Goal: Transaction & Acquisition: Purchase product/service

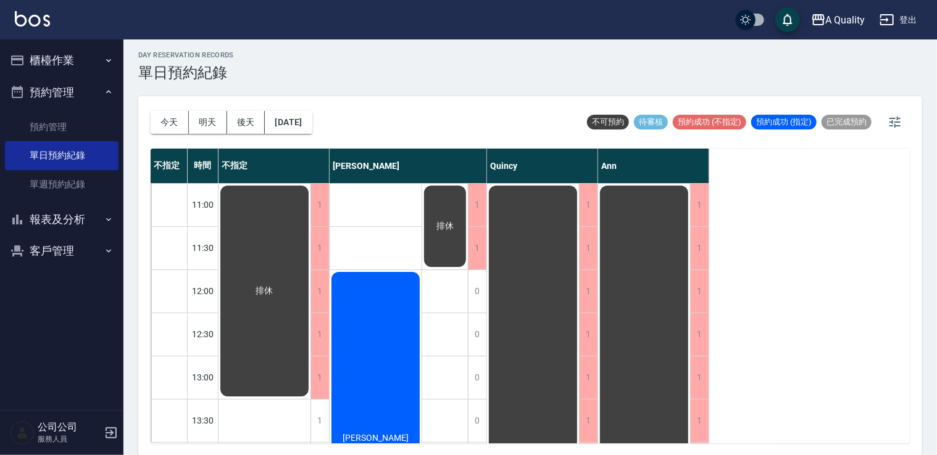
scroll to position [33, 0]
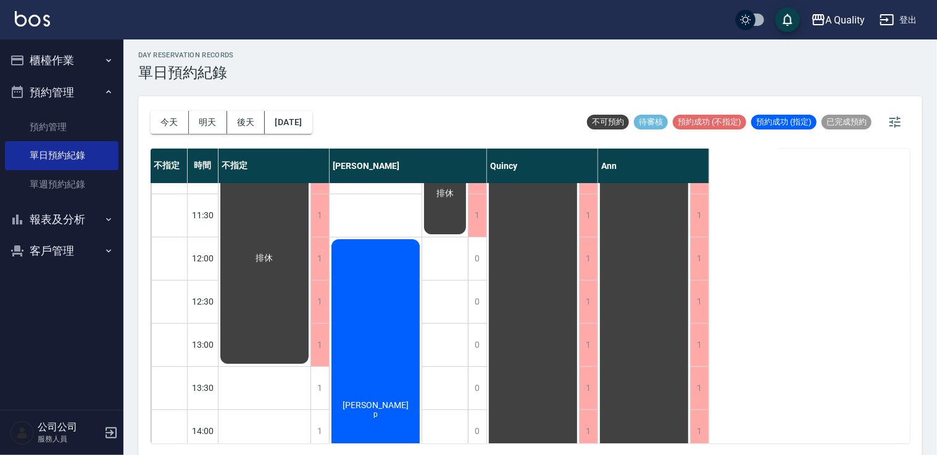
click at [73, 72] on button "櫃檯作業" at bounding box center [62, 60] width 114 height 32
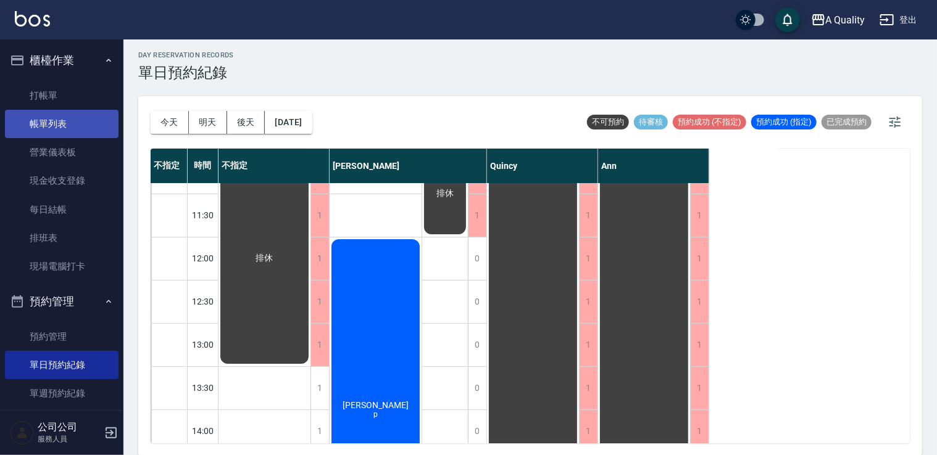
click at [93, 115] on link "帳單列表" at bounding box center [62, 124] width 114 height 28
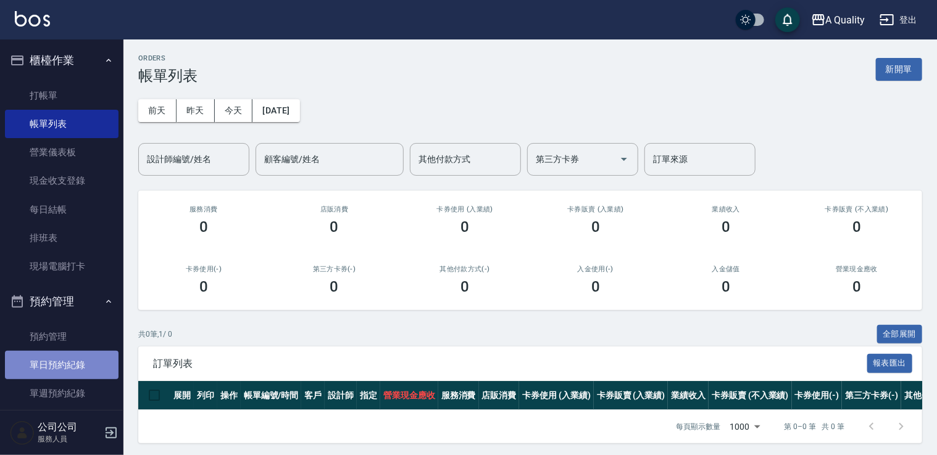
click at [74, 357] on link "單日預約紀錄" at bounding box center [62, 365] width 114 height 28
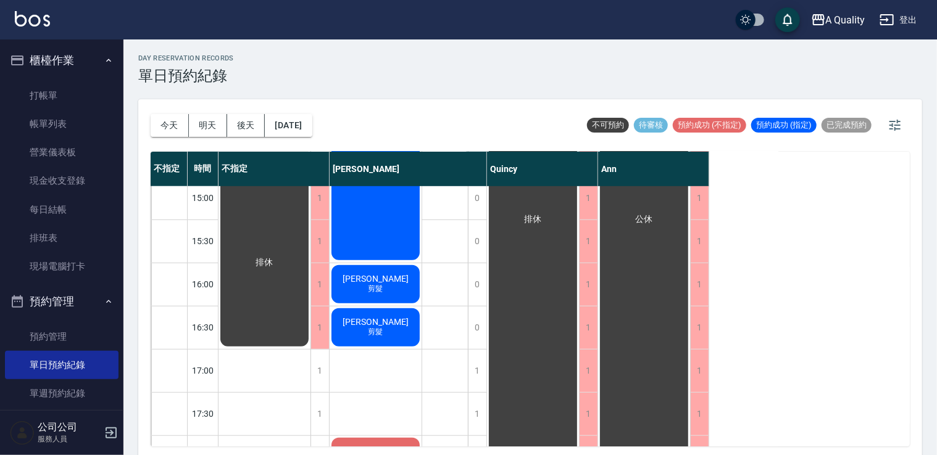
scroll to position [432, 0]
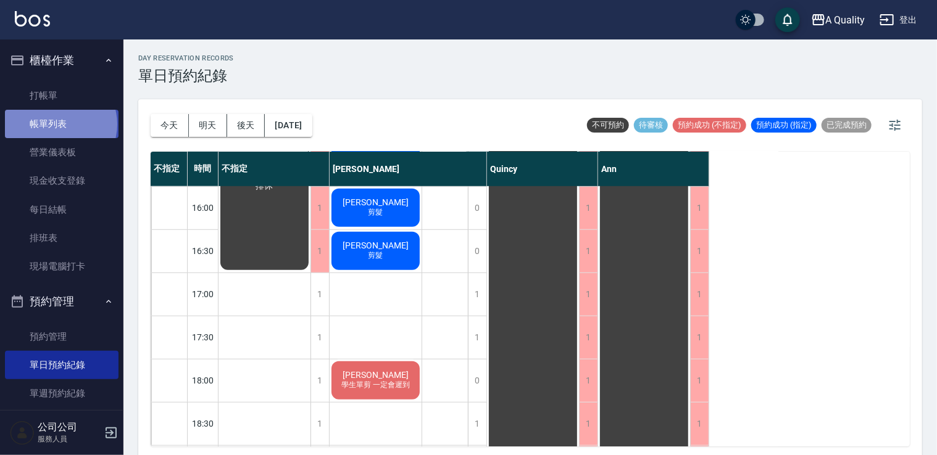
click at [60, 125] on link "帳單列表" at bounding box center [62, 124] width 114 height 28
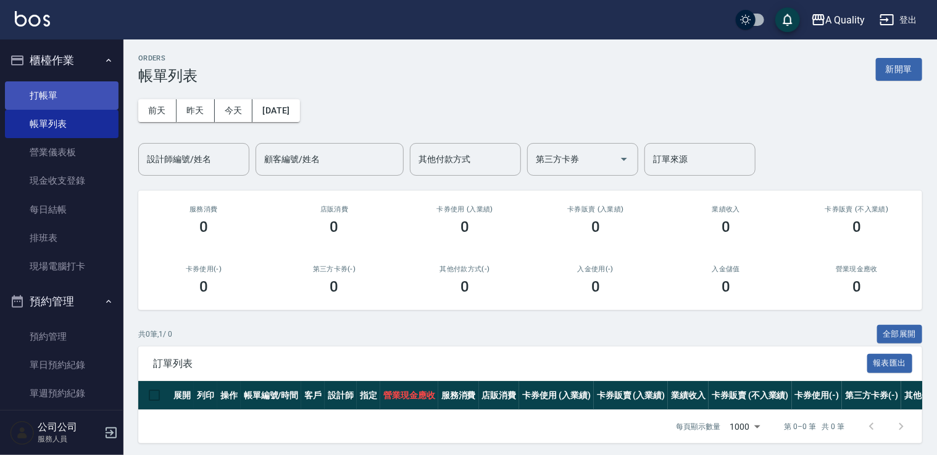
click at [37, 79] on ul "打帳單 帳單列表 營業儀表板 現金收支登錄 每日結帳 排班表 現場電腦打卡" at bounding box center [62, 182] width 114 height 210
click at [43, 93] on link "打帳單" at bounding box center [62, 95] width 114 height 28
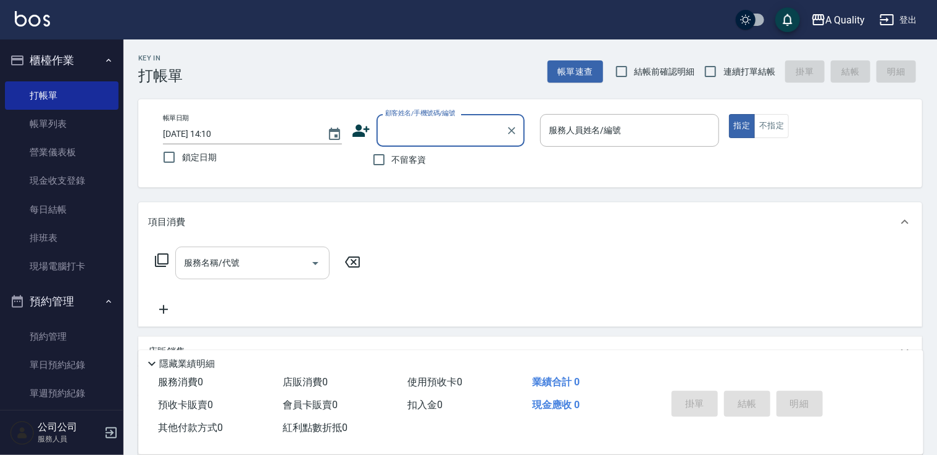
click at [239, 269] on input "服務名稱/代號" at bounding box center [243, 263] width 125 height 22
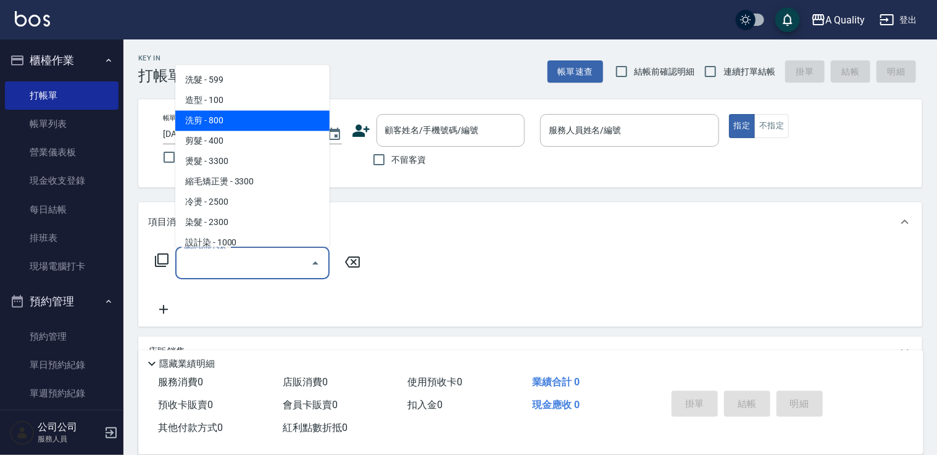
click at [213, 127] on span "洗剪 - 800" at bounding box center [252, 120] width 154 height 20
type input "洗剪(103)"
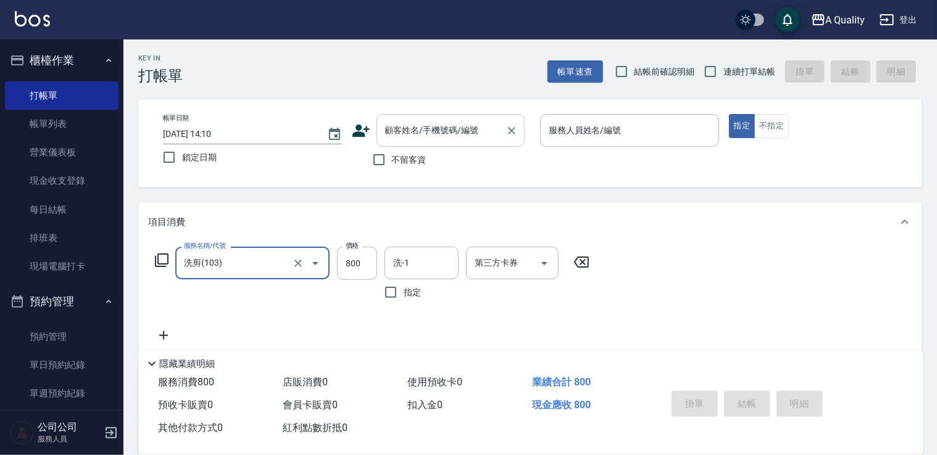
click at [452, 138] on input "顧客姓名/手機號碼/編號" at bounding box center [441, 131] width 118 height 22
click at [629, 199] on div "Key In 打帳單 帳單速查 結帳前確認明細 連續打單結帳 掛單 結帳 明細 帳單日期 2025/10/13 14:10 鎖定日期 顧客姓名/手機號碼/編號…" at bounding box center [529, 333] width 813 height 589
click at [614, 116] on div "服務人員姓名/編號" at bounding box center [629, 130] width 179 height 33
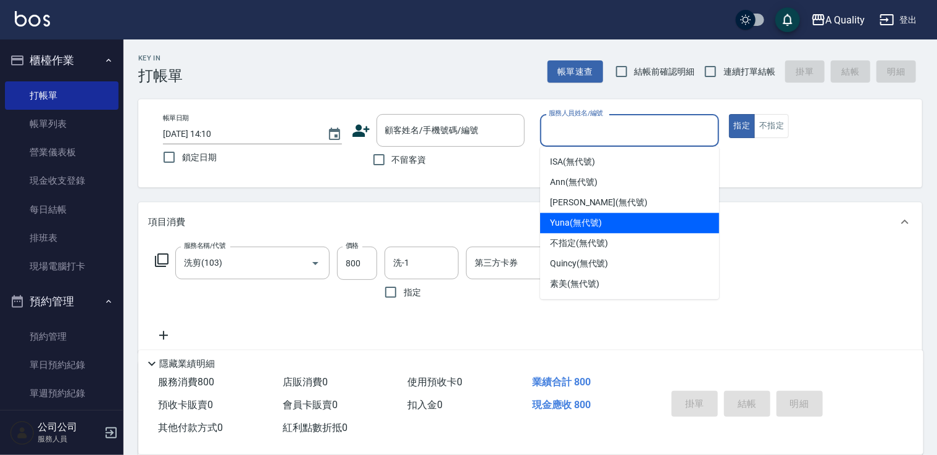
click at [621, 214] on div "Yuna (無代號)" at bounding box center [629, 223] width 179 height 20
click at [605, 134] on input "Yuna(無代號)" at bounding box center [620, 131] width 149 height 22
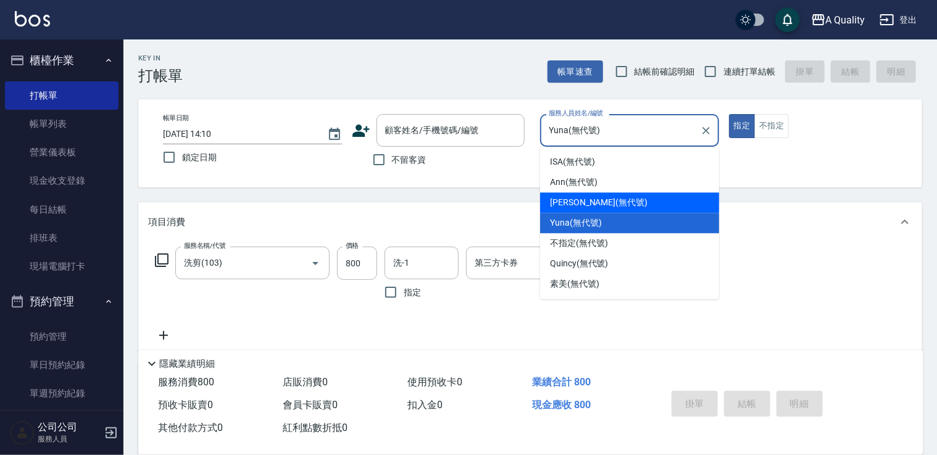
click at [611, 200] on div "Taylor (無代號)" at bounding box center [629, 203] width 179 height 20
type input "[PERSON_NAME](無代號)"
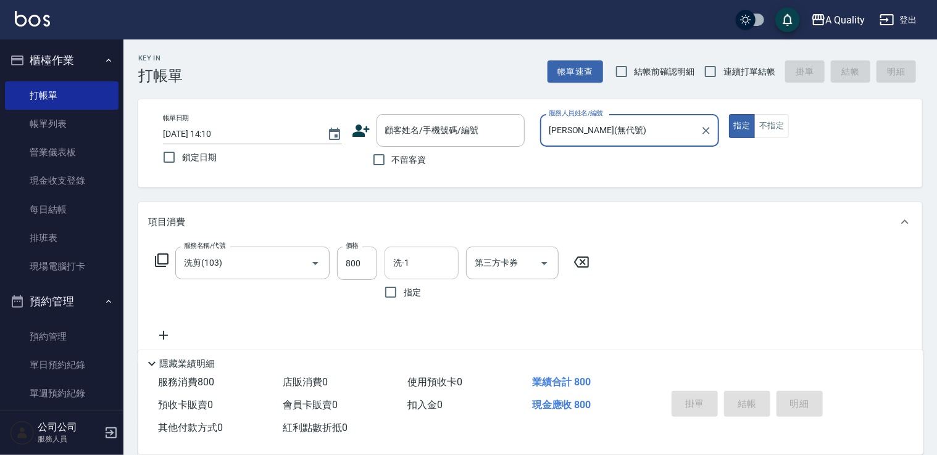
click at [434, 270] on input "洗-1" at bounding box center [421, 263] width 63 height 22
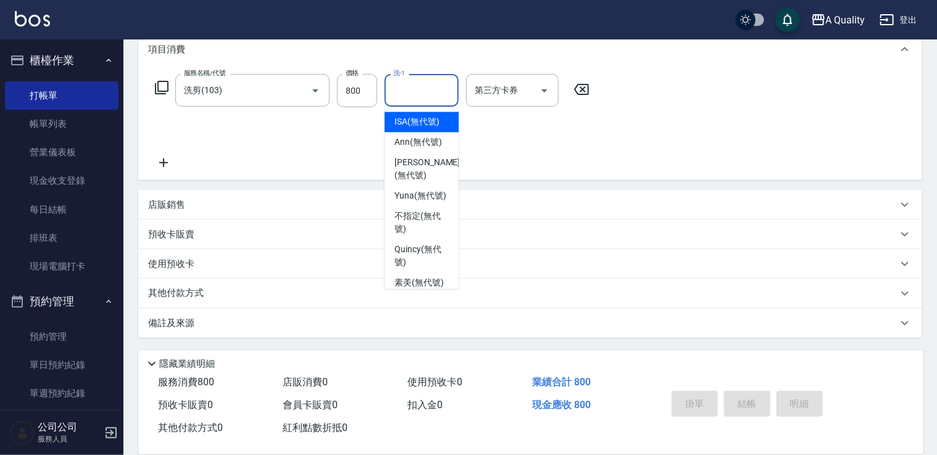
click at [412, 127] on span "ISA (無代號)" at bounding box center [416, 122] width 45 height 13
type input "ISA(無代號)"
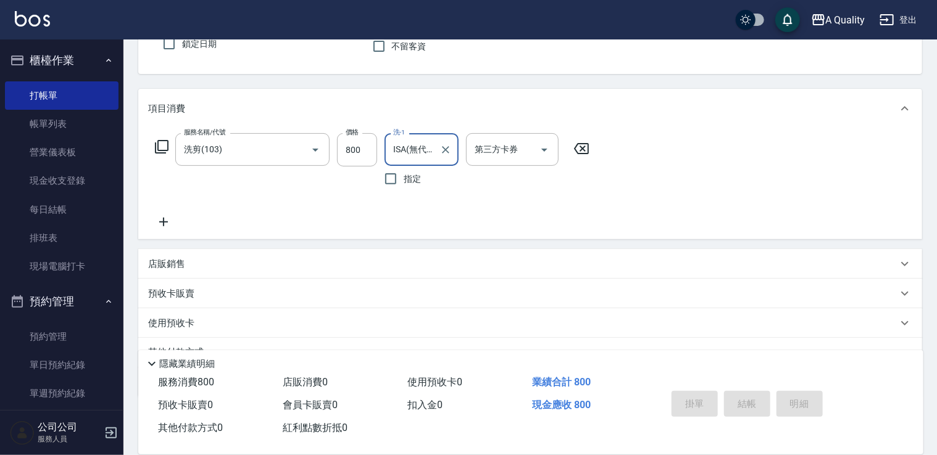
scroll to position [49, 0]
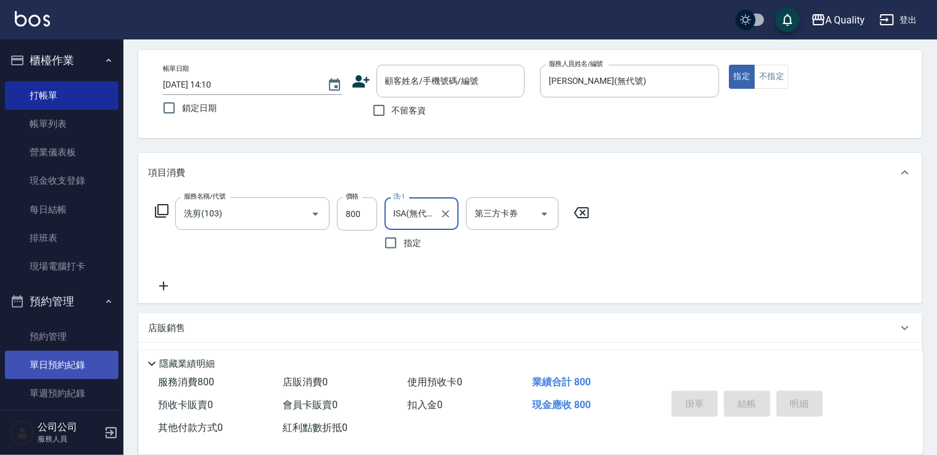
click at [64, 368] on link "單日預約紀錄" at bounding box center [62, 365] width 114 height 28
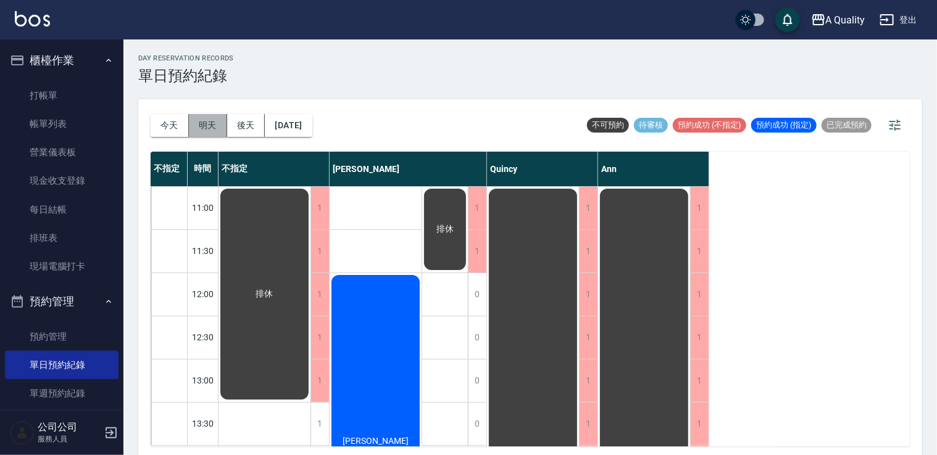
click at [202, 136] on button "明天" at bounding box center [208, 125] width 38 height 23
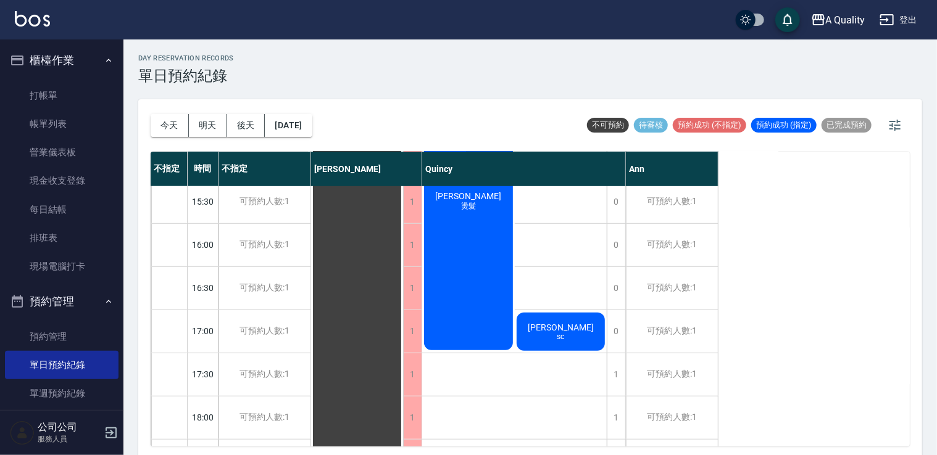
scroll to position [432, 0]
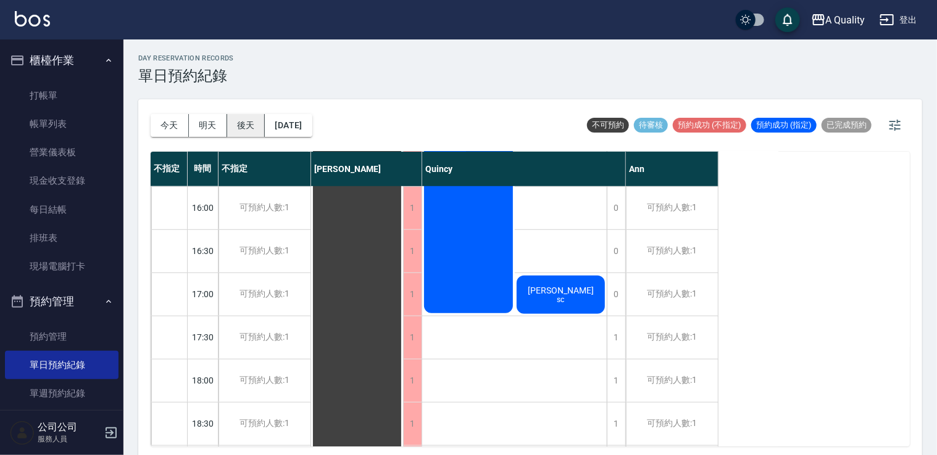
click at [245, 120] on button "後天" at bounding box center [246, 125] width 38 height 23
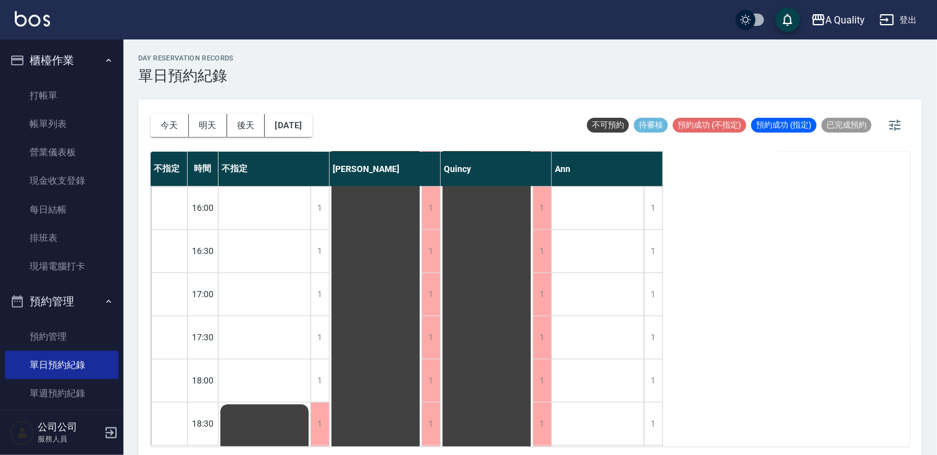
scroll to position [526, 0]
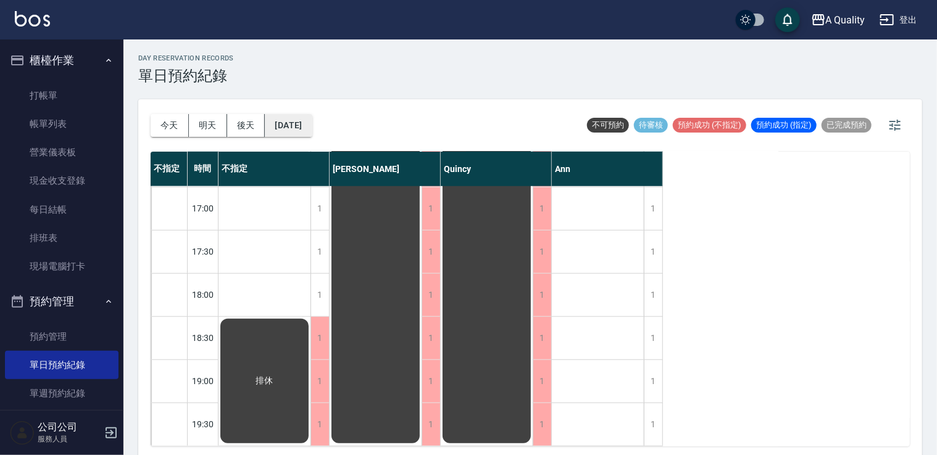
click at [276, 131] on button "2025/10/15" at bounding box center [288, 125] width 47 height 23
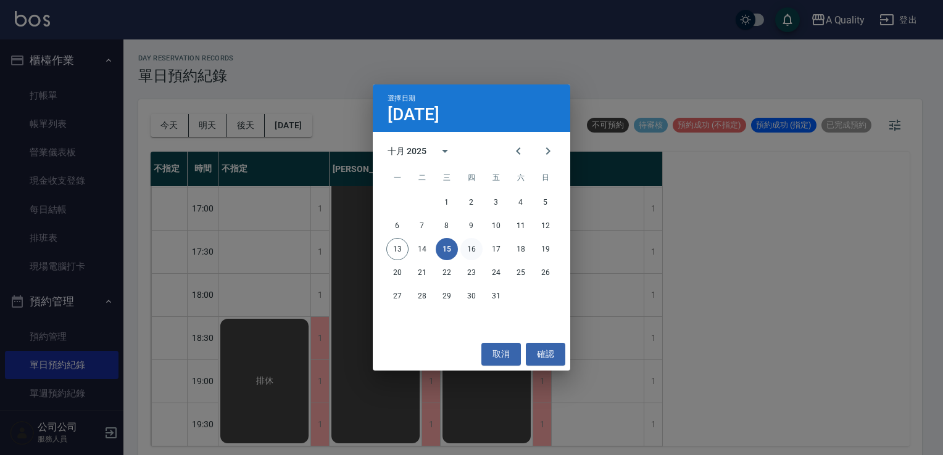
click at [470, 244] on button "16" at bounding box center [471, 249] width 22 height 22
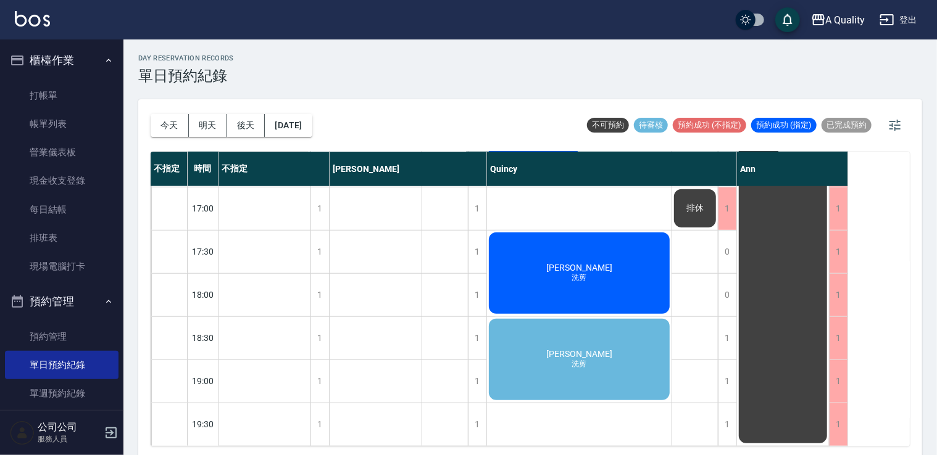
click at [563, 367] on div "李純 洗剪" at bounding box center [579, 359] width 185 height 85
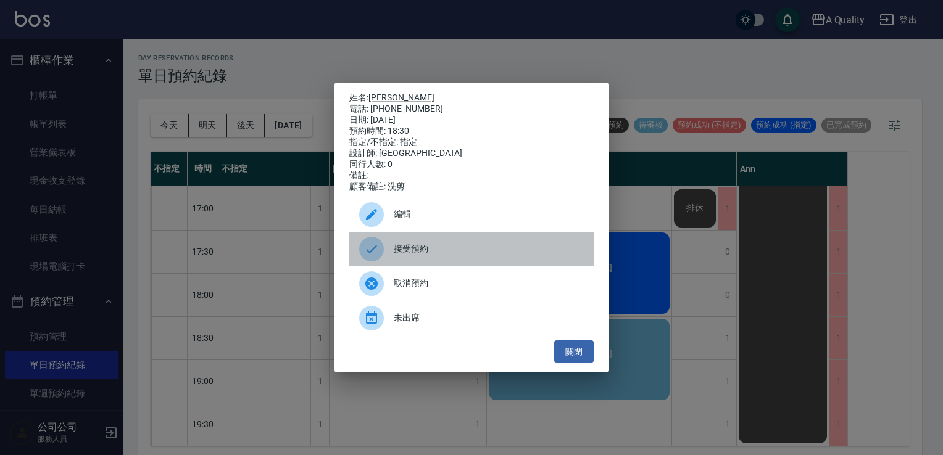
click at [479, 263] on div "接受預約" at bounding box center [471, 249] width 244 height 35
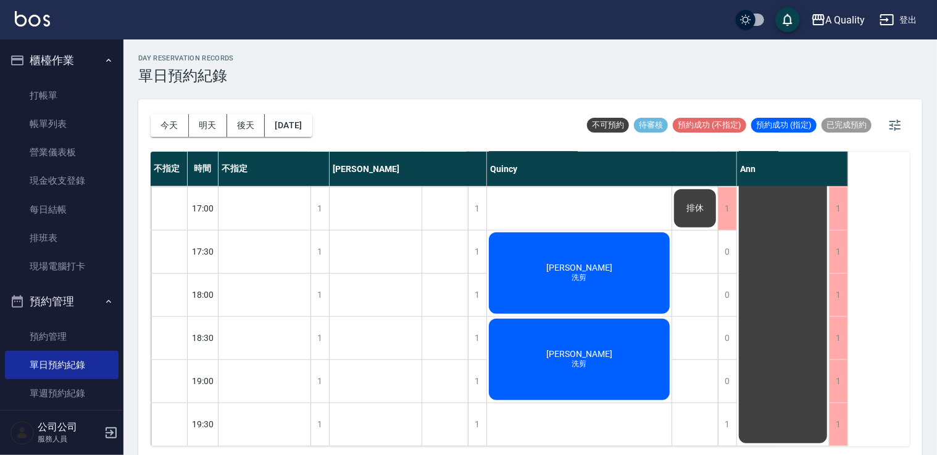
scroll to position [526, 0]
click at [723, 412] on div "1" at bounding box center [727, 425] width 19 height 43
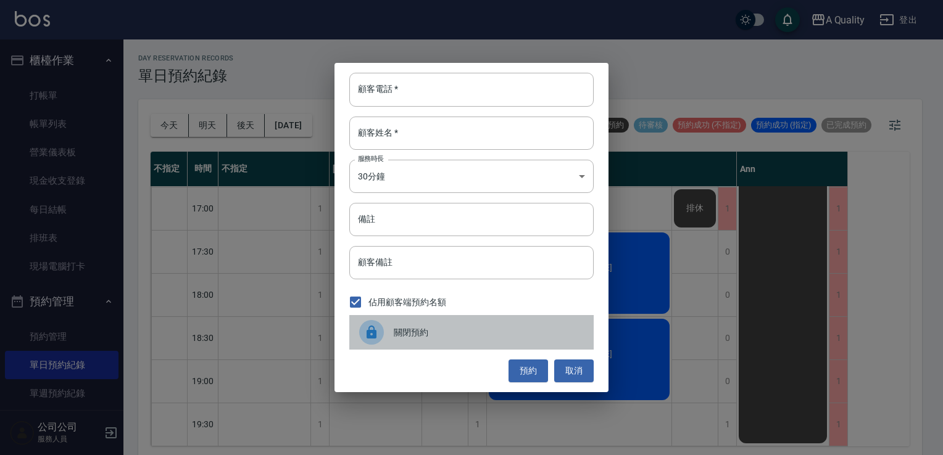
click at [418, 328] on span "關閉預約" at bounding box center [489, 332] width 190 height 13
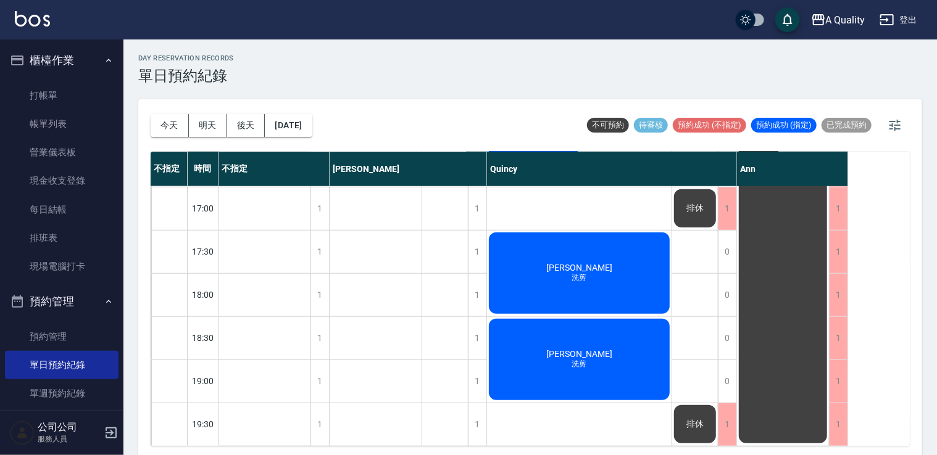
click at [707, 418] on div "排休" at bounding box center [695, 425] width 46 height 42
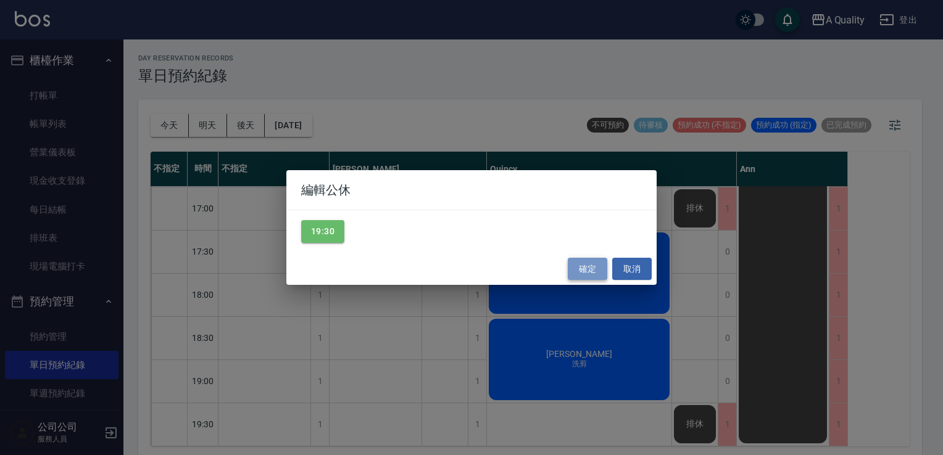
click at [596, 262] on button "確定" at bounding box center [587, 269] width 39 height 23
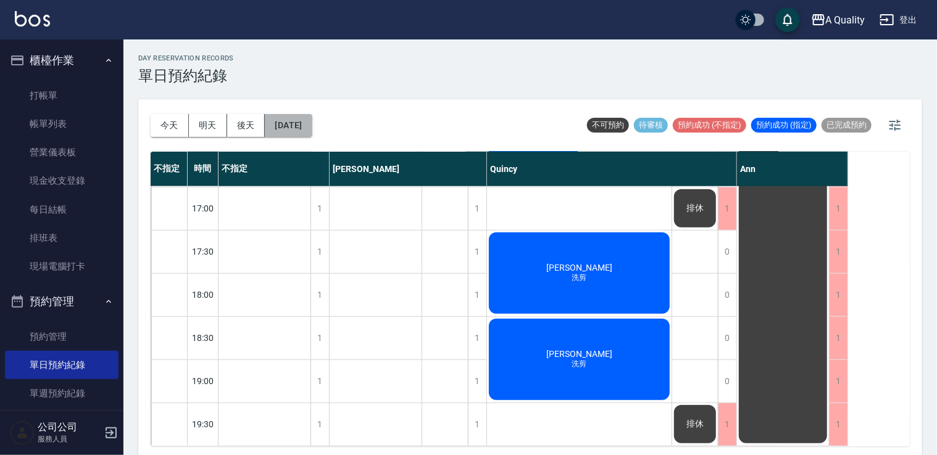
click at [281, 135] on button "2025/10/16" at bounding box center [288, 125] width 47 height 23
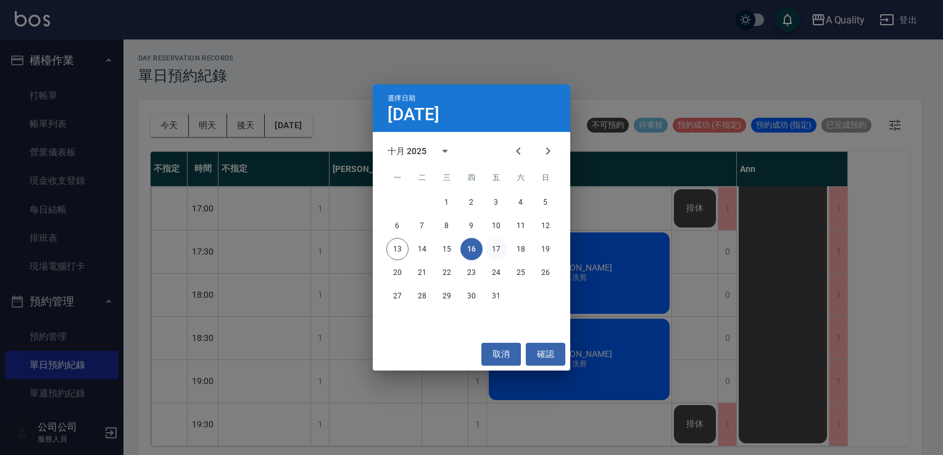
click at [501, 242] on button "17" at bounding box center [496, 249] width 22 height 22
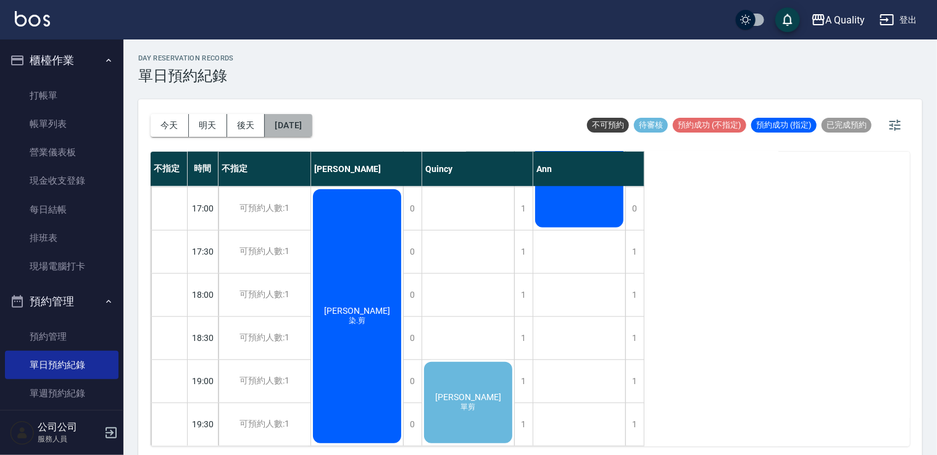
click at [312, 132] on button "2025/10/17" at bounding box center [288, 125] width 47 height 23
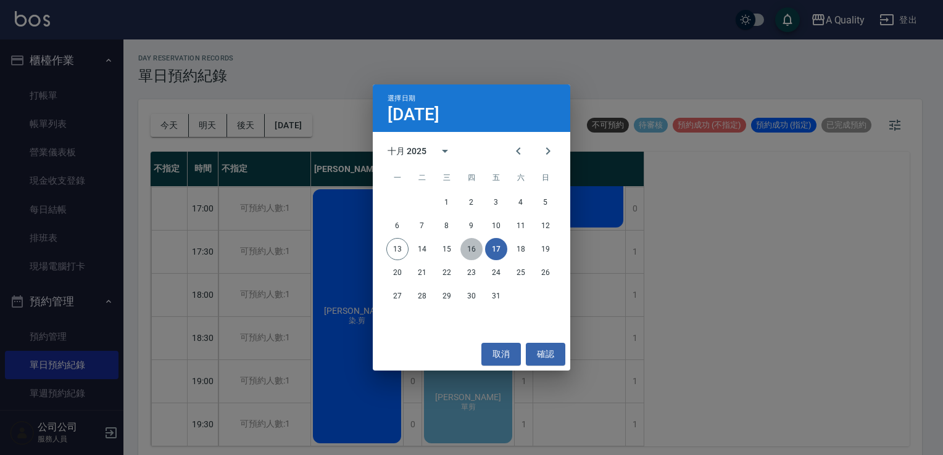
click at [474, 245] on button "16" at bounding box center [471, 249] width 22 height 22
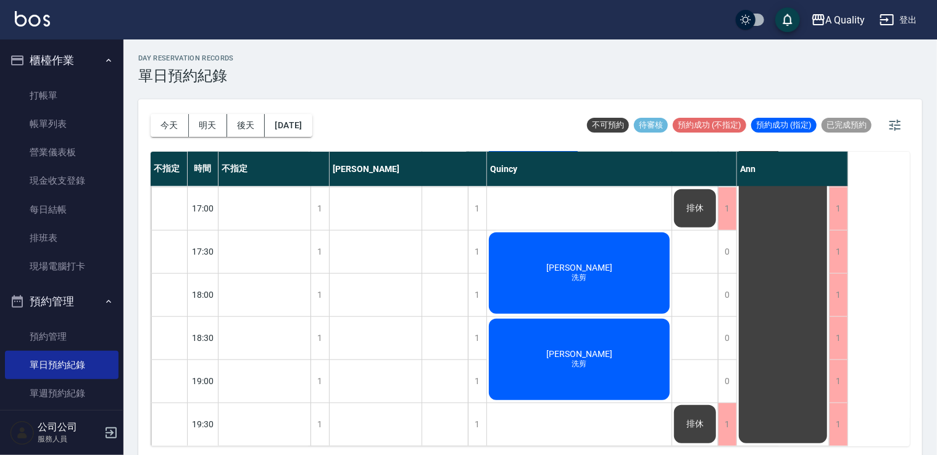
click at [687, 421] on span "排休" at bounding box center [695, 424] width 22 height 11
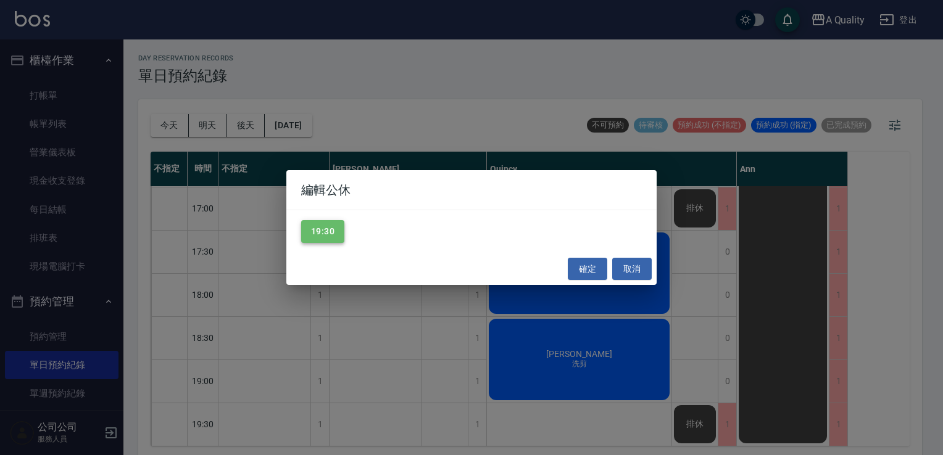
click at [332, 233] on button "19:30" at bounding box center [322, 231] width 43 height 23
click at [591, 268] on button "確定" at bounding box center [587, 269] width 39 height 23
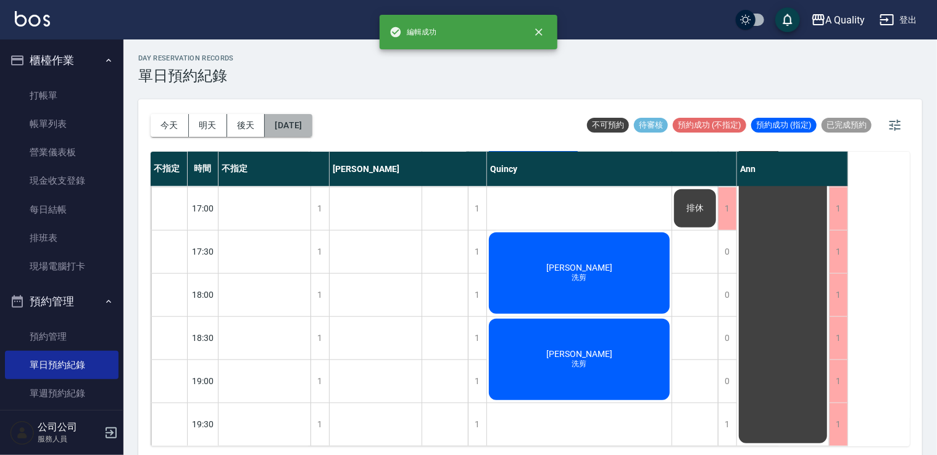
click at [312, 125] on button "2025/10/16" at bounding box center [288, 125] width 47 height 23
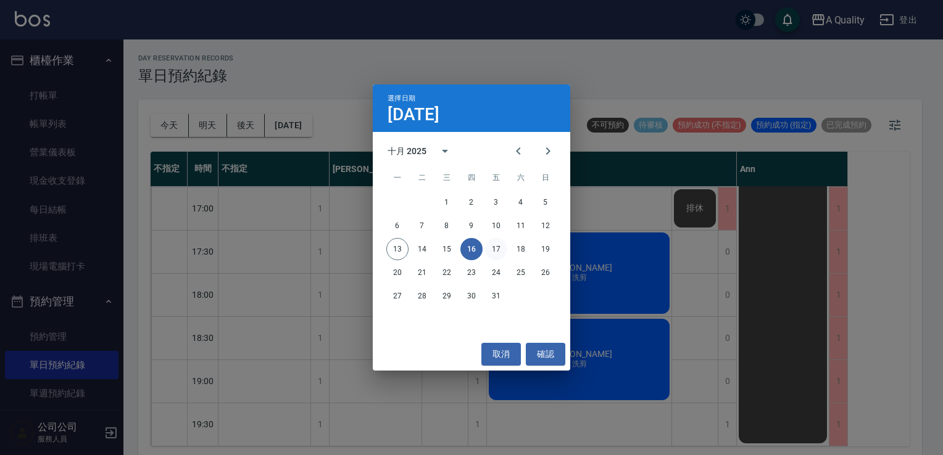
click at [491, 249] on button "17" at bounding box center [496, 249] width 22 height 22
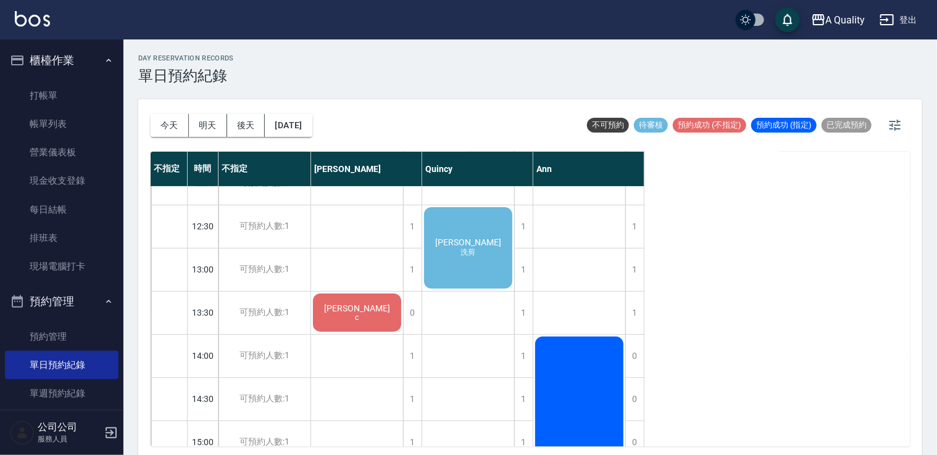
scroll to position [123, 0]
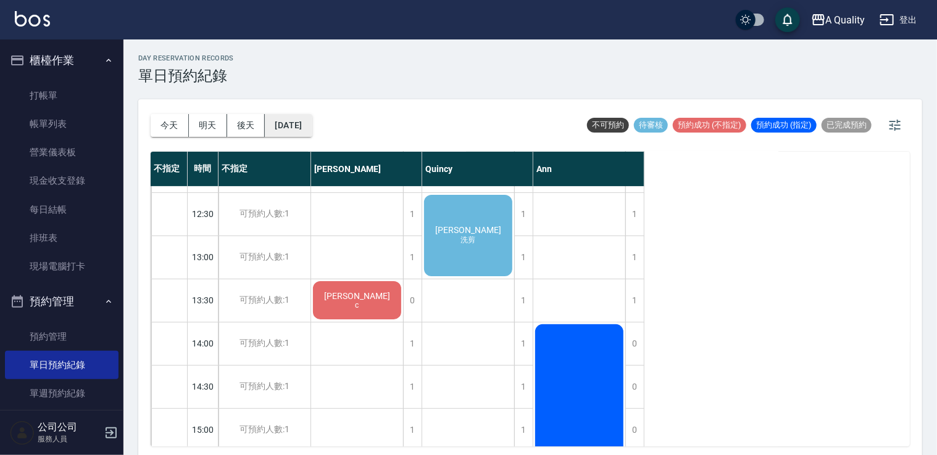
click at [312, 130] on button "2025/10/17" at bounding box center [288, 125] width 47 height 23
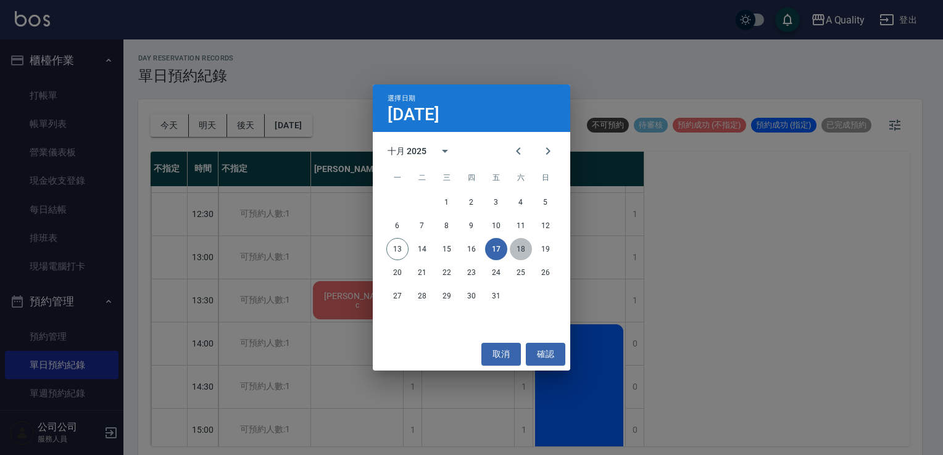
click at [521, 246] on button "18" at bounding box center [521, 249] width 22 height 22
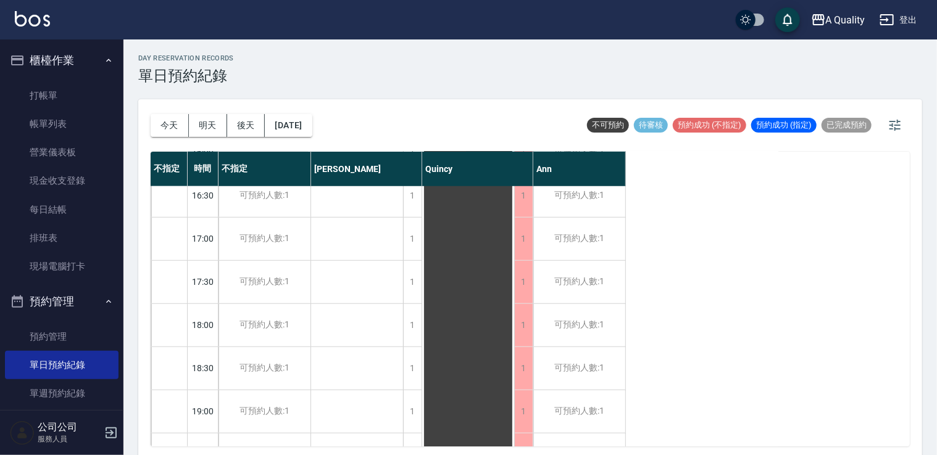
scroll to position [526, 0]
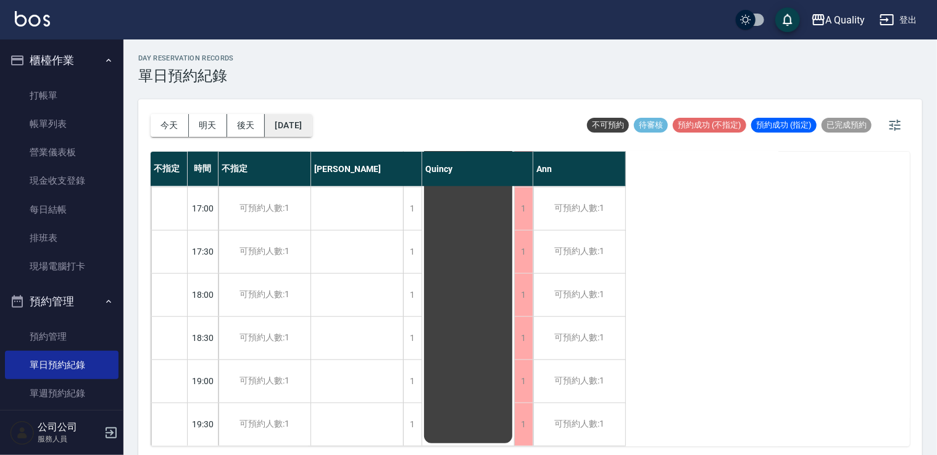
click at [312, 122] on button "2025/10/18" at bounding box center [288, 125] width 47 height 23
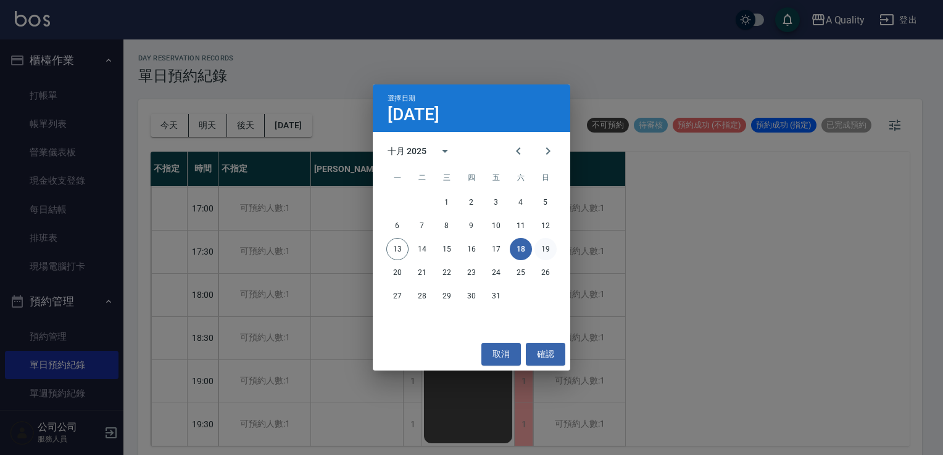
click at [536, 248] on button "19" at bounding box center [545, 249] width 22 height 22
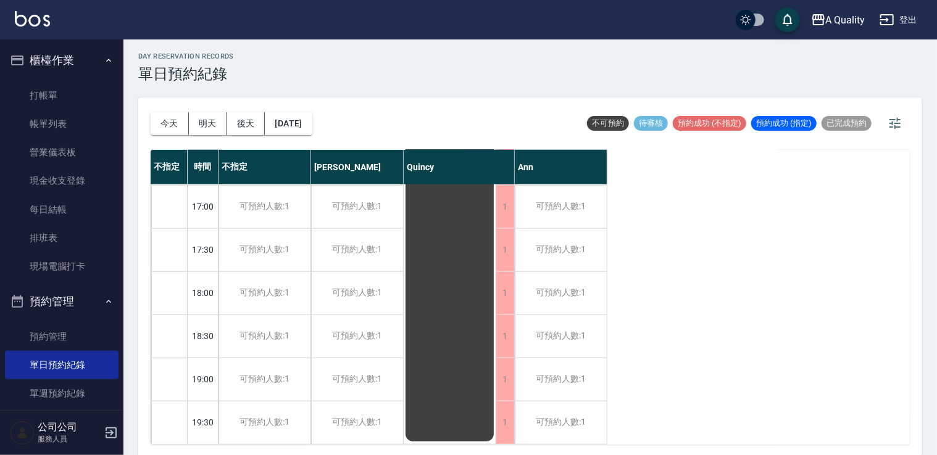
scroll to position [3, 0]
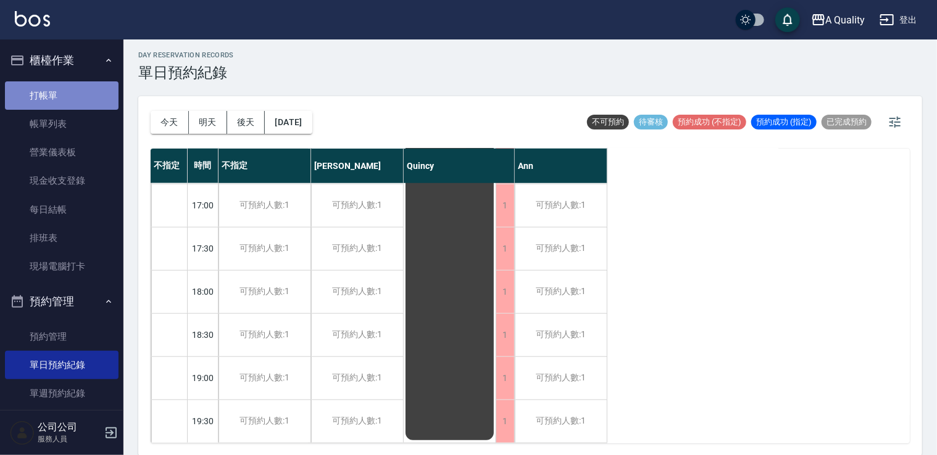
click at [82, 107] on link "打帳單" at bounding box center [62, 95] width 114 height 28
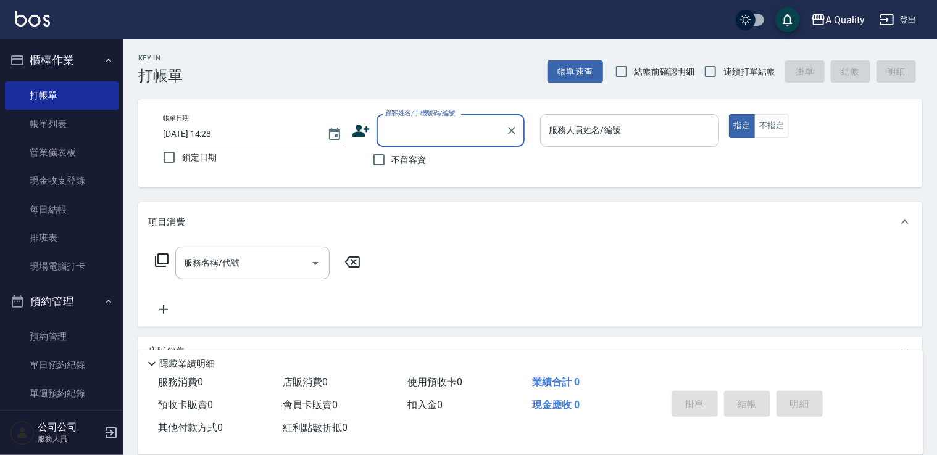
click at [594, 130] on input "服務人員姓名/編號" at bounding box center [630, 131] width 168 height 22
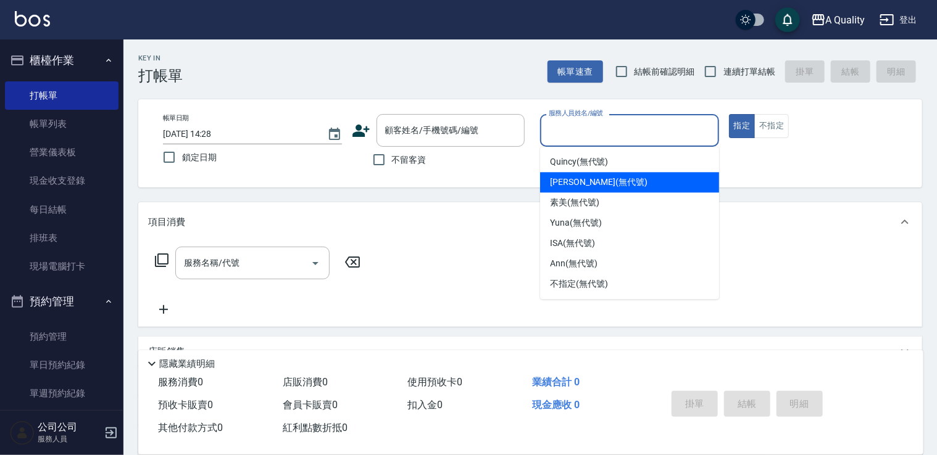
click at [592, 191] on div "Taylor (無代號)" at bounding box center [629, 182] width 179 height 20
type input "[PERSON_NAME](無代號)"
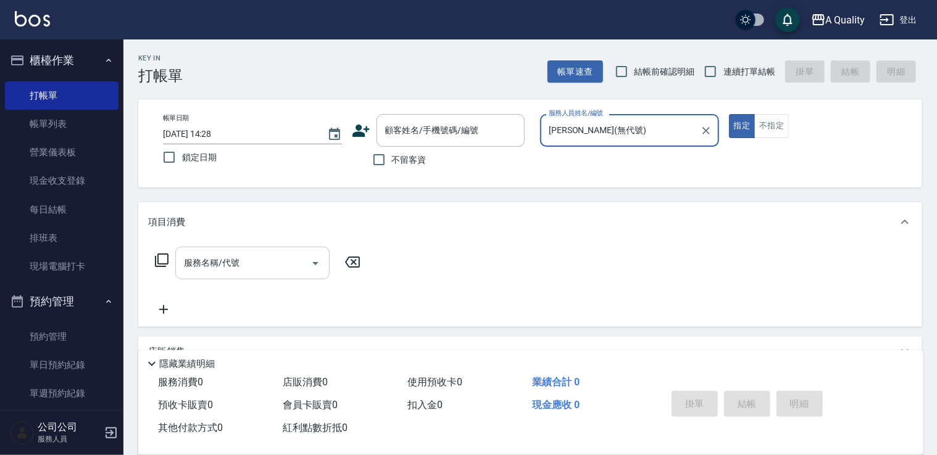
click at [312, 264] on icon "Open" at bounding box center [315, 263] width 15 height 15
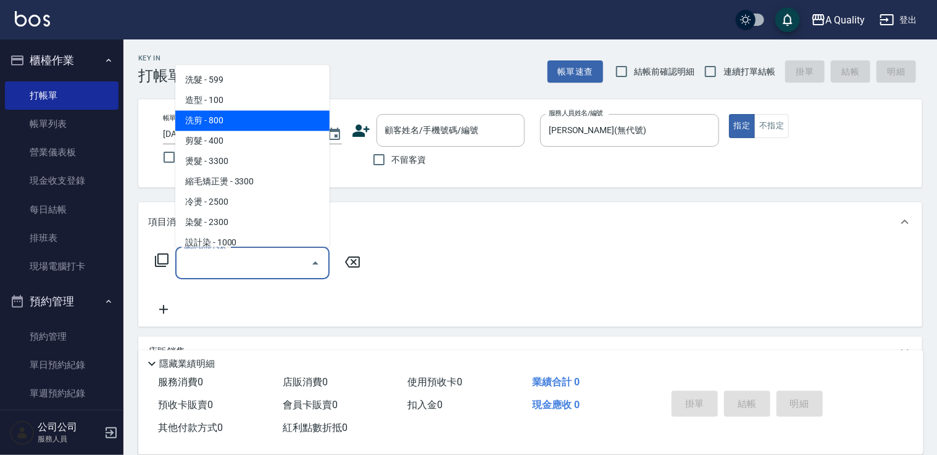
click at [260, 119] on span "洗剪 - 800" at bounding box center [252, 120] width 154 height 20
type input "洗剪(103)"
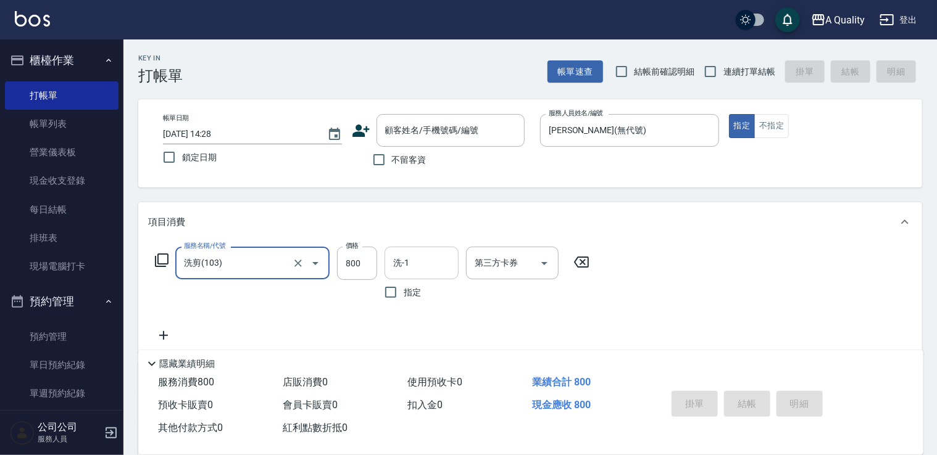
click at [408, 267] on input "洗-1" at bounding box center [421, 263] width 63 height 22
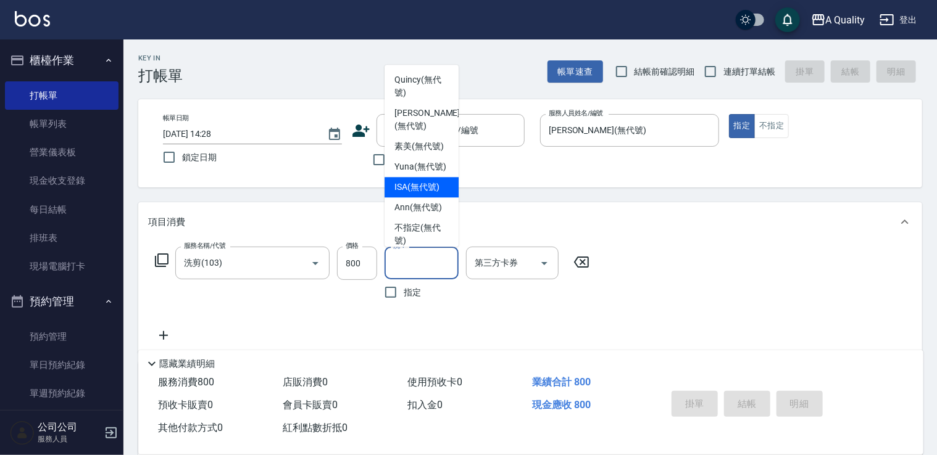
click at [404, 194] on span "ISA (無代號)" at bounding box center [416, 187] width 45 height 13
type input "ISA(無代號)"
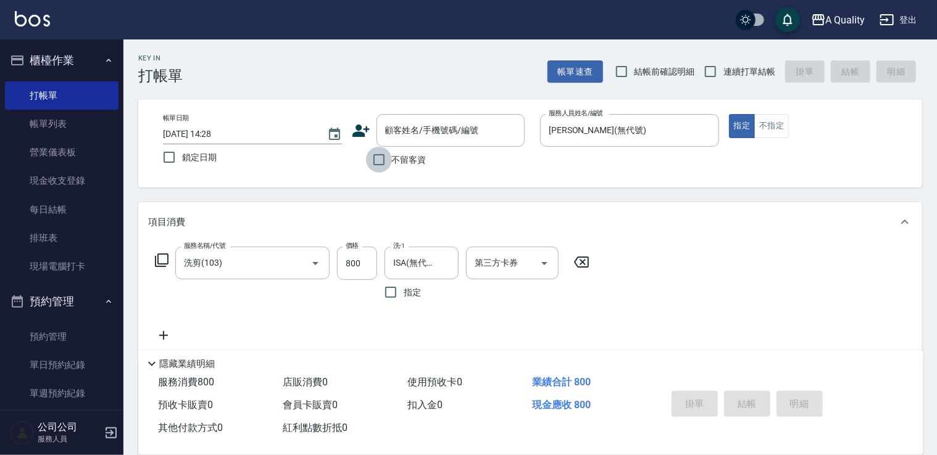
click at [378, 160] on input "不留客資" at bounding box center [379, 160] width 26 height 26
checkbox input "true"
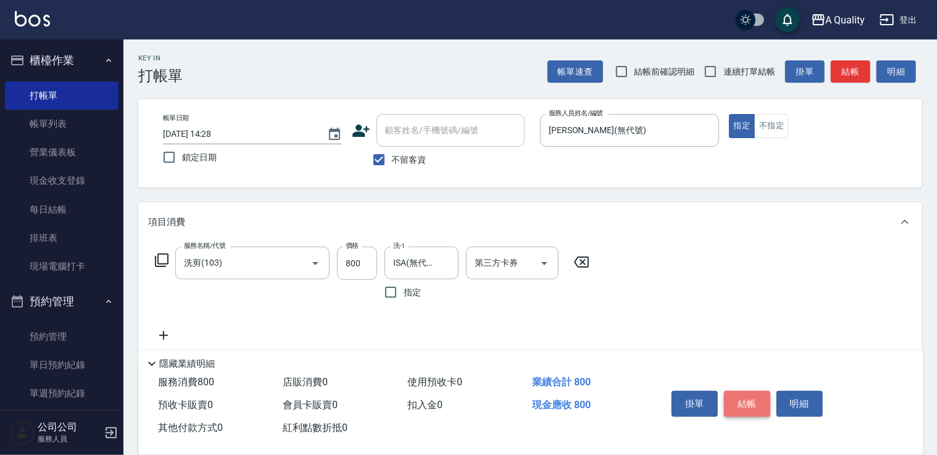
click at [765, 404] on button "結帳" at bounding box center [747, 404] width 46 height 26
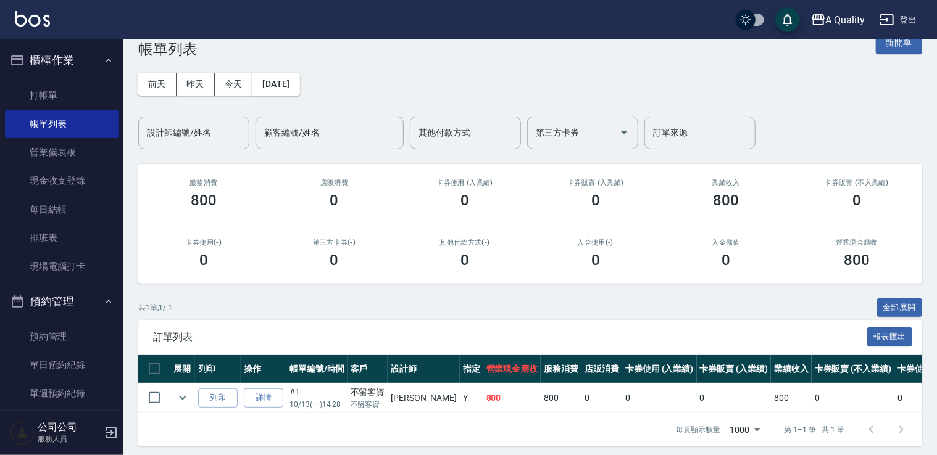
scroll to position [41, 0]
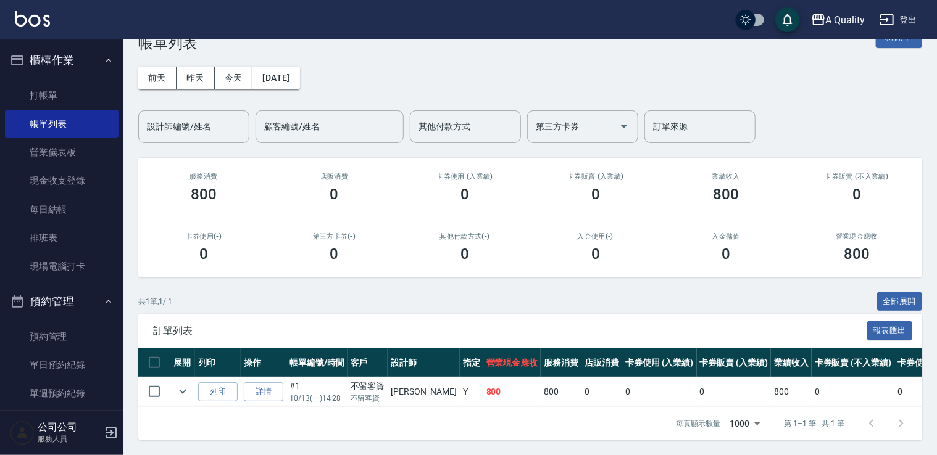
click at [483, 384] on td "800" at bounding box center [512, 392] width 58 height 29
click at [317, 393] on p "10/13 (一) 14:28" at bounding box center [316, 398] width 55 height 11
click at [903, 293] on button "全部展開" at bounding box center [900, 302] width 46 height 19
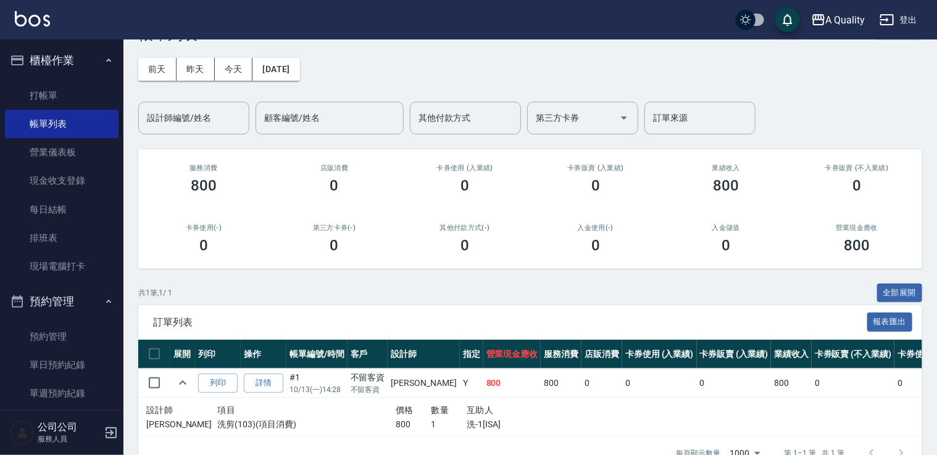
drag, startPoint x: 464, startPoint y: 426, endPoint x: 261, endPoint y: 436, distance: 203.2
click at [467, 426] on p "洗-1[ISA]" at bounding box center [520, 424] width 107 height 13
click at [225, 421] on p "洗剪(103)(項目消費)" at bounding box center [306, 424] width 178 height 13
click at [304, 382] on td "#1 10/13 (一) 14:28" at bounding box center [316, 383] width 61 height 29
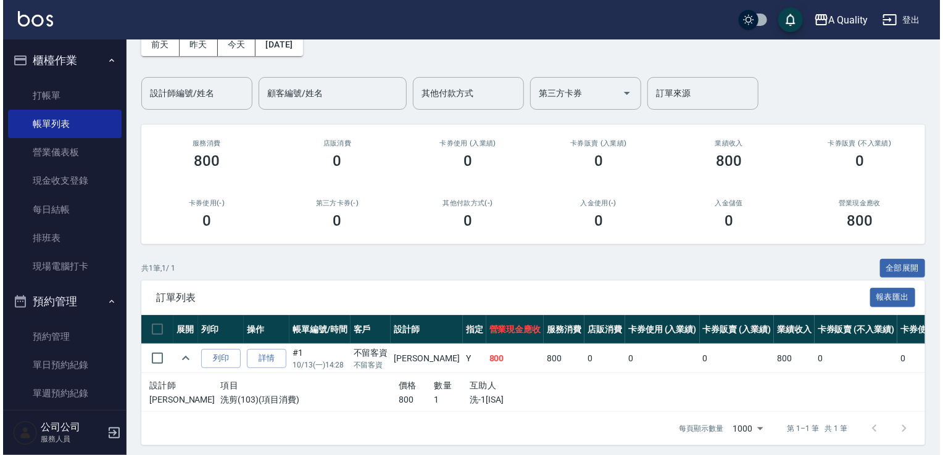
scroll to position [79, 0]
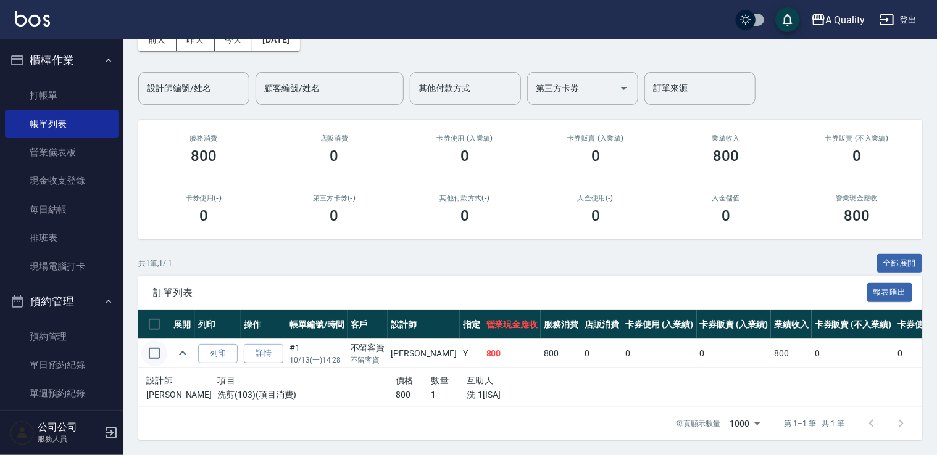
click at [157, 343] on input "checkbox" at bounding box center [154, 354] width 26 height 26
checkbox input "true"
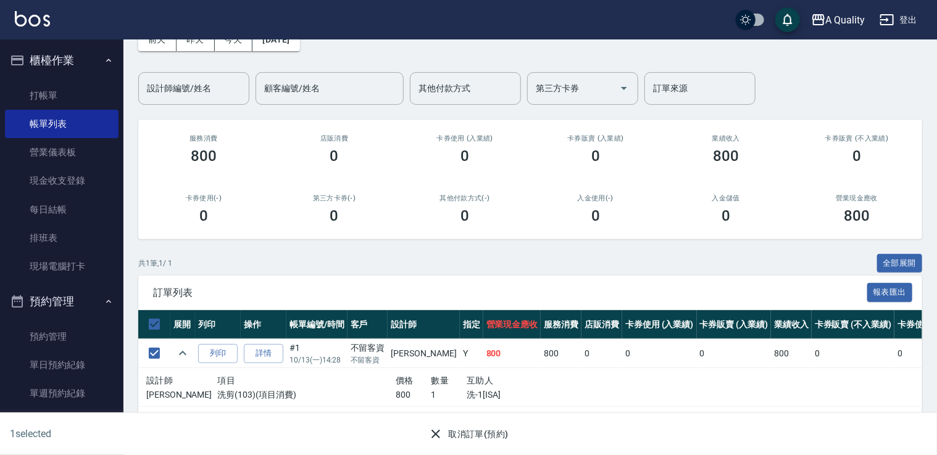
click at [489, 434] on button "取消訂單(預約)" at bounding box center [467, 434] width 89 height 23
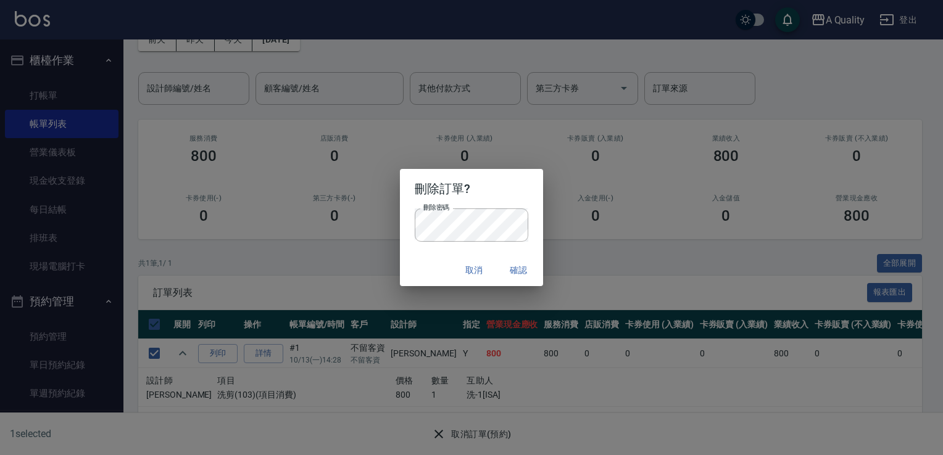
click at [521, 272] on button "確認" at bounding box center [518, 270] width 39 height 23
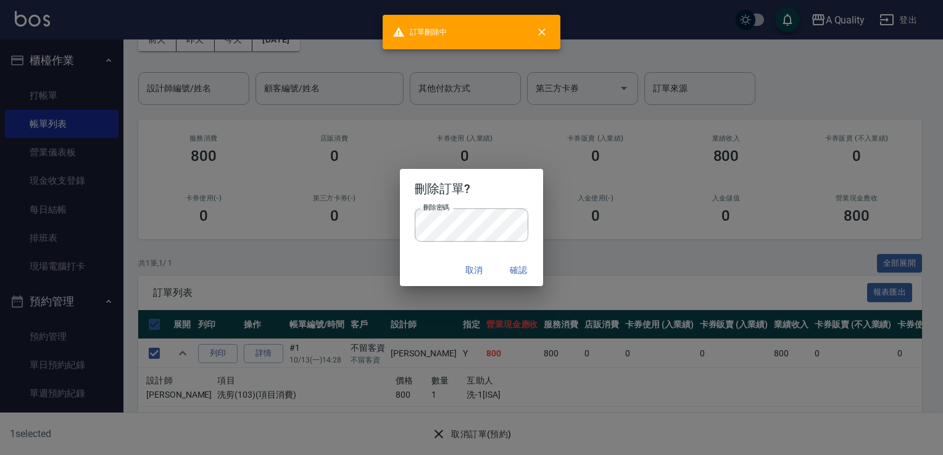
checkbox input "false"
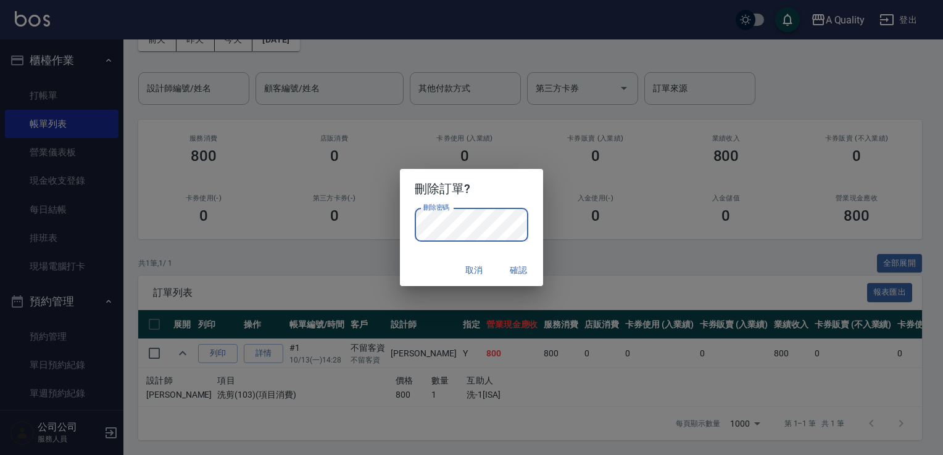
click at [518, 271] on button "確認" at bounding box center [518, 270] width 39 height 23
click at [526, 280] on button "確認" at bounding box center [518, 270] width 39 height 23
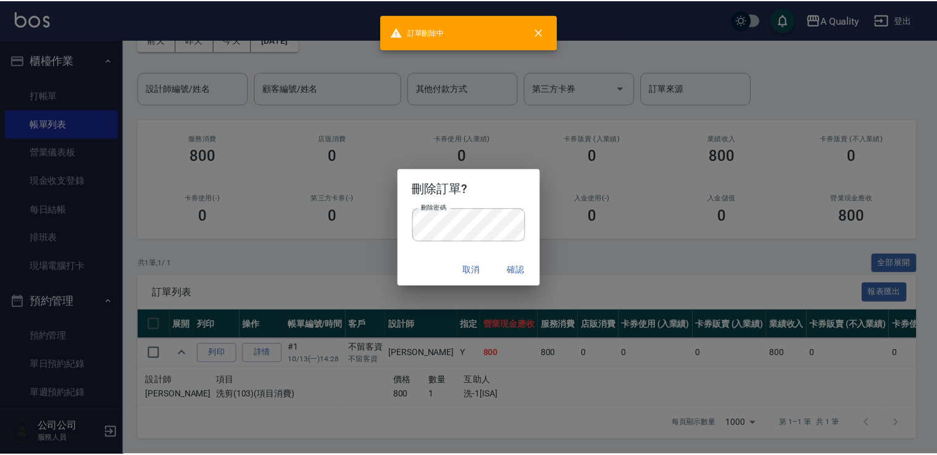
scroll to position [0, 0]
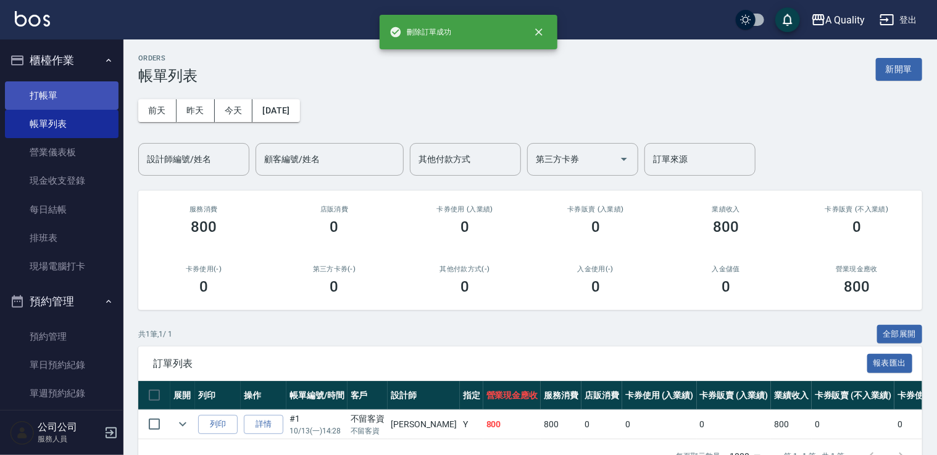
click at [45, 99] on link "打帳單" at bounding box center [62, 95] width 114 height 28
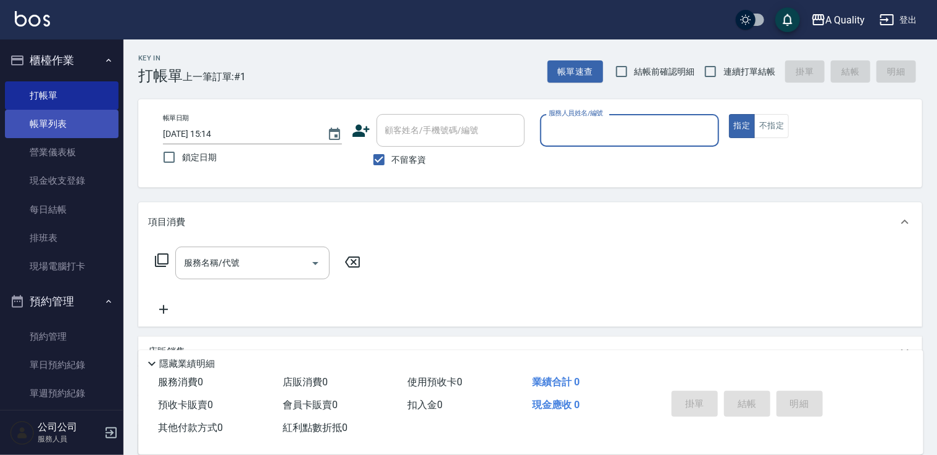
click at [39, 127] on link "帳單列表" at bounding box center [62, 124] width 114 height 28
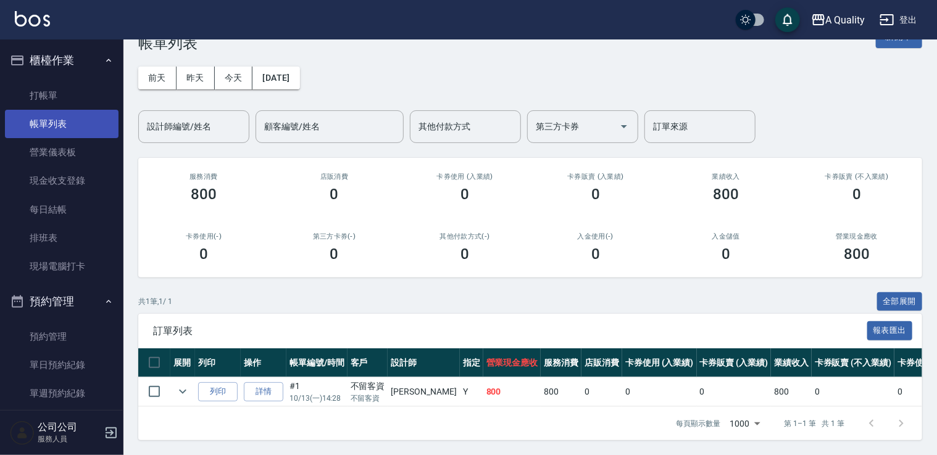
scroll to position [81, 0]
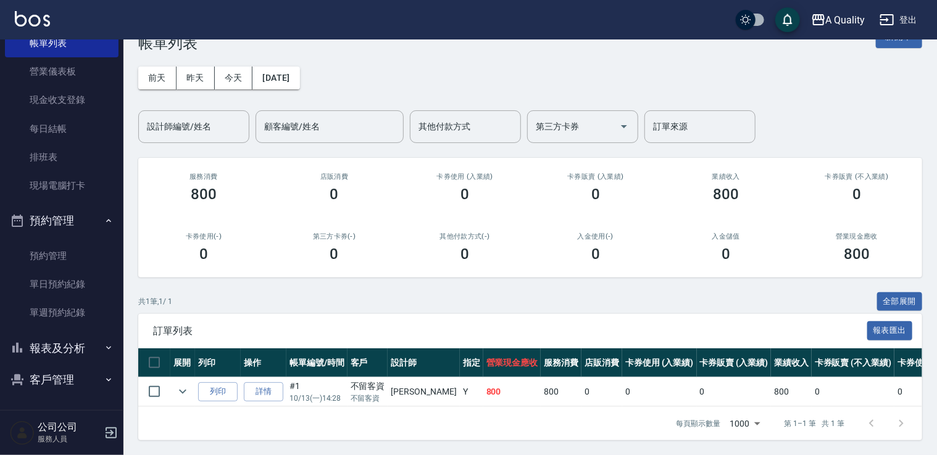
click at [368, 380] on div "不留客資" at bounding box center [368, 386] width 35 height 13
click at [483, 383] on td "800" at bounding box center [512, 392] width 58 height 29
click at [254, 383] on link "詳情" at bounding box center [263, 392] width 39 height 19
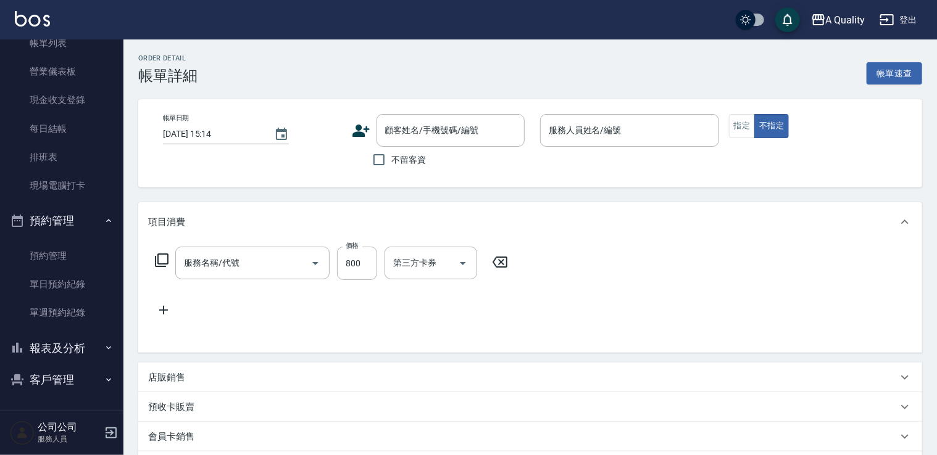
type input "2025/10/13 14:28"
checkbox input "true"
type input "[PERSON_NAME](無代號)"
type input "洗剪(103)"
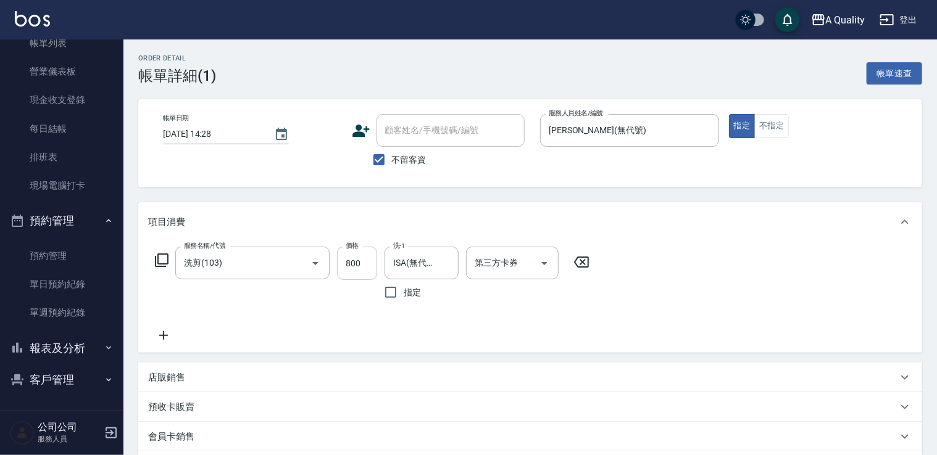
click at [365, 265] on input "800" at bounding box center [357, 263] width 40 height 33
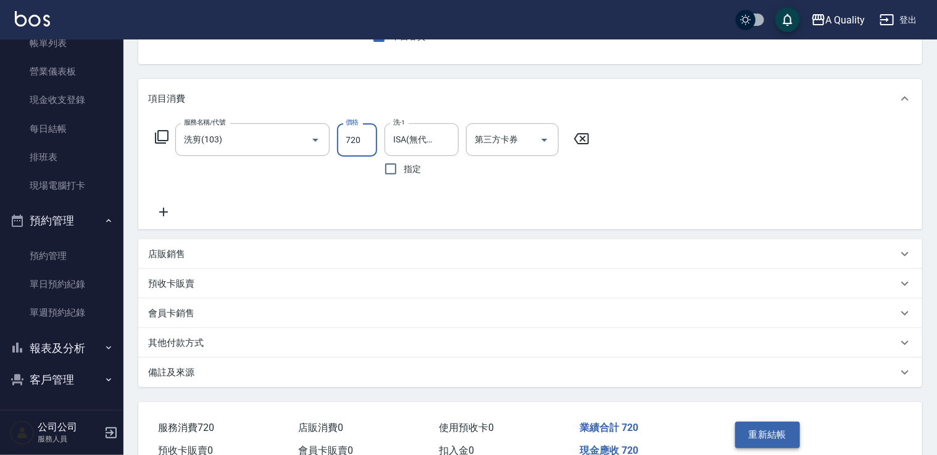
type input "720"
click at [760, 427] on button "重新結帳" at bounding box center [767, 435] width 65 height 26
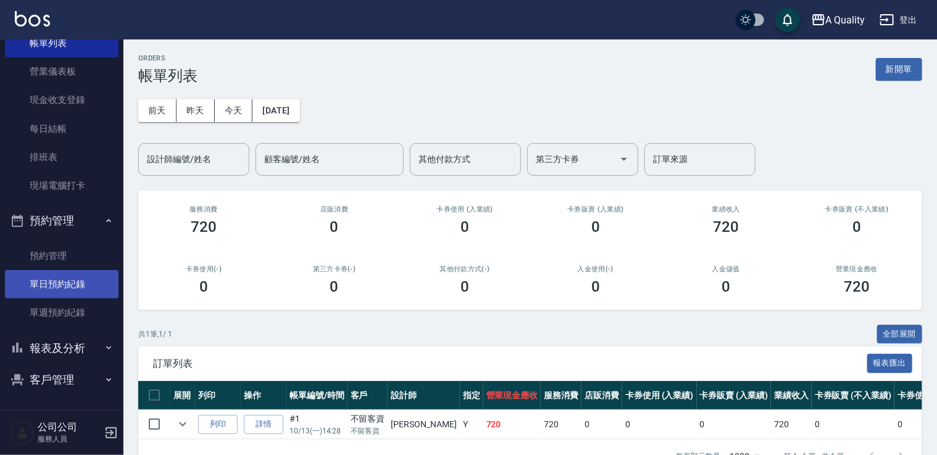
click at [72, 283] on link "單日預約紀錄" at bounding box center [62, 284] width 114 height 28
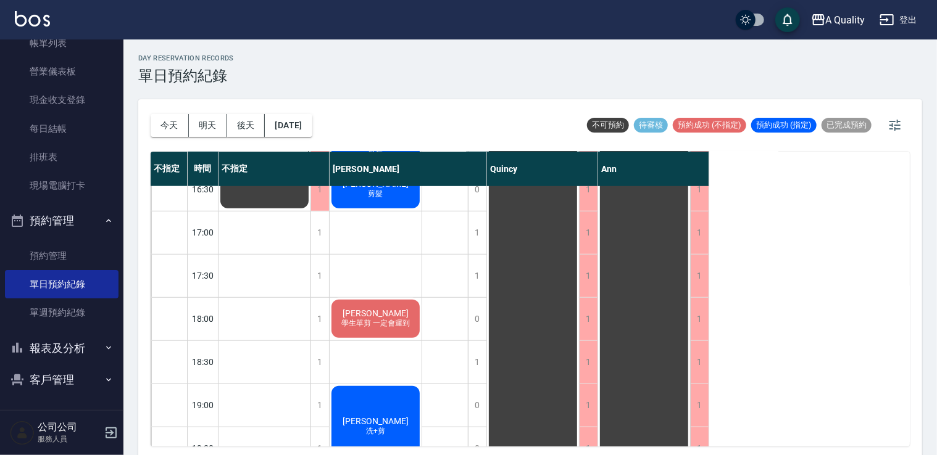
scroll to position [526, 0]
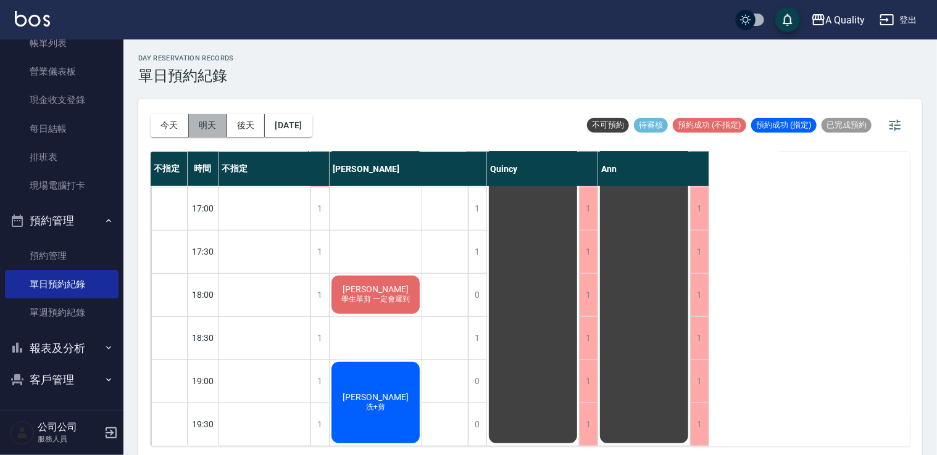
click at [207, 128] on button "明天" at bounding box center [208, 125] width 38 height 23
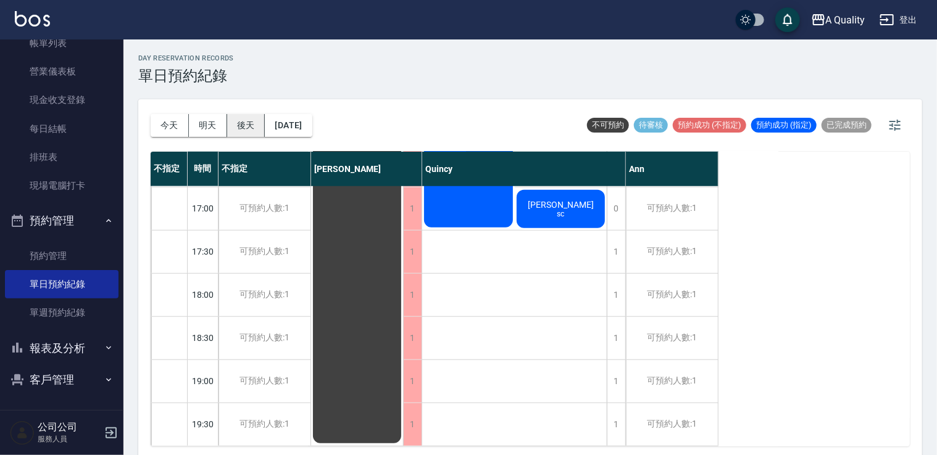
click at [253, 127] on button "後天" at bounding box center [246, 125] width 38 height 23
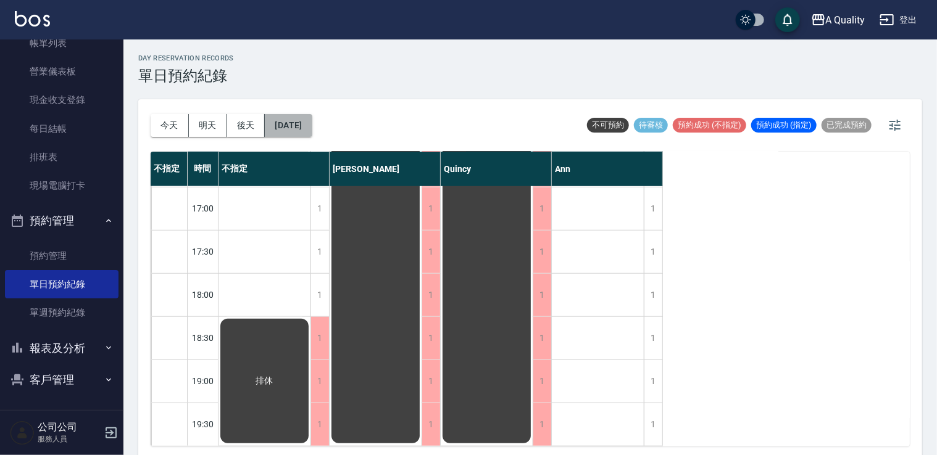
click at [294, 125] on button "2025/10/15" at bounding box center [288, 125] width 47 height 23
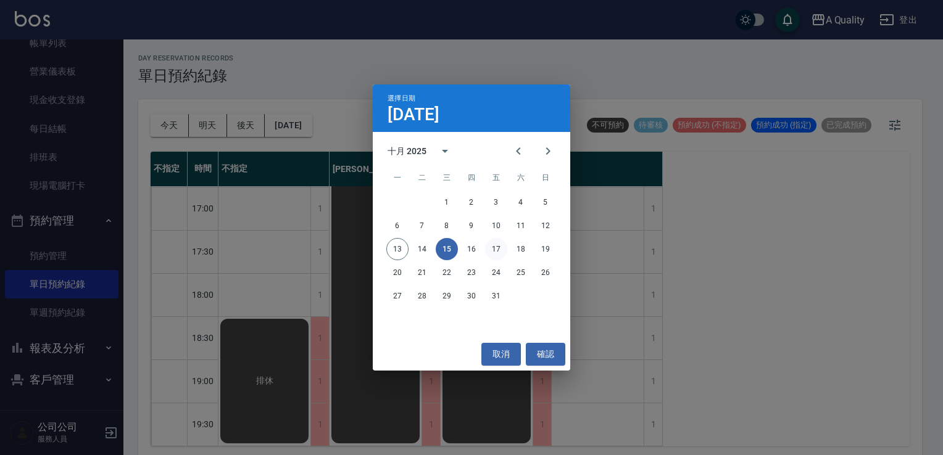
click at [494, 247] on button "17" at bounding box center [496, 249] width 22 height 22
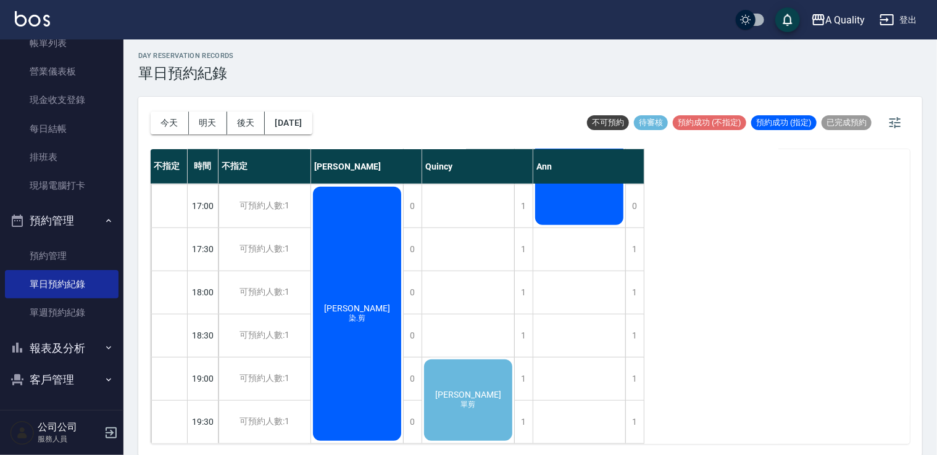
scroll to position [3, 0]
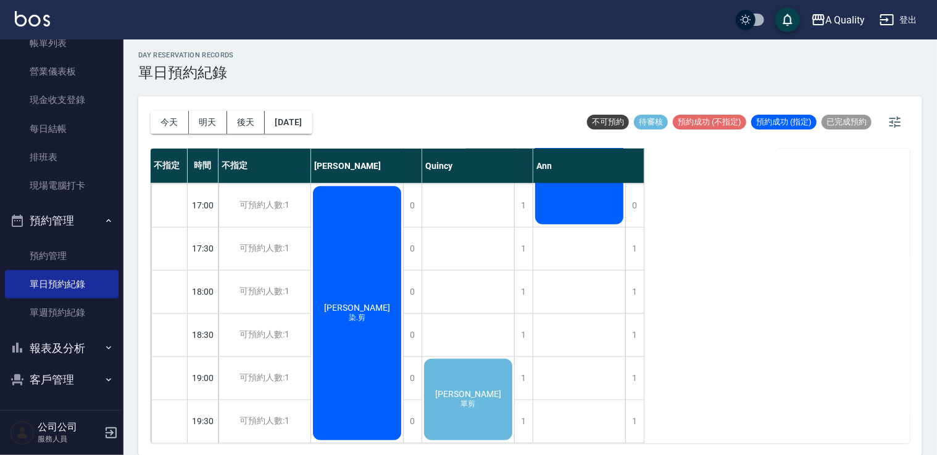
click at [475, 399] on span "單剪" at bounding box center [469, 404] width 20 height 10
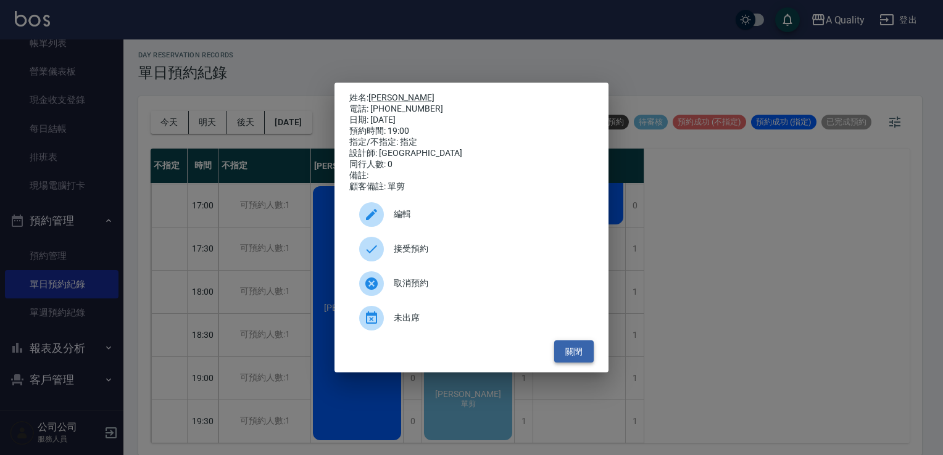
click at [583, 360] on button "關閉" at bounding box center [573, 352] width 39 height 23
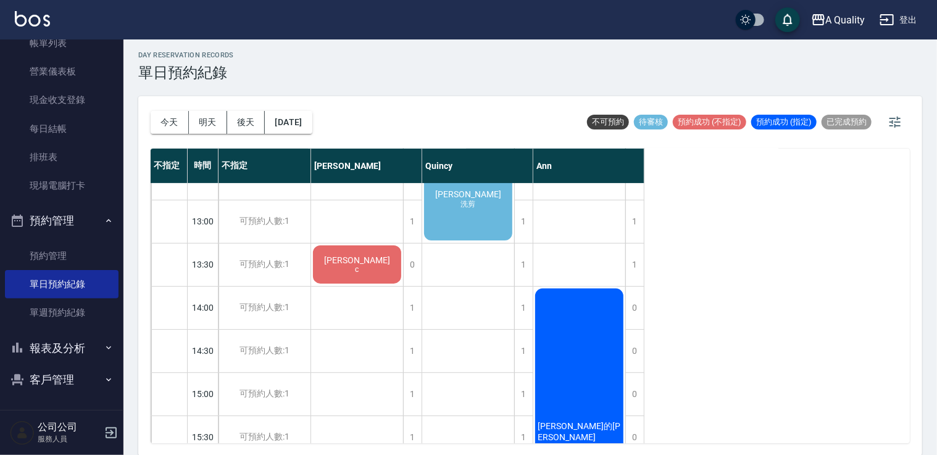
scroll to position [0, 0]
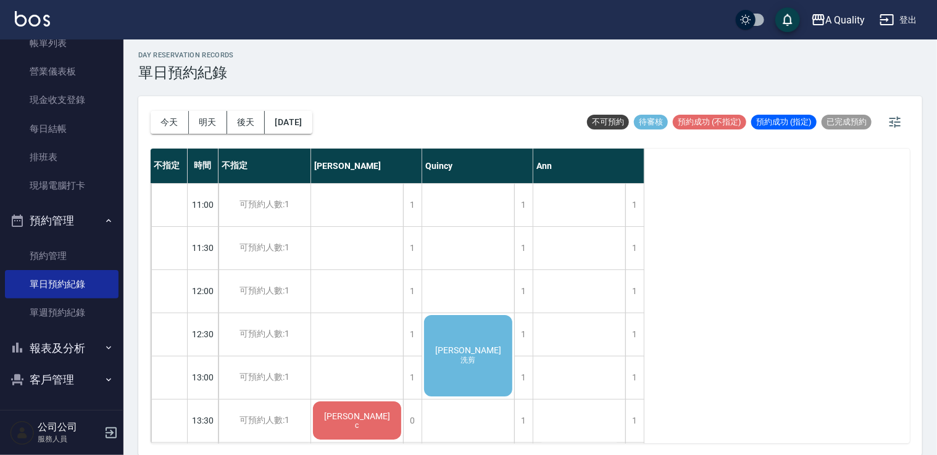
click at [487, 357] on div "陳梅子 洗剪" at bounding box center [468, 356] width 92 height 85
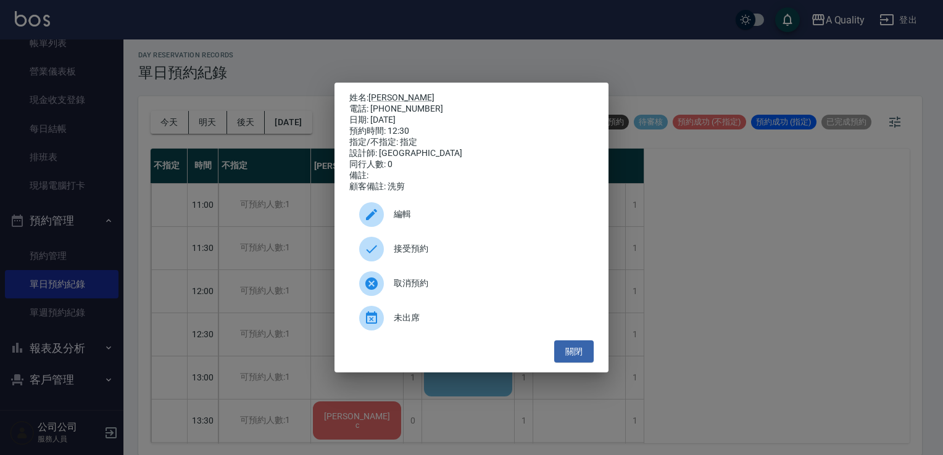
click at [433, 248] on span "接受預約" at bounding box center [489, 249] width 190 height 13
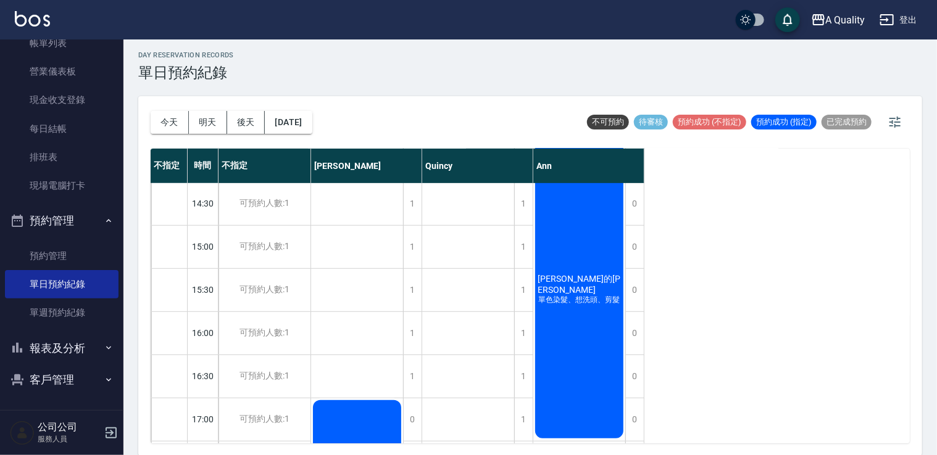
scroll to position [526, 0]
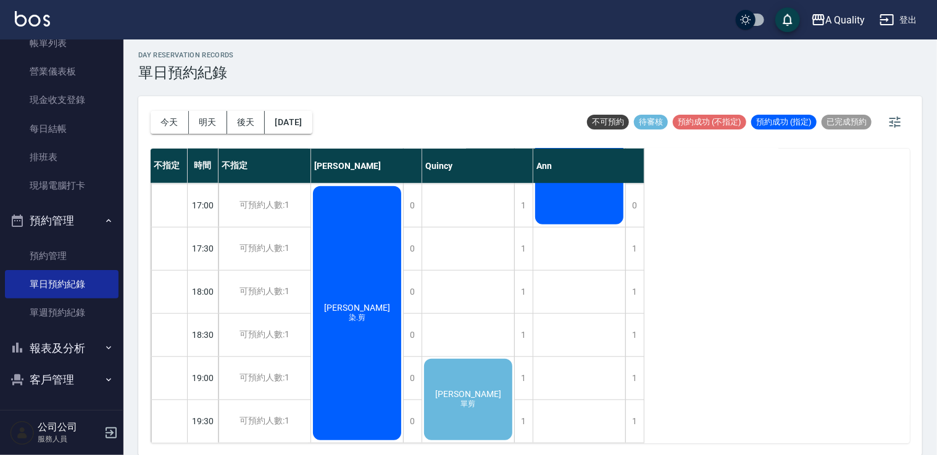
click at [497, 379] on div "陳婉旗 單剪" at bounding box center [468, 399] width 92 height 85
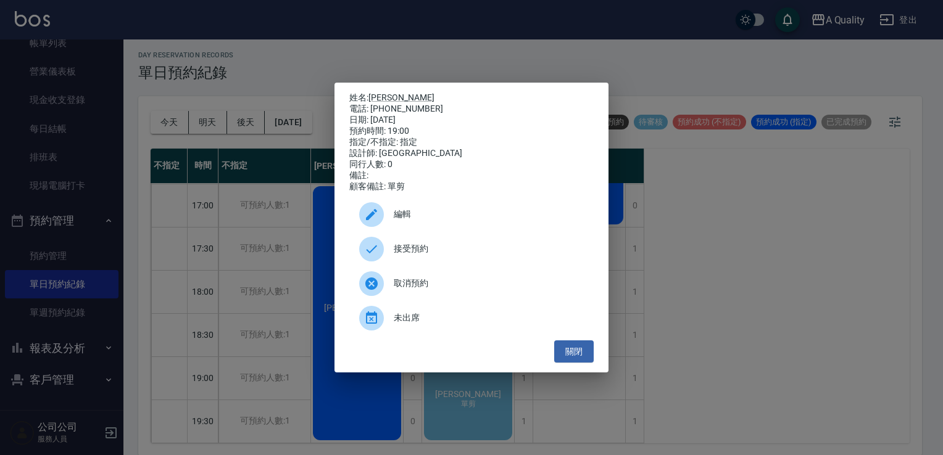
click at [458, 248] on span "接受預約" at bounding box center [489, 249] width 190 height 13
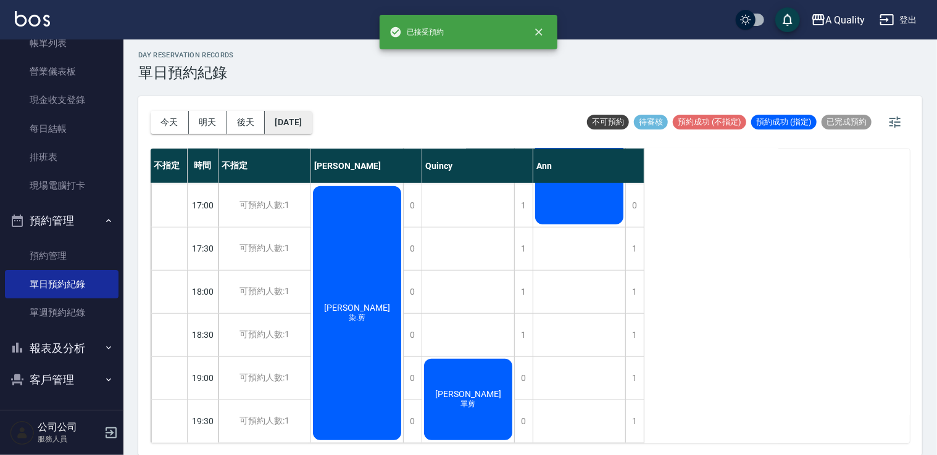
click at [299, 123] on button "2025/10/17" at bounding box center [288, 122] width 47 height 23
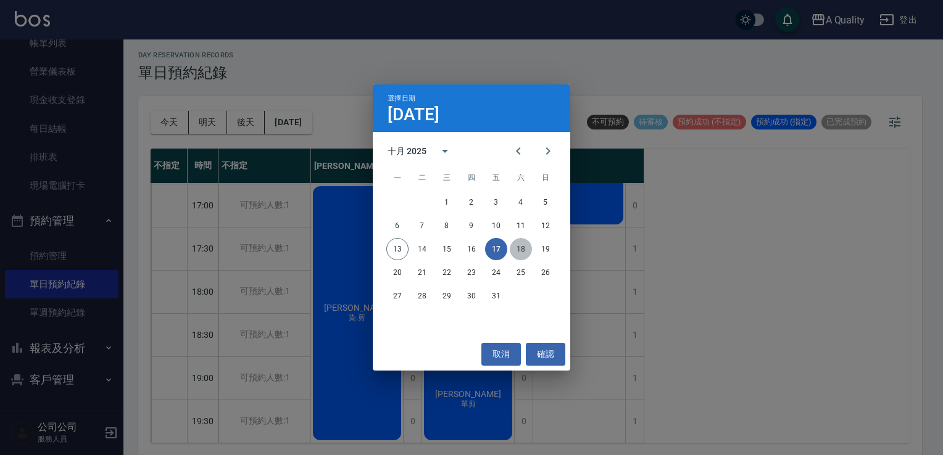
click at [518, 248] on button "18" at bounding box center [521, 249] width 22 height 22
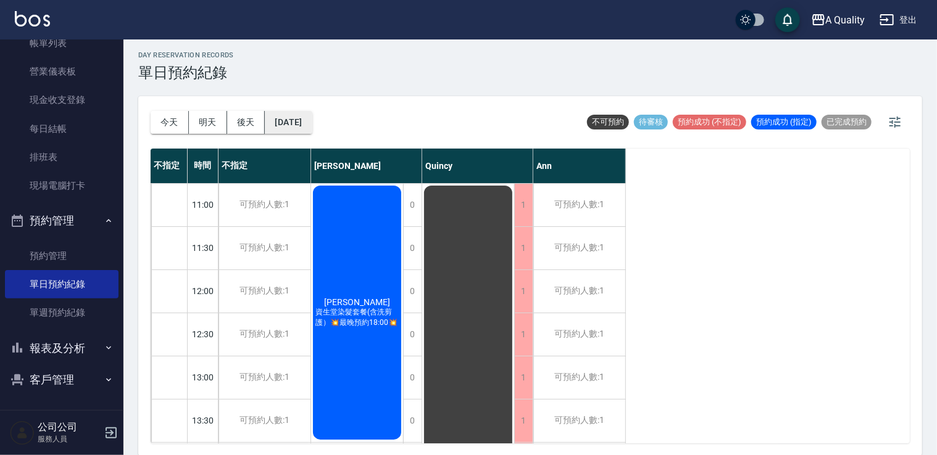
click at [281, 131] on button "2025/10/18" at bounding box center [288, 122] width 47 height 23
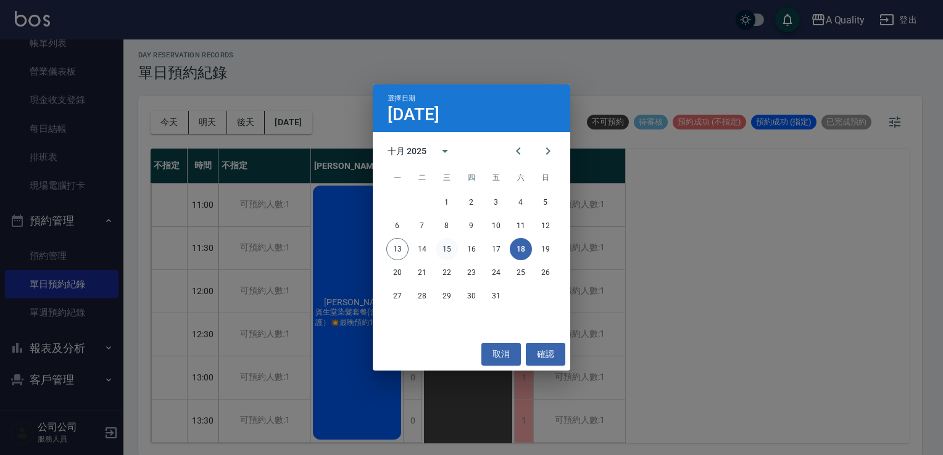
click at [448, 247] on button "15" at bounding box center [447, 249] width 22 height 22
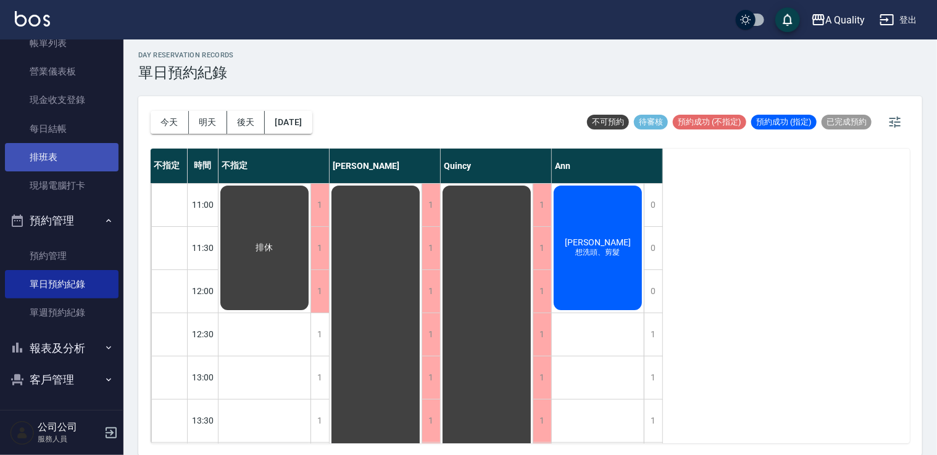
click at [67, 155] on link "排班表" at bounding box center [62, 157] width 114 height 28
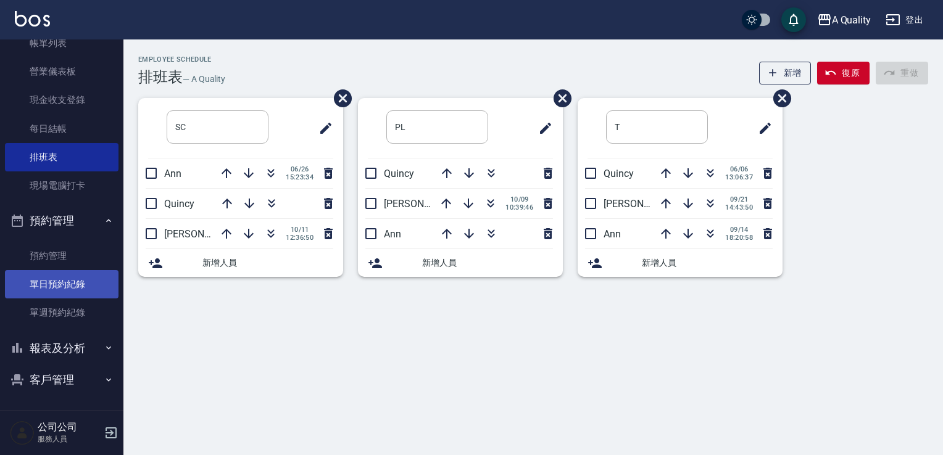
click at [99, 293] on link "單日預約紀錄" at bounding box center [62, 284] width 114 height 28
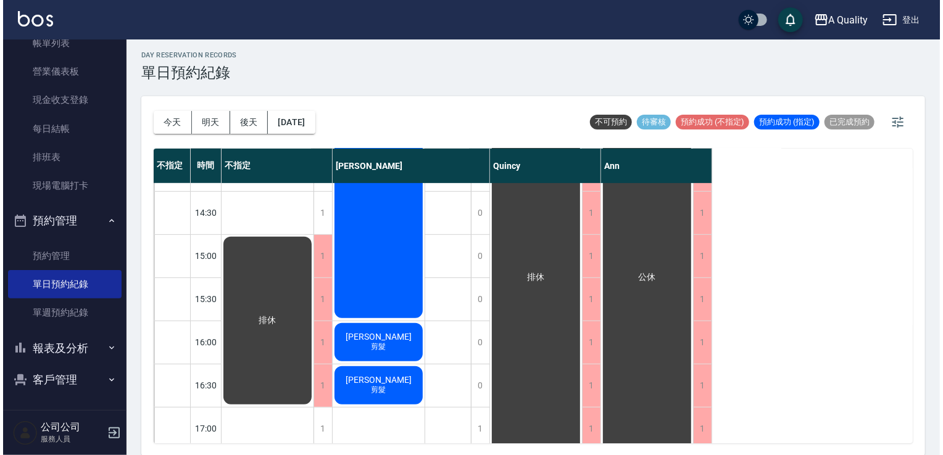
scroll to position [280, 0]
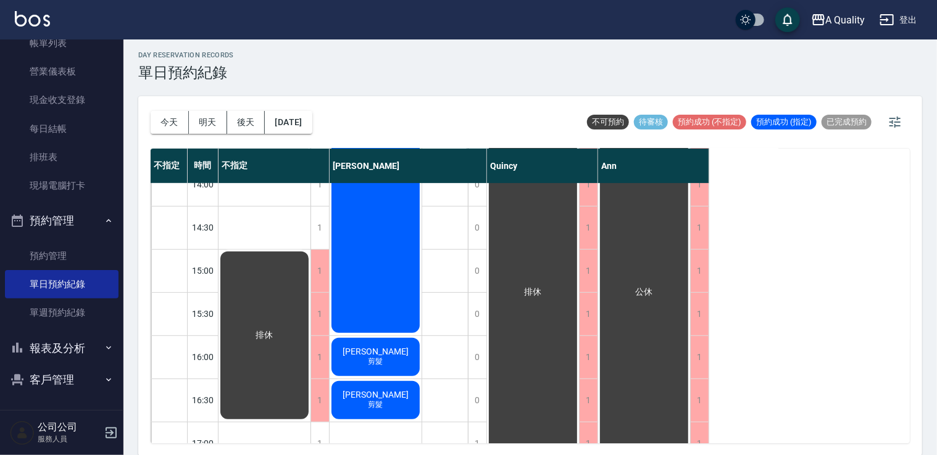
click at [410, 348] on div "游士賢 剪髮" at bounding box center [376, 357] width 92 height 42
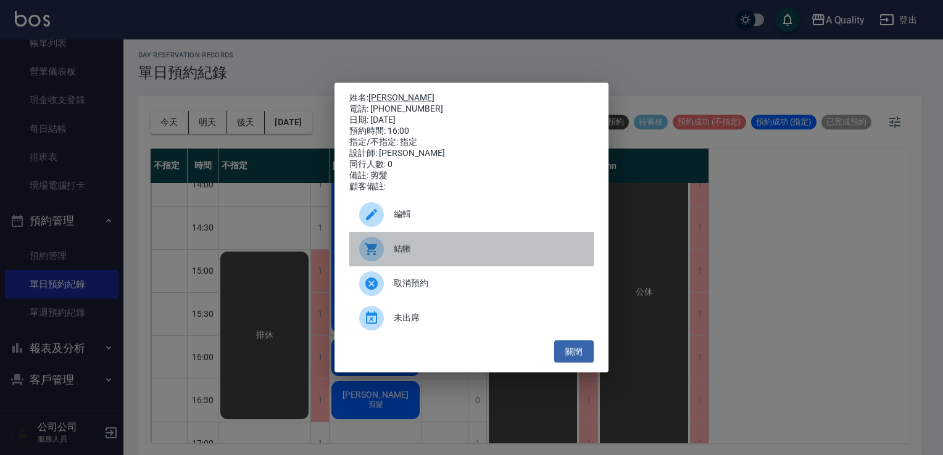
click at [422, 246] on div "結帳" at bounding box center [471, 249] width 244 height 35
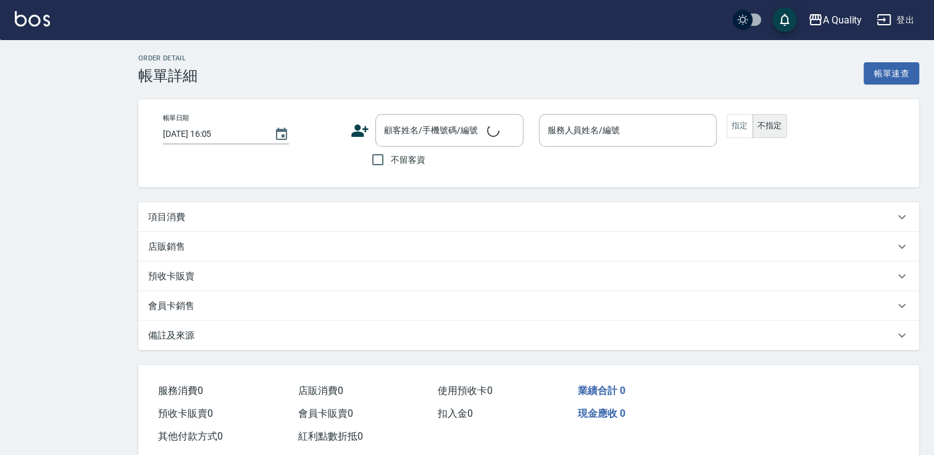
type input "2025/10/13 16:00"
type input "Taylor(無代號)"
type input "剪髮"
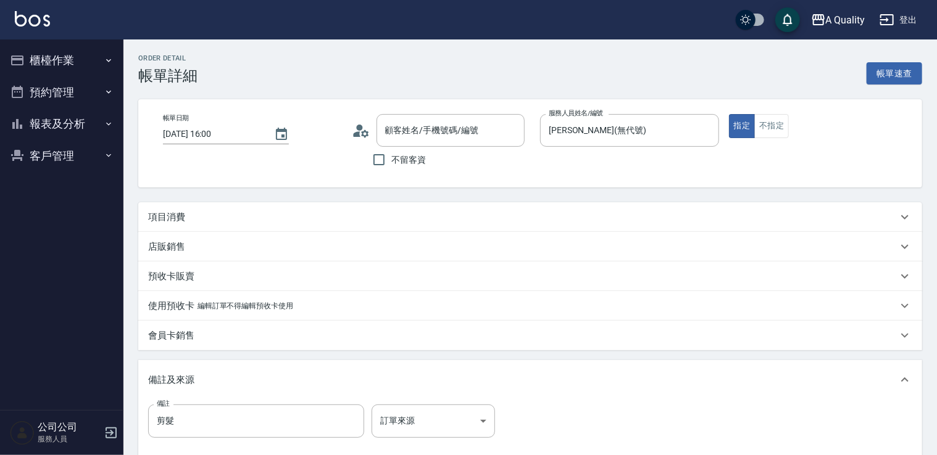
type input "游士賢/0928856445/000123"
click at [169, 215] on p "項目消費" at bounding box center [166, 217] width 37 height 13
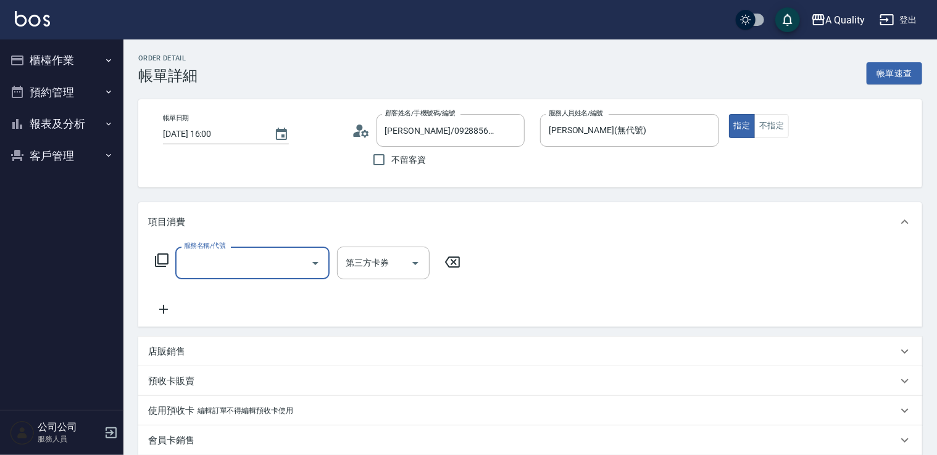
click at [206, 257] on input "服務名稱/代號" at bounding box center [243, 263] width 125 height 22
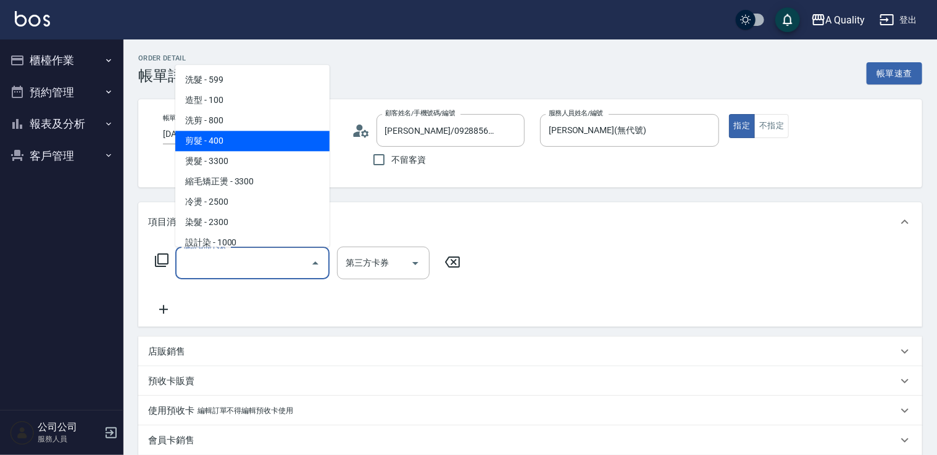
click at [262, 132] on span "剪髮 - 400" at bounding box center [252, 141] width 154 height 20
type input "剪髮(201)"
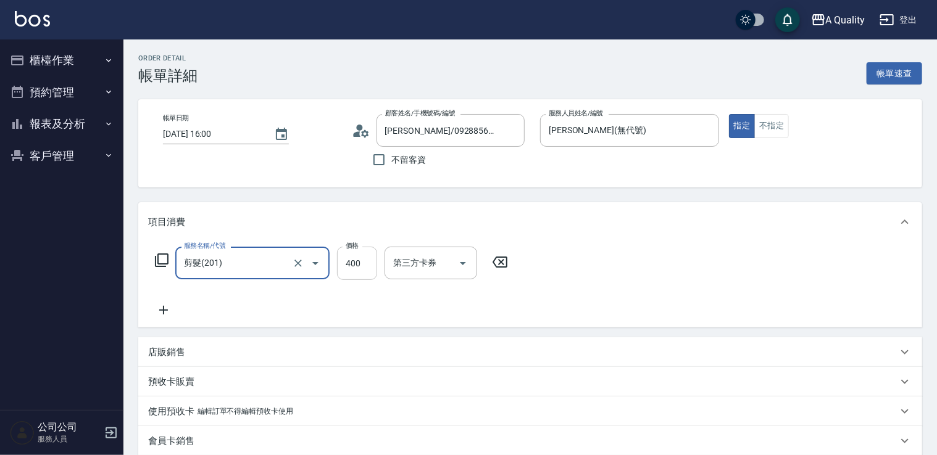
drag, startPoint x: 371, startPoint y: 263, endPoint x: 371, endPoint y: 253, distance: 9.9
click at [371, 263] on input "400" at bounding box center [357, 263] width 40 height 33
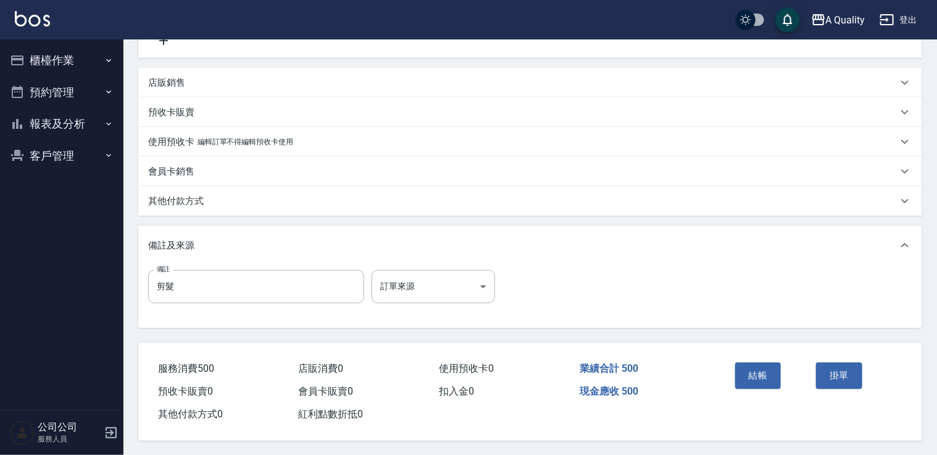
scroll to position [274, 0]
type input "500"
click at [744, 367] on button "結帳" at bounding box center [758, 375] width 46 height 26
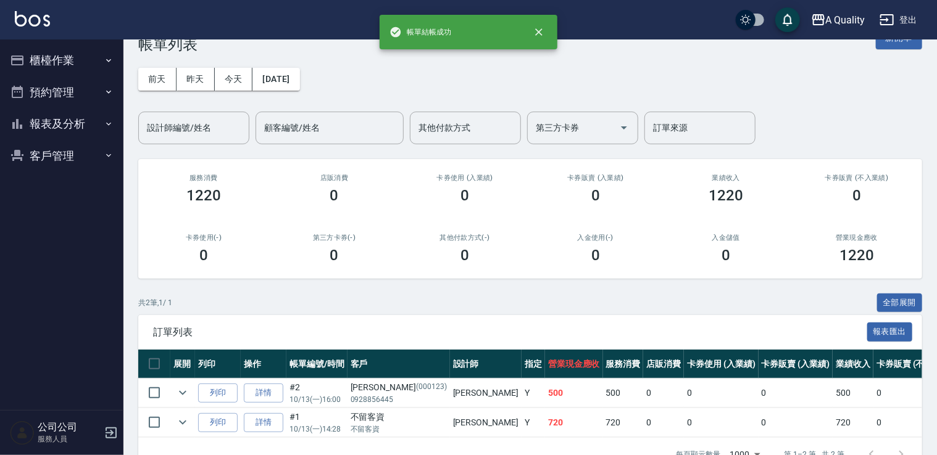
scroll to position [62, 0]
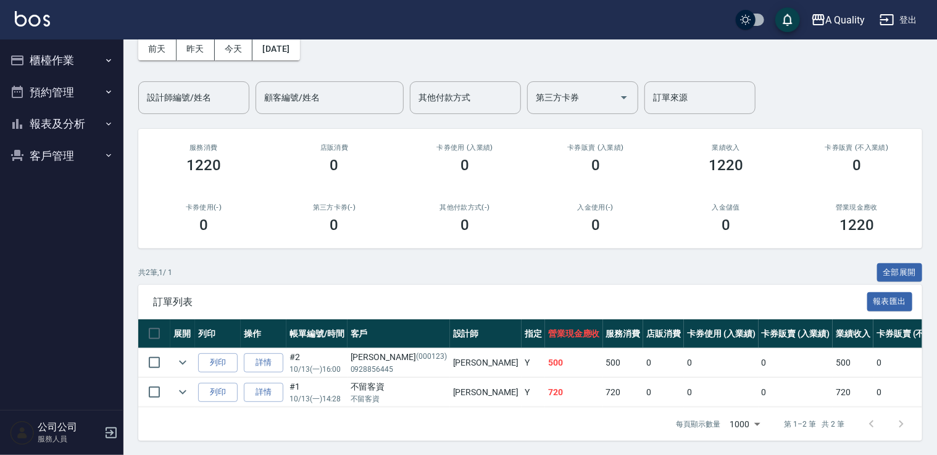
drag, startPoint x: 65, startPoint y: 94, endPoint x: 74, endPoint y: 98, distance: 9.4
click at [65, 94] on button "預約管理" at bounding box center [62, 93] width 114 height 32
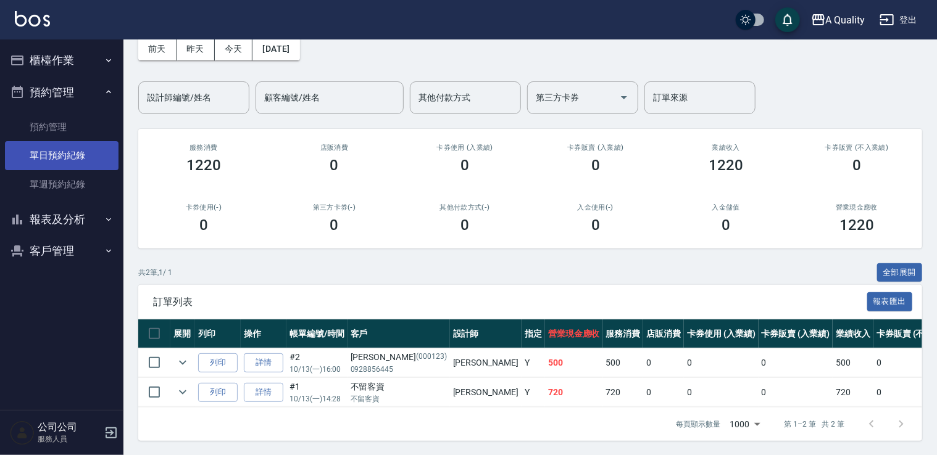
click at [65, 146] on link "單日預約紀錄" at bounding box center [62, 155] width 114 height 28
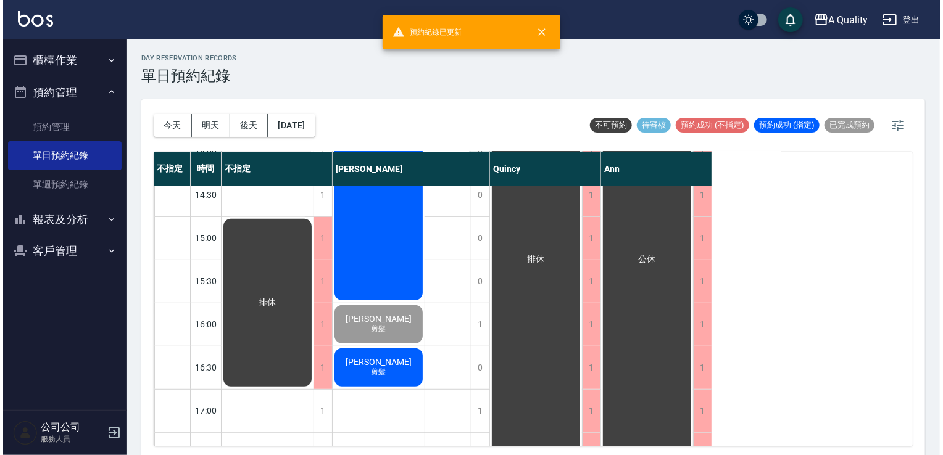
scroll to position [432, 0]
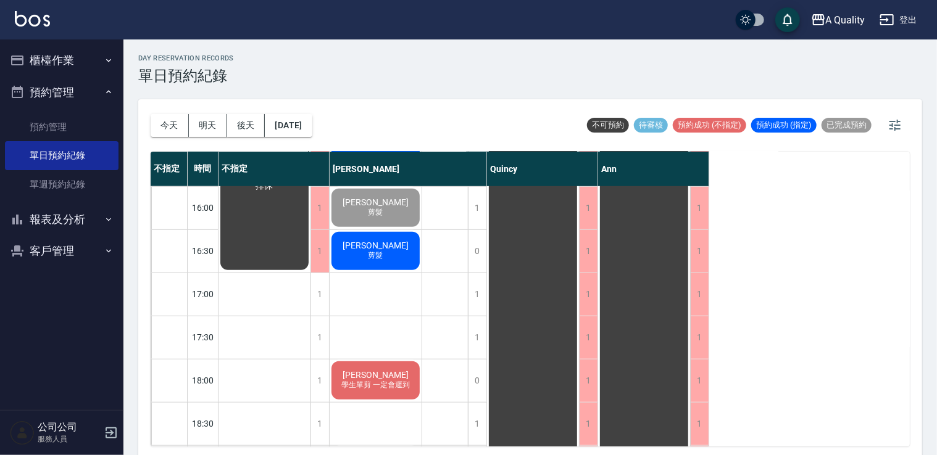
click at [401, 250] on div "蘇冠中 剪髮" at bounding box center [376, 251] width 92 height 42
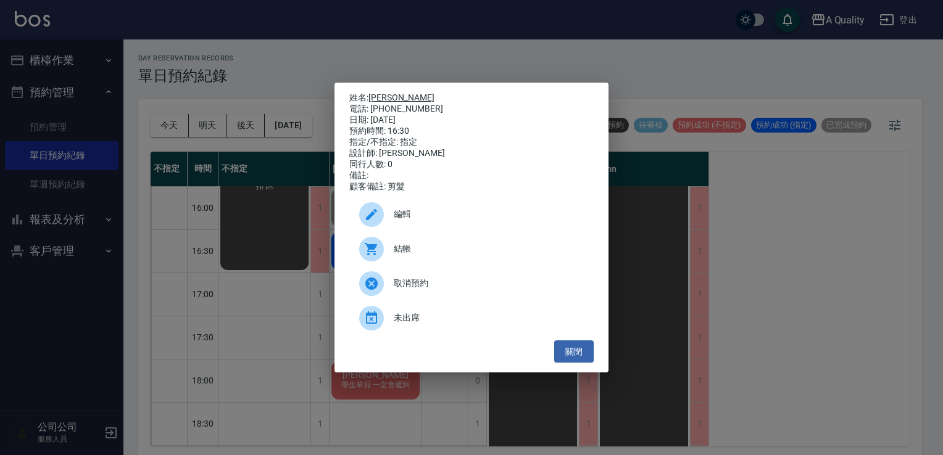
click at [389, 93] on link "[PERSON_NAME]" at bounding box center [401, 98] width 66 height 10
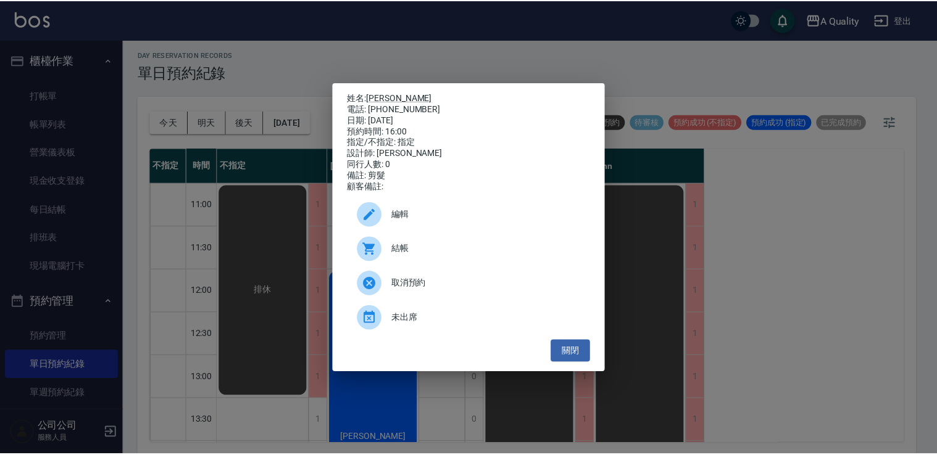
scroll to position [280, 0]
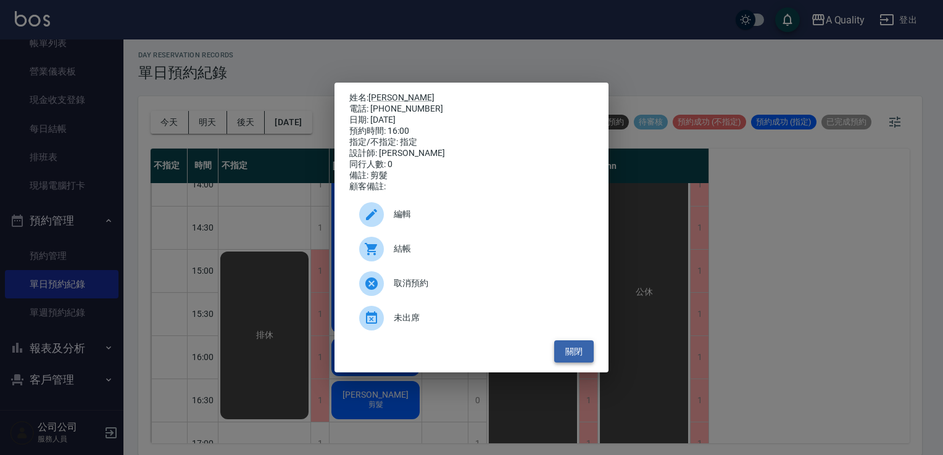
click at [559, 360] on button "關閉" at bounding box center [573, 352] width 39 height 23
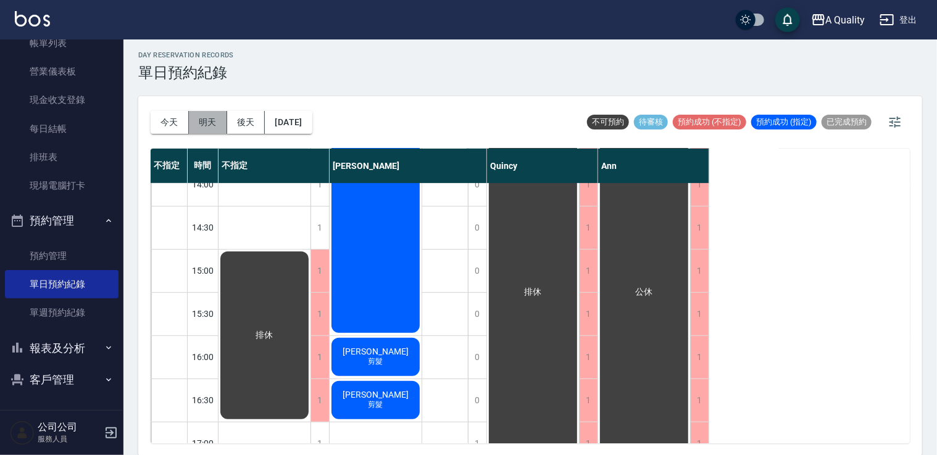
click at [206, 119] on button "明天" at bounding box center [208, 122] width 38 height 23
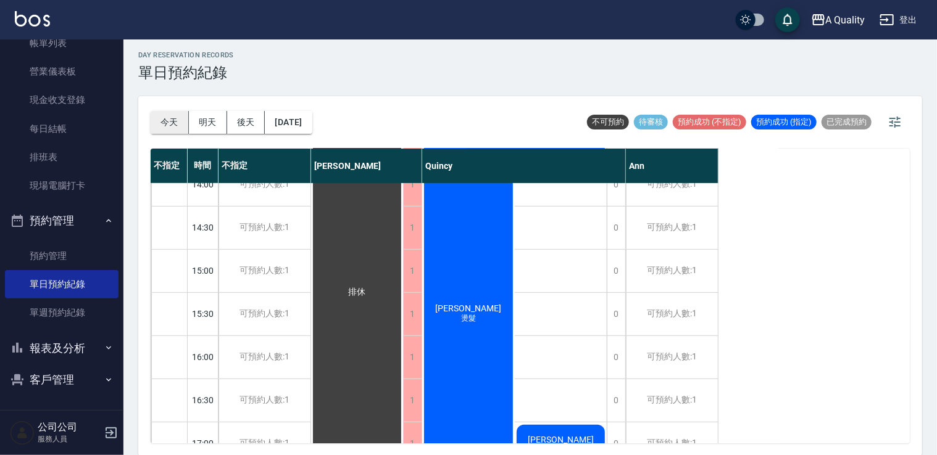
click at [177, 119] on button "今天" at bounding box center [170, 122] width 38 height 23
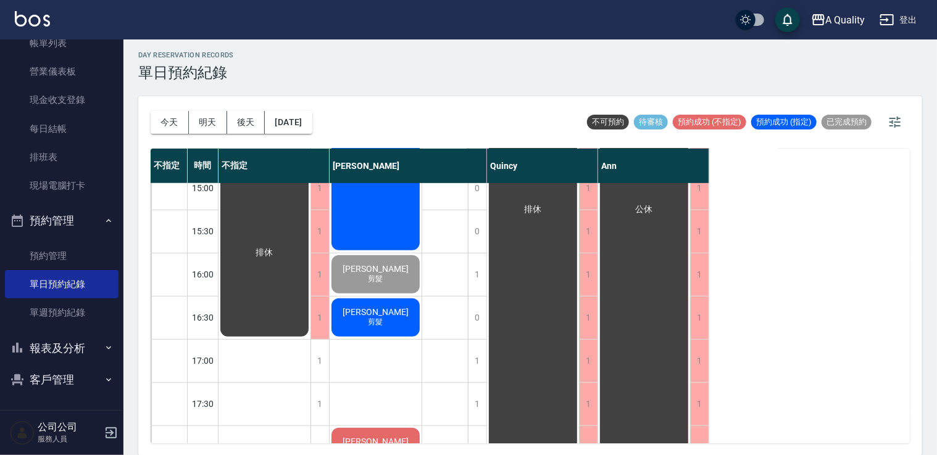
scroll to position [465, 0]
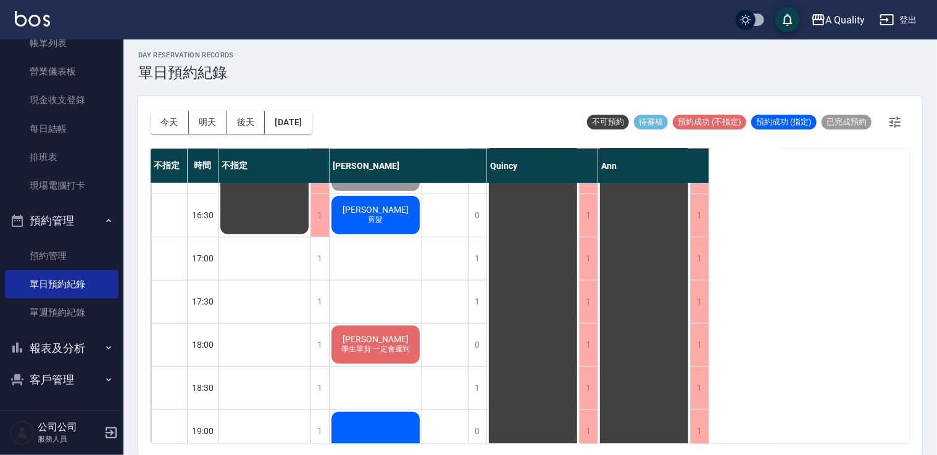
click at [368, 217] on span "剪髮" at bounding box center [376, 220] width 20 height 10
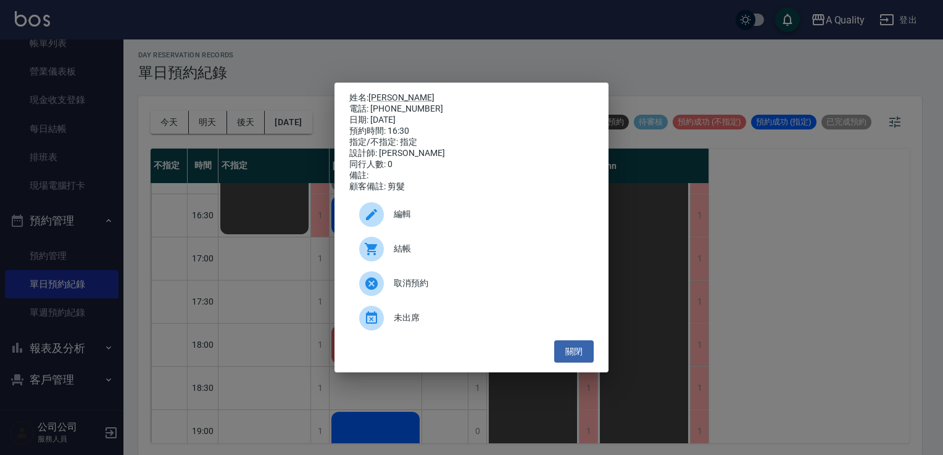
click at [392, 252] on div at bounding box center [376, 249] width 35 height 25
click at [576, 357] on button "關閉" at bounding box center [573, 352] width 39 height 23
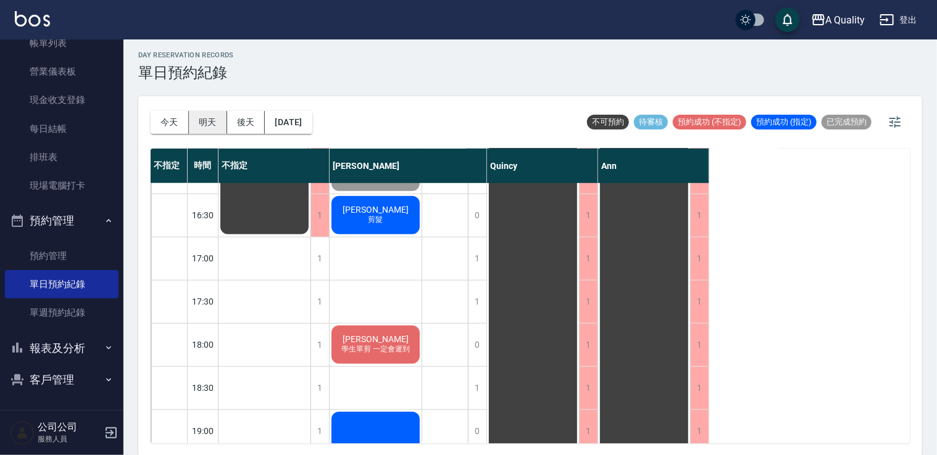
click at [208, 120] on button "明天" at bounding box center [208, 122] width 38 height 23
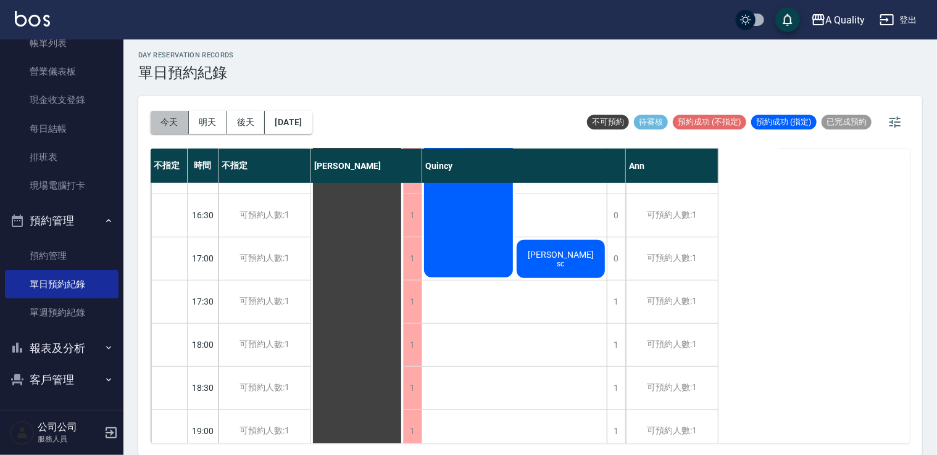
click at [183, 121] on button "今天" at bounding box center [170, 122] width 38 height 23
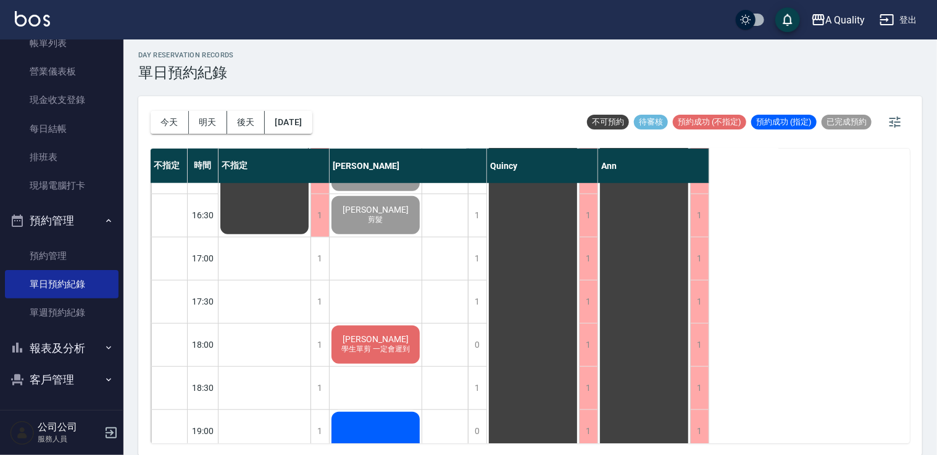
click at [909, 19] on button "登出" at bounding box center [898, 20] width 48 height 23
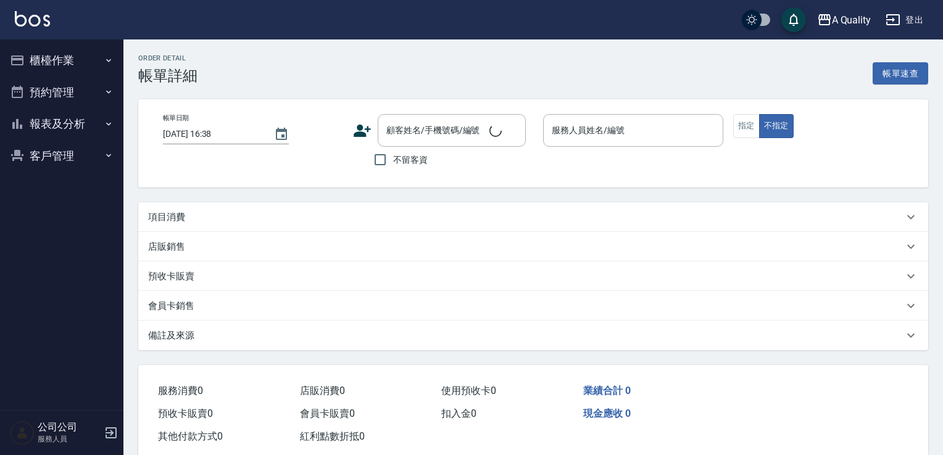
type input "[DATE] 16:30"
type input "[PERSON_NAME](無代號)"
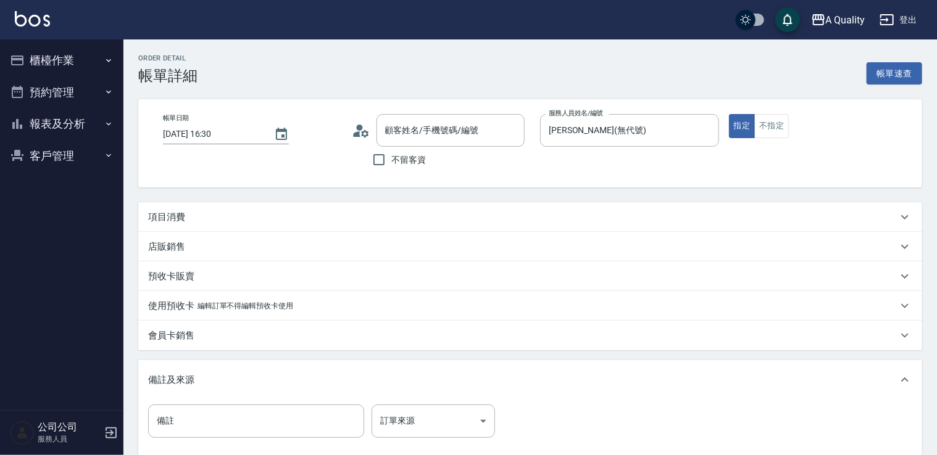
type input "[PERSON_NAME]/0933250786/null"
click at [180, 213] on p "項目消費" at bounding box center [166, 217] width 37 height 13
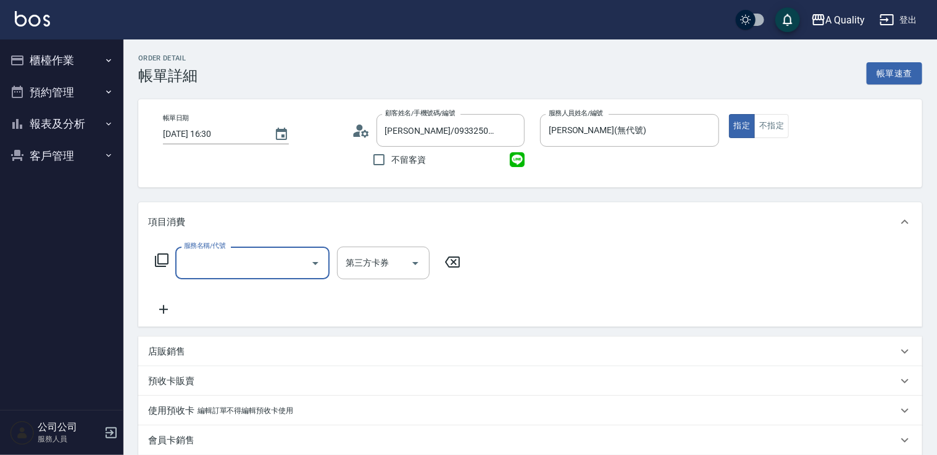
click at [241, 272] on input "服務名稱/代號" at bounding box center [243, 263] width 125 height 22
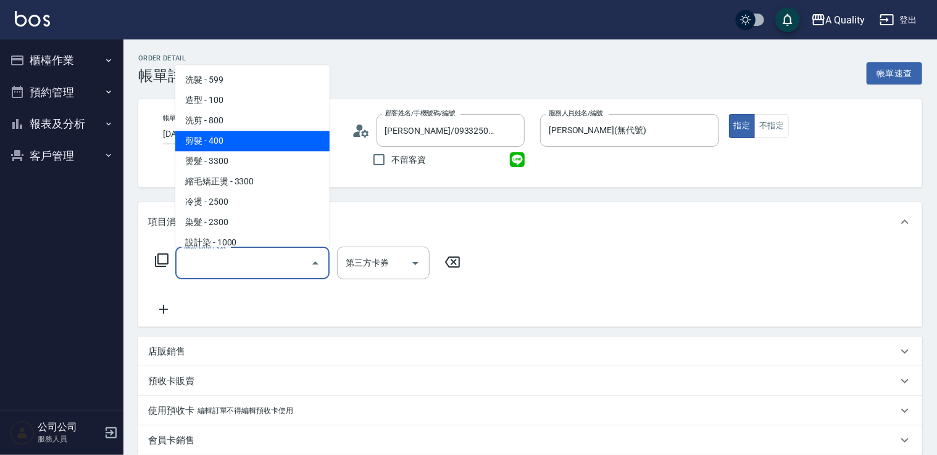
click at [226, 137] on span "剪髮 - 400" at bounding box center [252, 141] width 154 height 20
type input "剪髮(201)"
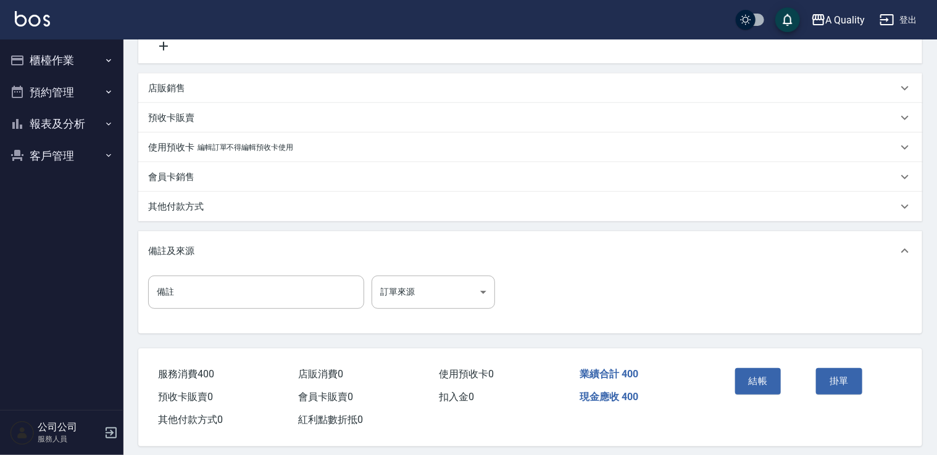
scroll to position [274, 0]
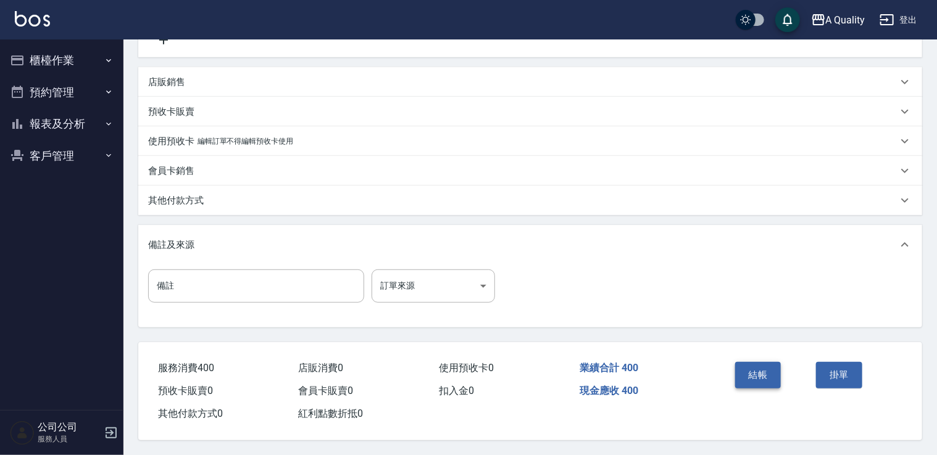
click at [750, 366] on button "結帳" at bounding box center [758, 375] width 46 height 26
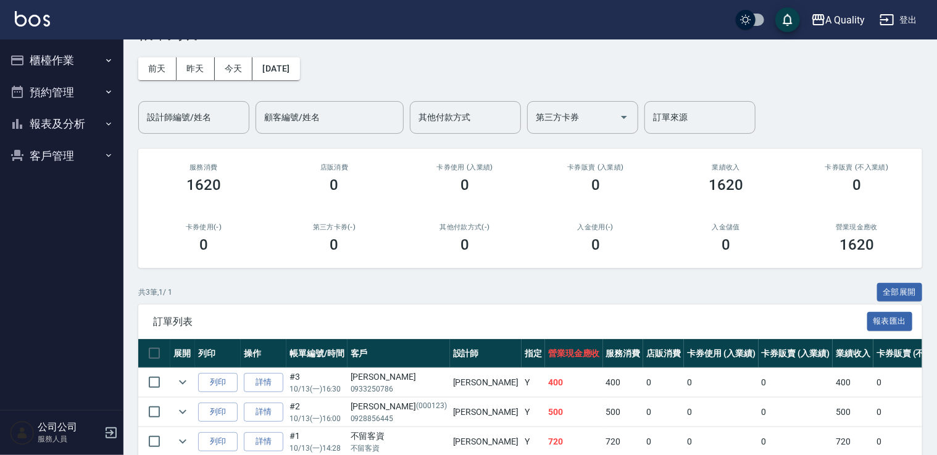
scroll to position [100, 0]
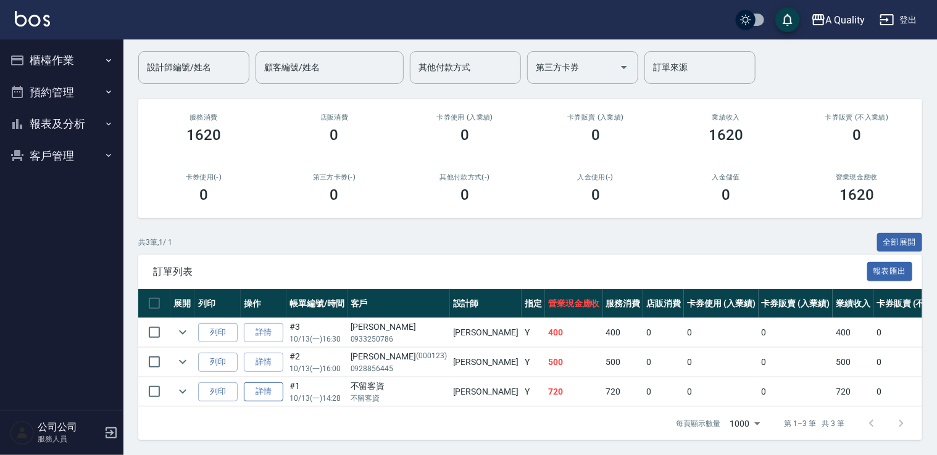
click at [271, 383] on link "詳情" at bounding box center [263, 392] width 39 height 19
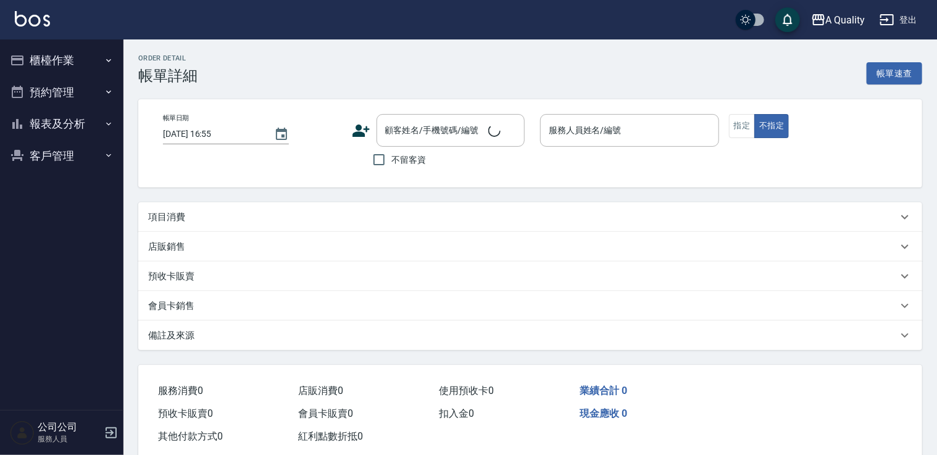
type input "2025/10/13 14:28"
checkbox input "true"
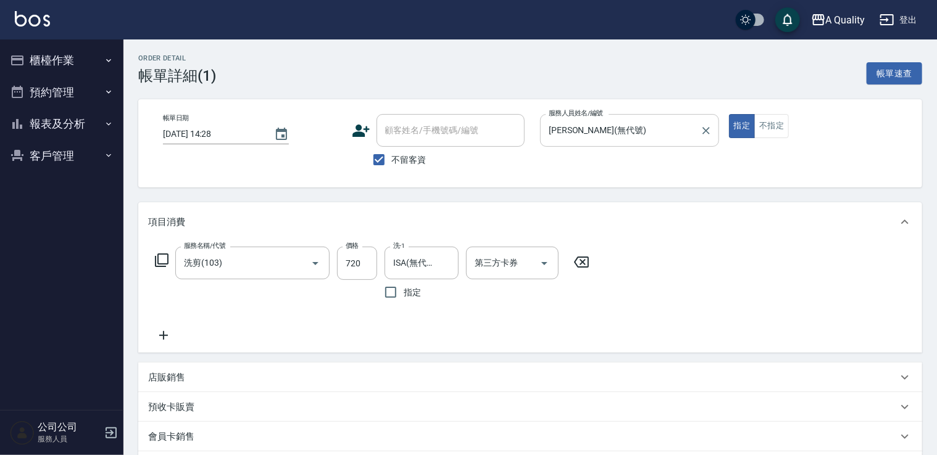
click at [660, 130] on input "[PERSON_NAME](無代號)" at bounding box center [620, 131] width 149 height 22
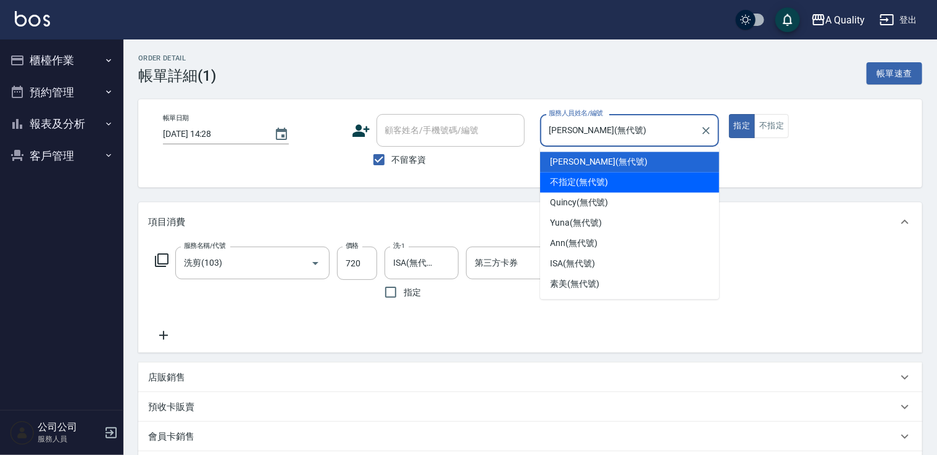
click at [649, 175] on div "不指定 (無代號)" at bounding box center [629, 182] width 179 height 20
type input "不指定(無代號)"
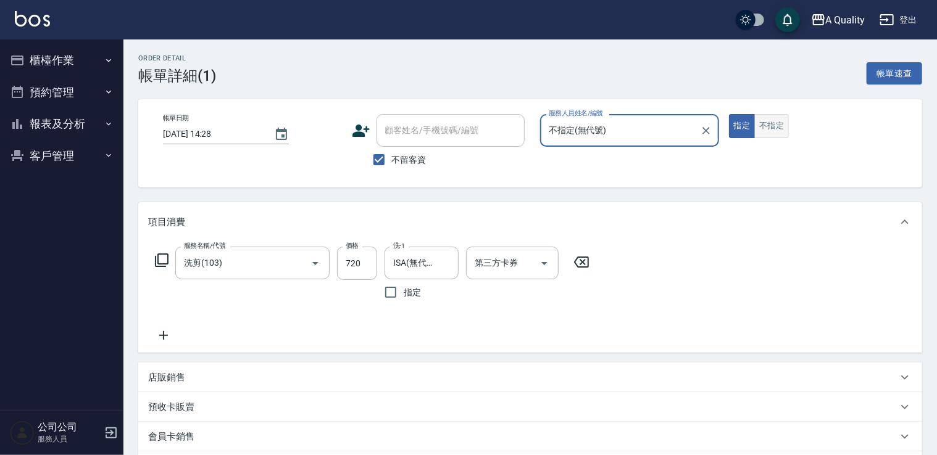
click at [779, 127] on button "不指定" at bounding box center [771, 126] width 35 height 24
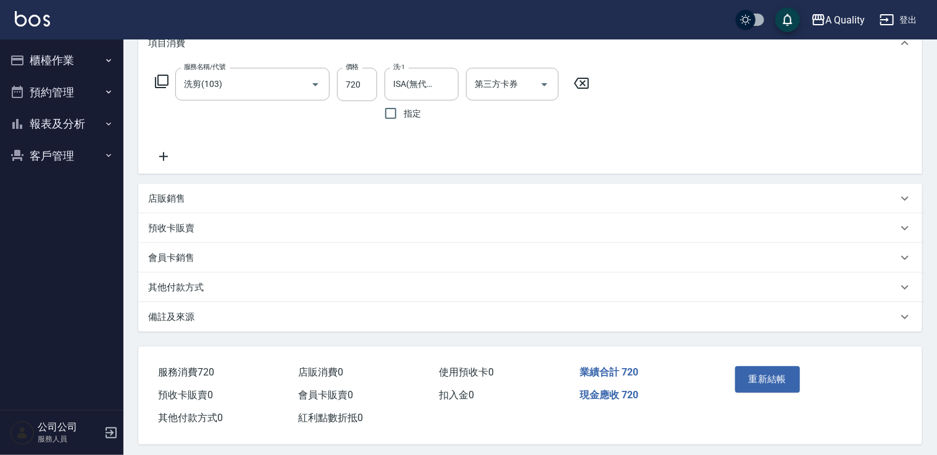
scroll to position [187, 0]
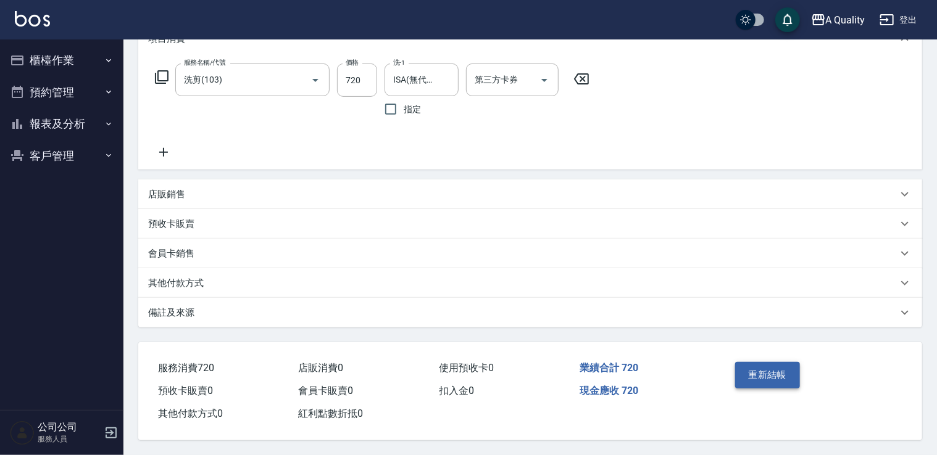
click at [770, 369] on button "重新結帳" at bounding box center [767, 375] width 65 height 26
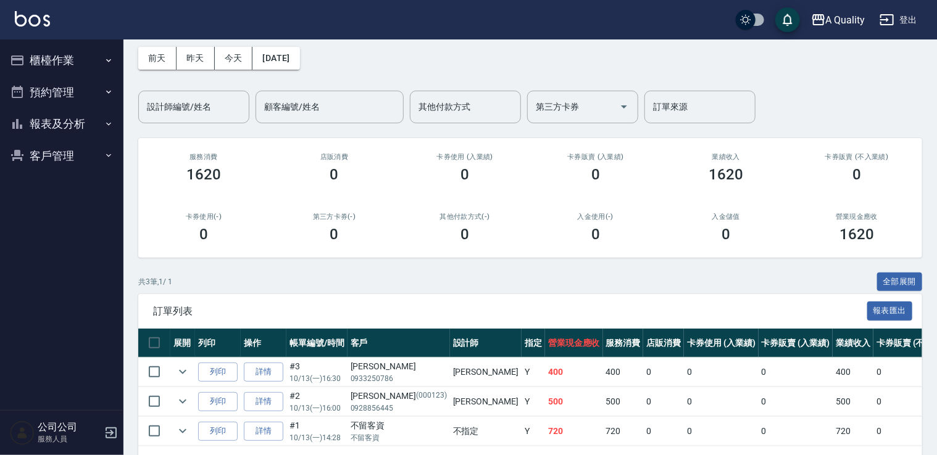
scroll to position [100, 0]
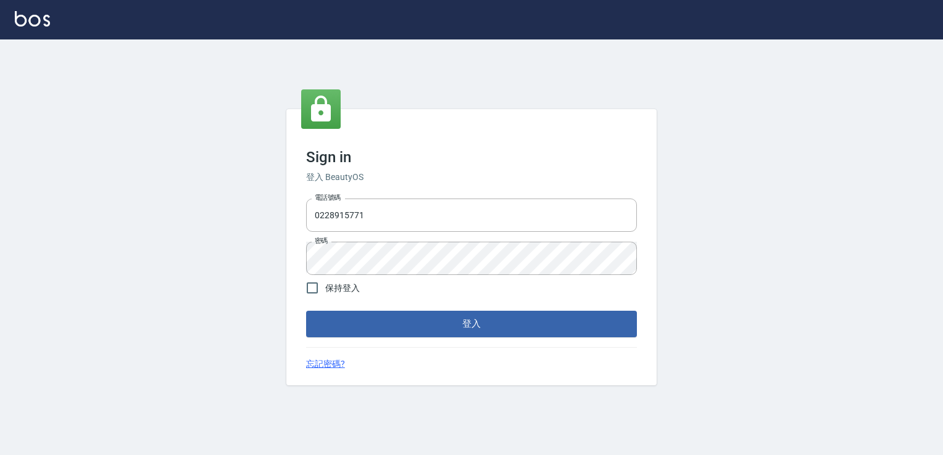
drag, startPoint x: 384, startPoint y: 220, endPoint x: 174, endPoint y: 223, distance: 210.5
click at [275, 224] on div "Sign in 登入 BeautyOS 電話號碼 [PHONE_NUMBER] 電話號碼 密碼 密碼 保持登入 登入 忘記密碼?" at bounding box center [471, 247] width 943 height 416
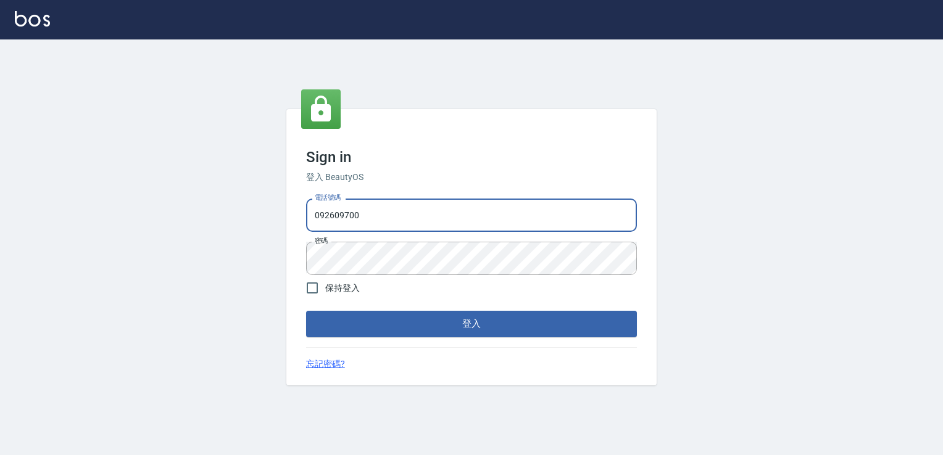
click at [279, 264] on div "Sign in 登入 BeautyOS 電話號碼 [PHONE_NUMBER] 電話號碼 密碼 密碼 保持登入 登入 忘記密碼?" at bounding box center [471, 247] width 943 height 416
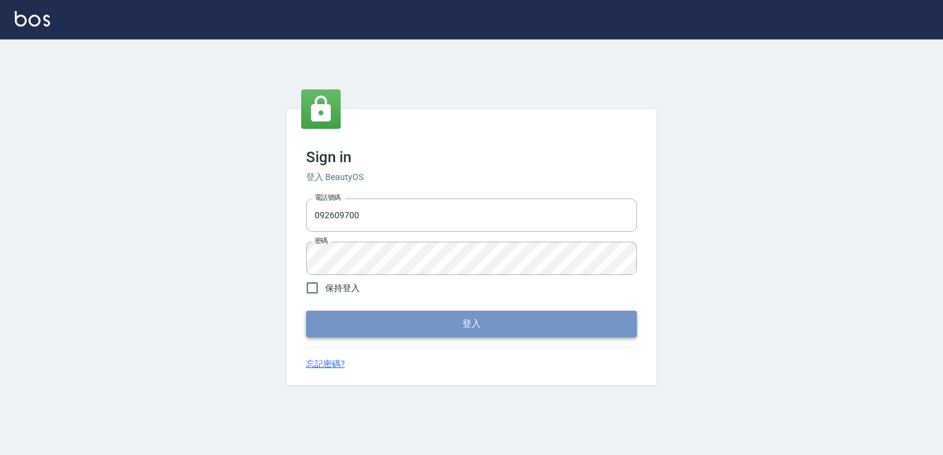
click at [323, 324] on button "登入" at bounding box center [471, 324] width 331 height 26
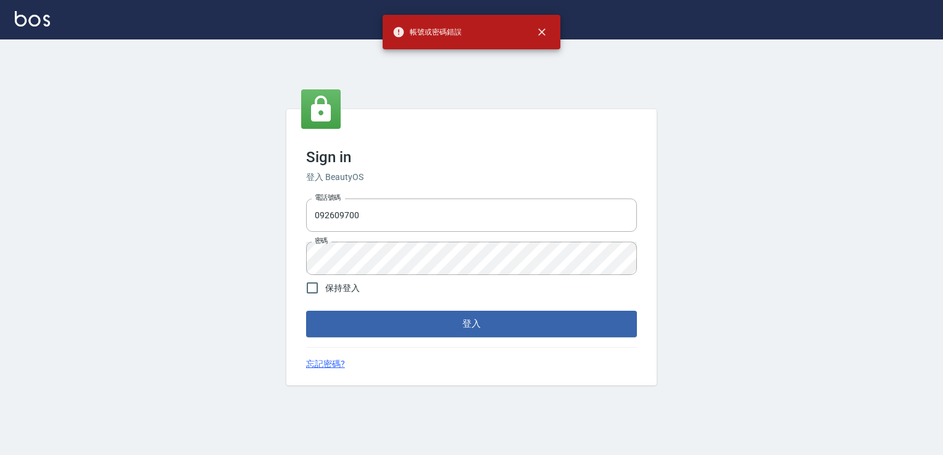
click at [281, 268] on div "Sign in 登入 BeautyOS 電話號碼 [PHONE_NUMBER] 電話號碼 密碼 密碼 保持登入 登入 忘記密碼?" at bounding box center [471, 247] width 943 height 416
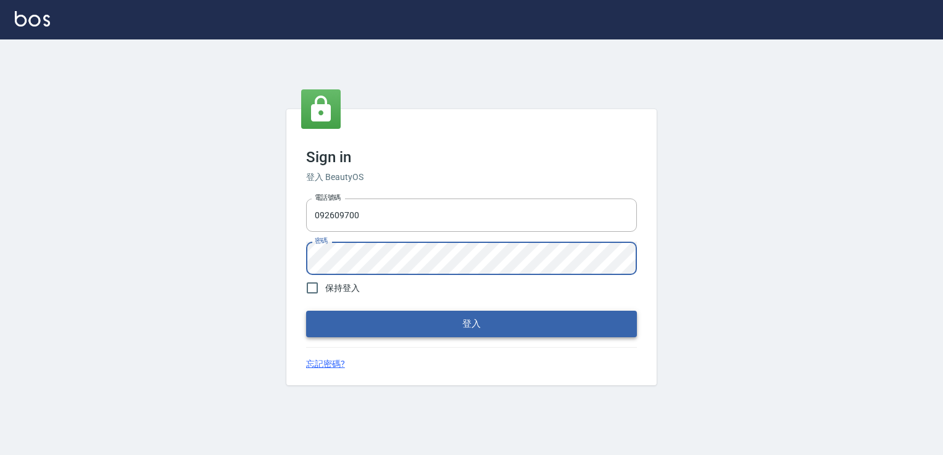
click at [314, 315] on button "登入" at bounding box center [471, 324] width 331 height 26
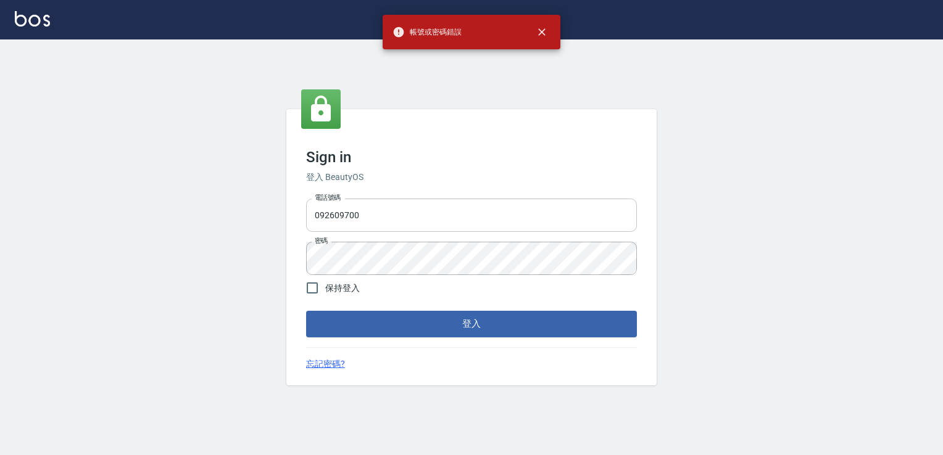
click at [341, 218] on input "092609700" at bounding box center [471, 215] width 331 height 33
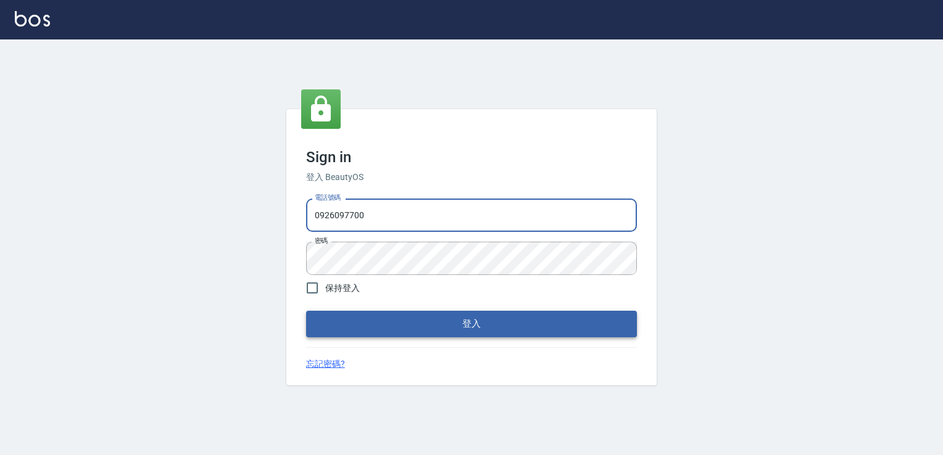
type input "0926097700"
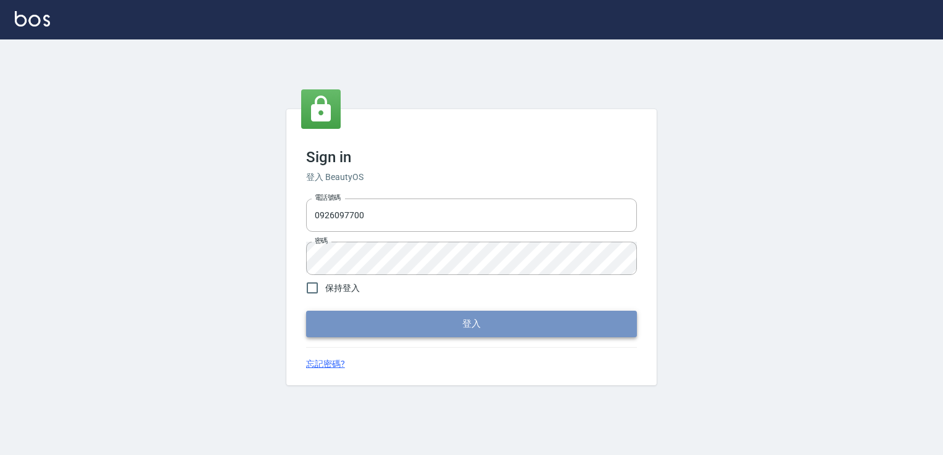
click at [397, 323] on button "登入" at bounding box center [471, 324] width 331 height 26
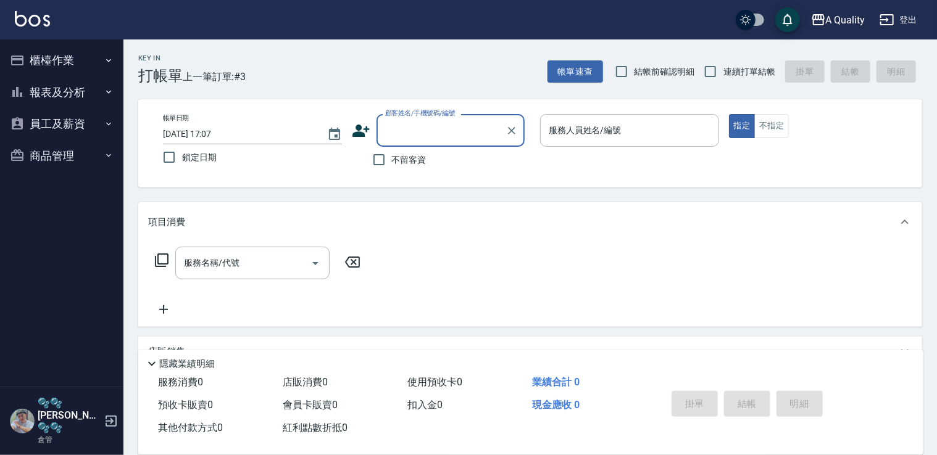
click at [64, 420] on h5 "🫧🫧[PERSON_NAME]🫧🫧" at bounding box center [69, 415] width 63 height 37
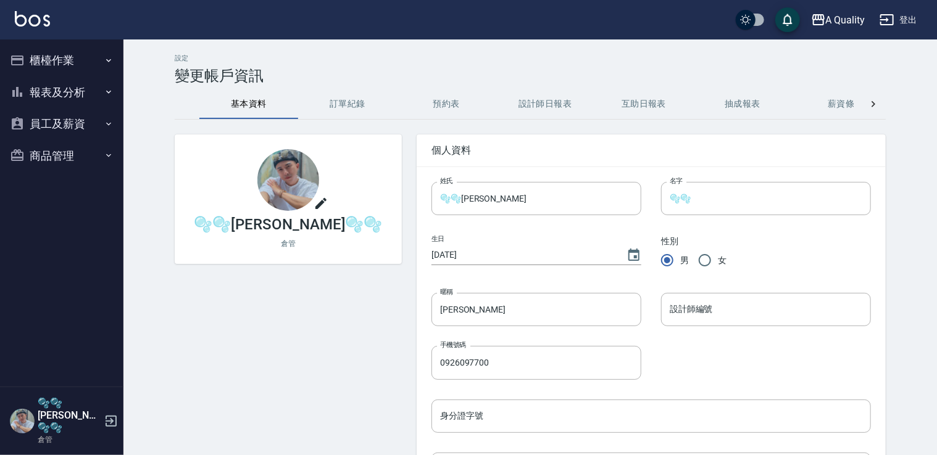
click at [854, 101] on button "薪資條" at bounding box center [841, 104] width 99 height 30
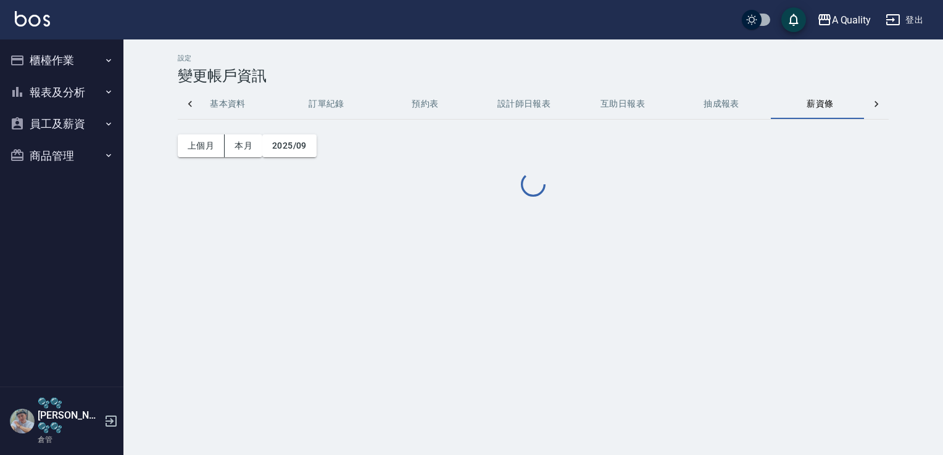
scroll to position [0, 30]
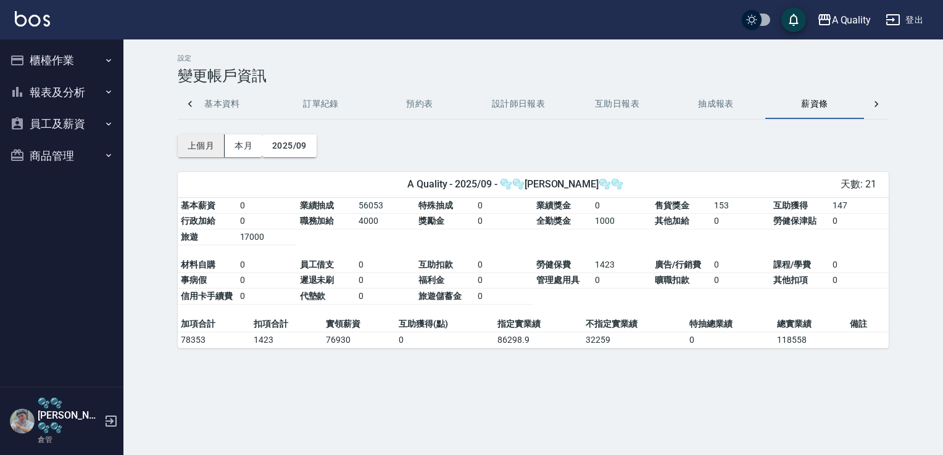
click at [210, 142] on button "上個月" at bounding box center [201, 146] width 47 height 23
click at [294, 149] on button "2025/09" at bounding box center [289, 146] width 54 height 23
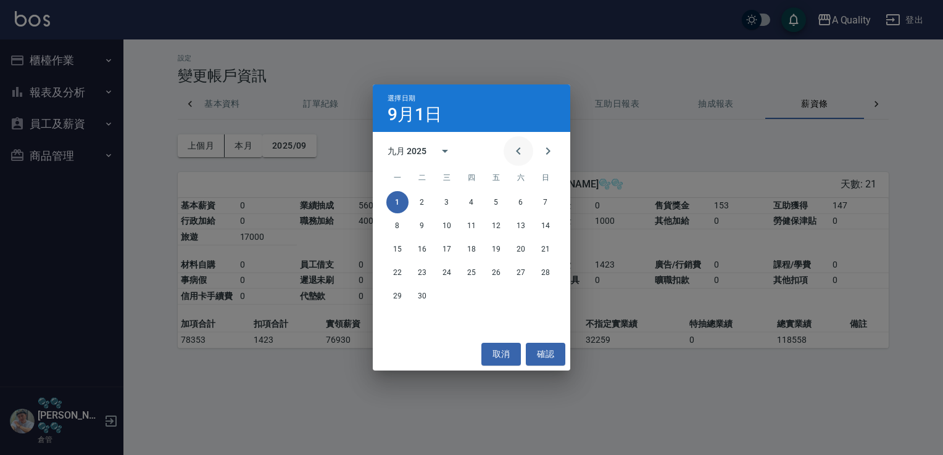
click at [520, 151] on icon "Previous month" at bounding box center [518, 151] width 15 height 15
click at [547, 296] on button "31" at bounding box center [545, 296] width 22 height 22
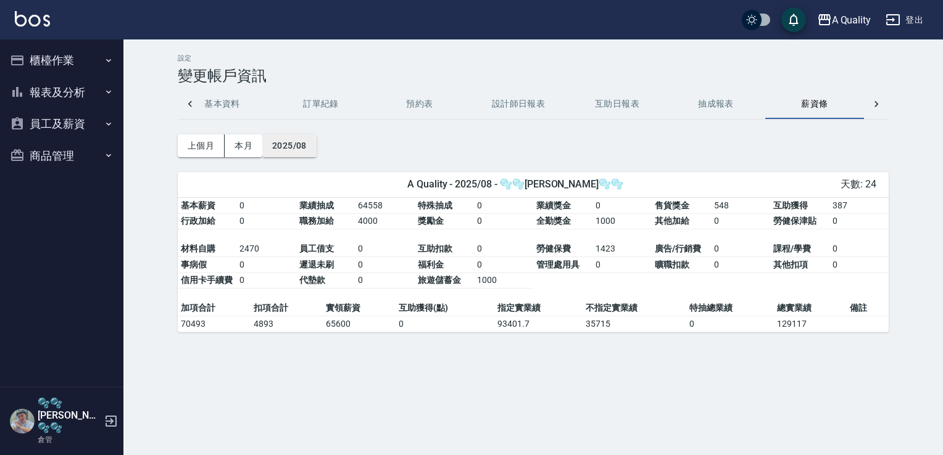
click at [289, 143] on button "2025/08" at bounding box center [289, 146] width 54 height 23
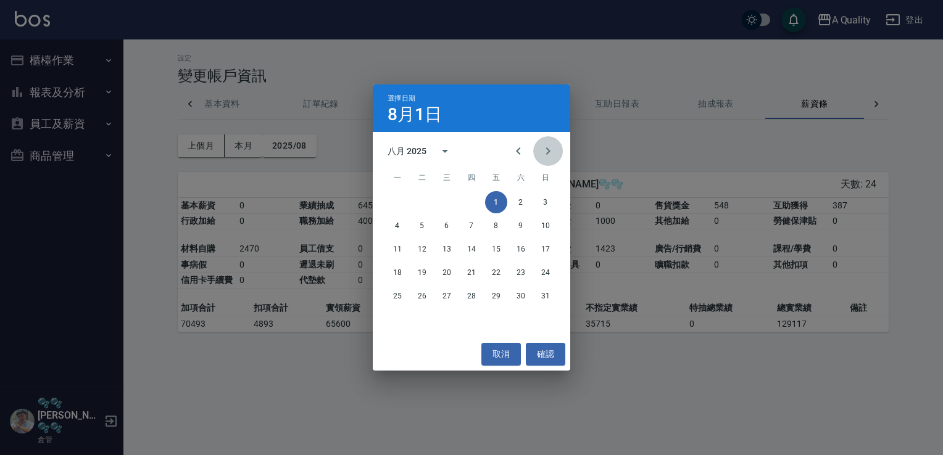
click at [552, 153] on icon "Next month" at bounding box center [548, 151] width 15 height 15
click at [421, 293] on button "30" at bounding box center [422, 296] width 22 height 22
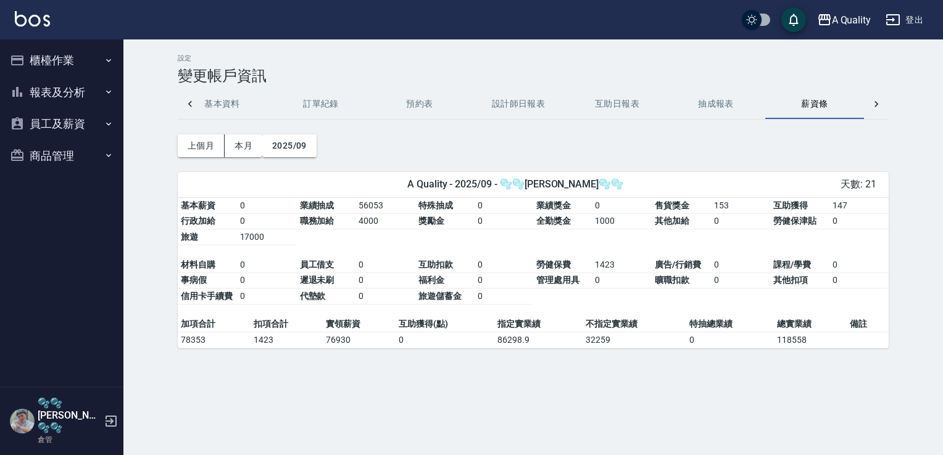
click at [911, 23] on button "登出" at bounding box center [905, 20] width 48 height 23
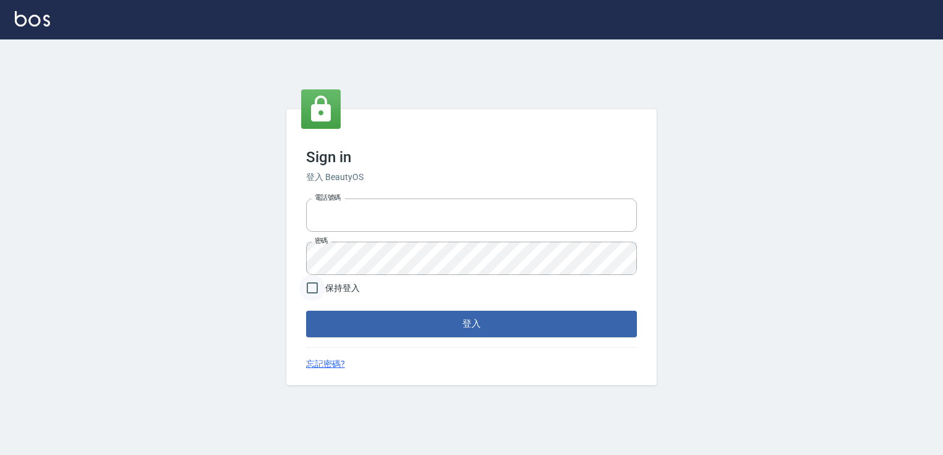
type input "0228915771"
click at [321, 290] on input "保持登入" at bounding box center [312, 288] width 26 height 26
checkbox input "true"
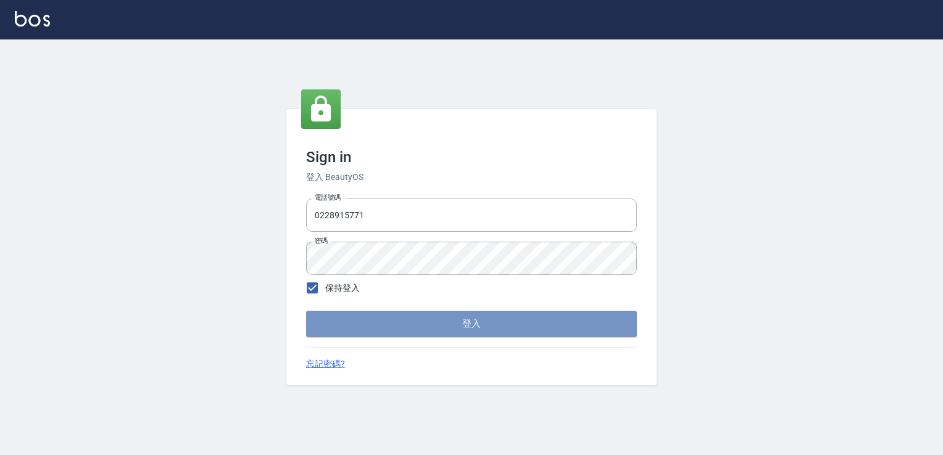
click at [357, 315] on button "登入" at bounding box center [471, 324] width 331 height 26
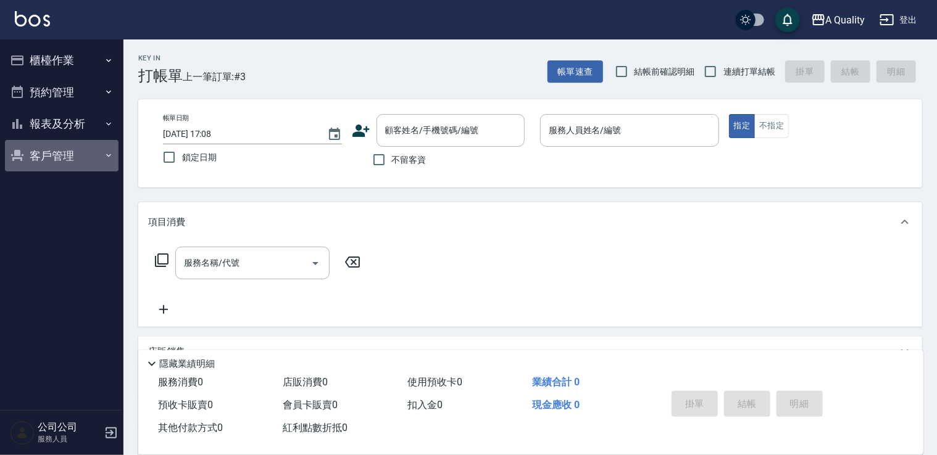
click at [54, 159] on button "客戶管理" at bounding box center [62, 156] width 114 height 32
click at [59, 138] on button "報表及分析" at bounding box center [62, 124] width 114 height 32
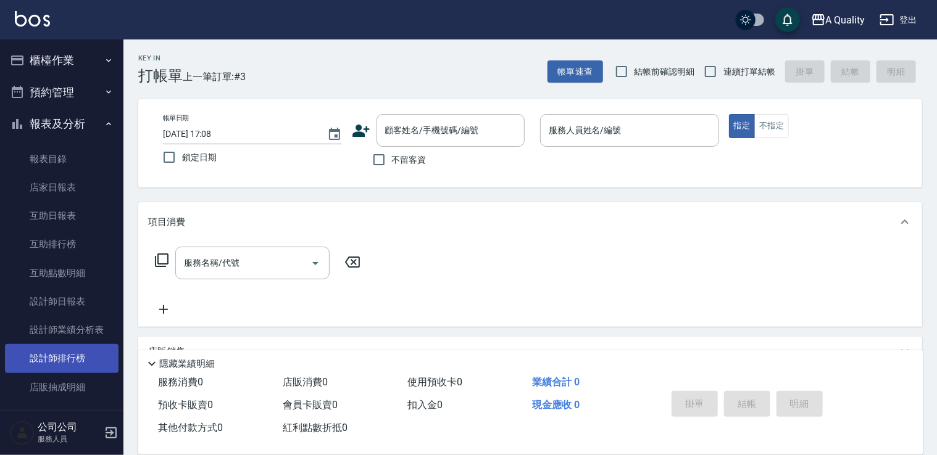
click at [86, 357] on link "設計師排行榜" at bounding box center [62, 358] width 114 height 28
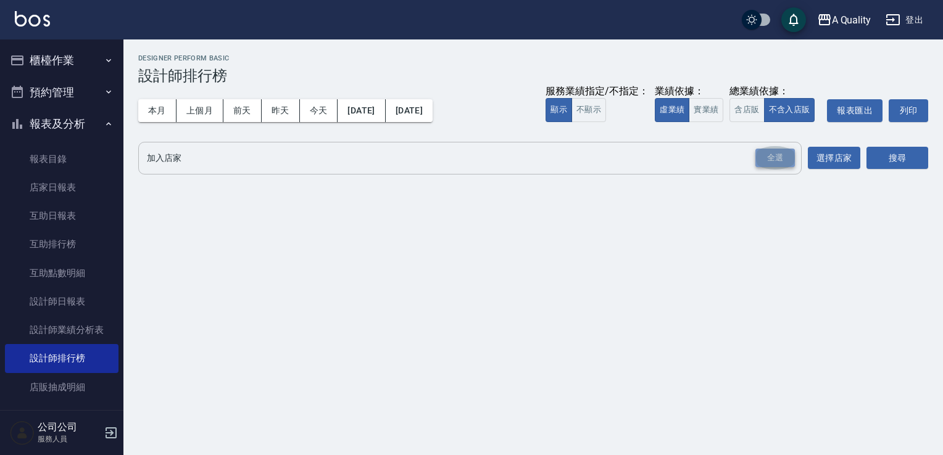
click at [776, 162] on div "全選" at bounding box center [774, 158] width 39 height 19
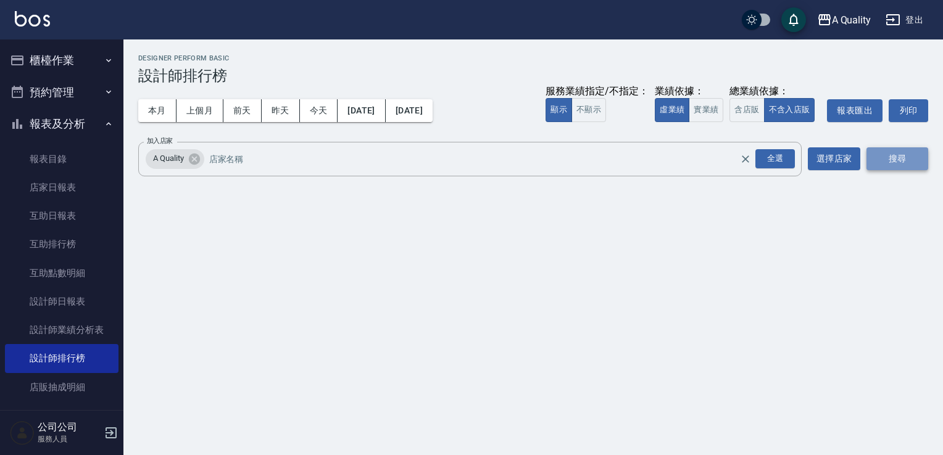
click at [899, 152] on button "搜尋" at bounding box center [897, 158] width 62 height 23
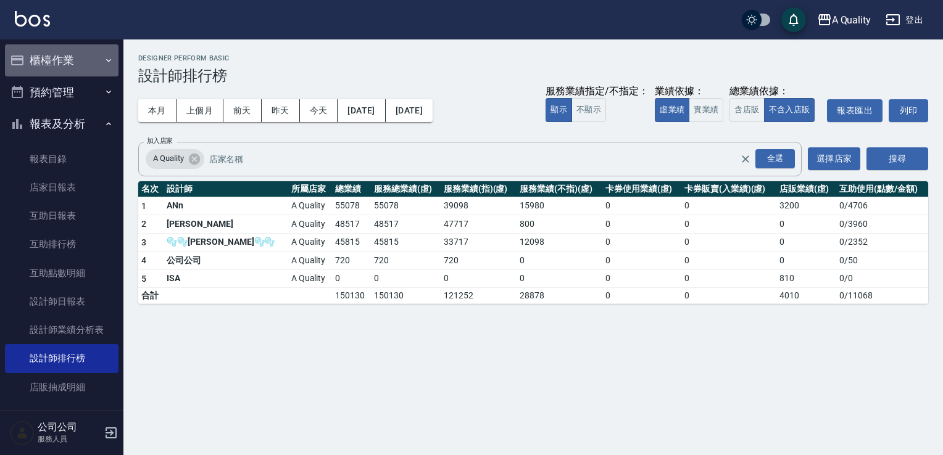
click at [66, 60] on button "櫃檯作業" at bounding box center [62, 60] width 114 height 32
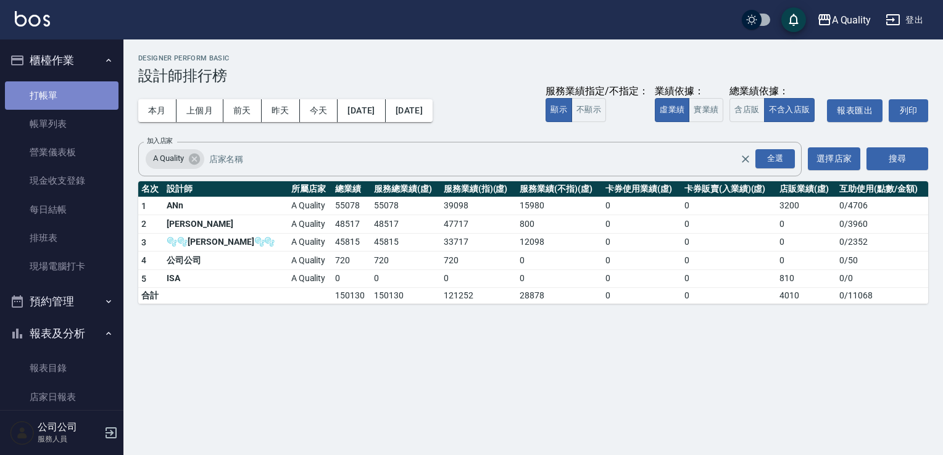
click at [96, 97] on link "打帳單" at bounding box center [62, 95] width 114 height 28
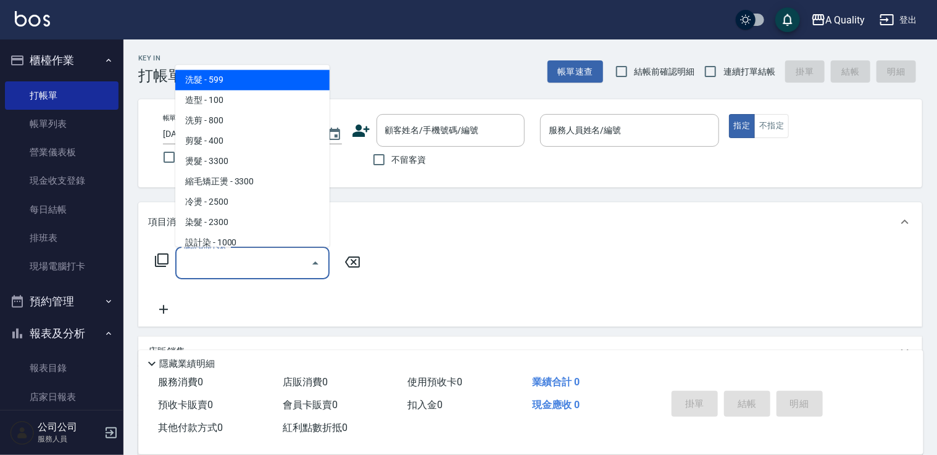
click at [264, 255] on input "服務名稱/代號" at bounding box center [243, 263] width 125 height 22
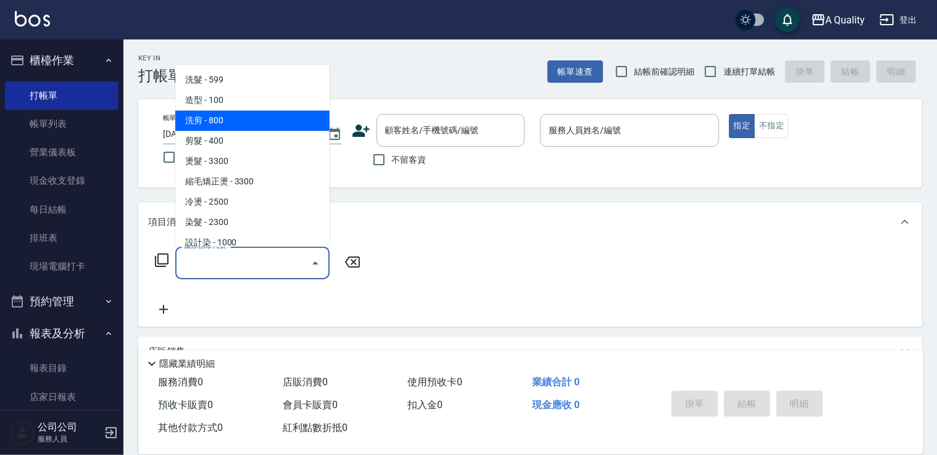
click at [260, 120] on span "洗剪 - 800" at bounding box center [252, 120] width 154 height 20
type input "洗剪(103)"
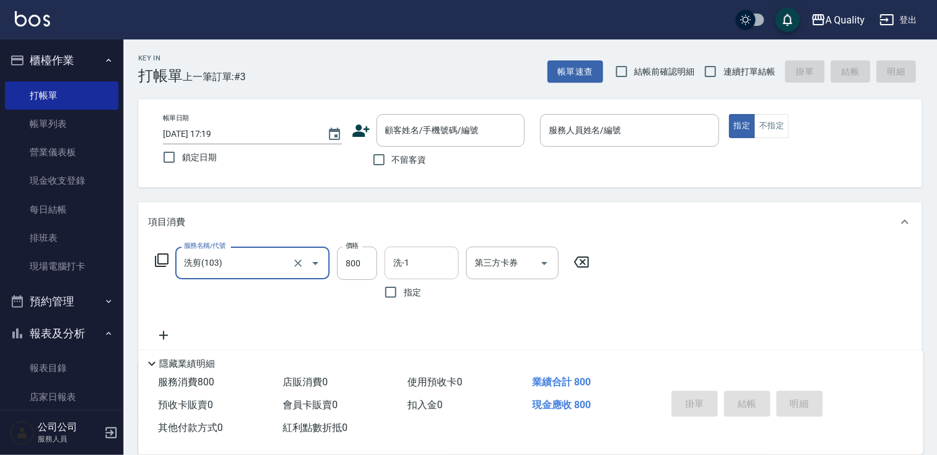
click at [422, 263] on input "洗-1" at bounding box center [421, 263] width 63 height 22
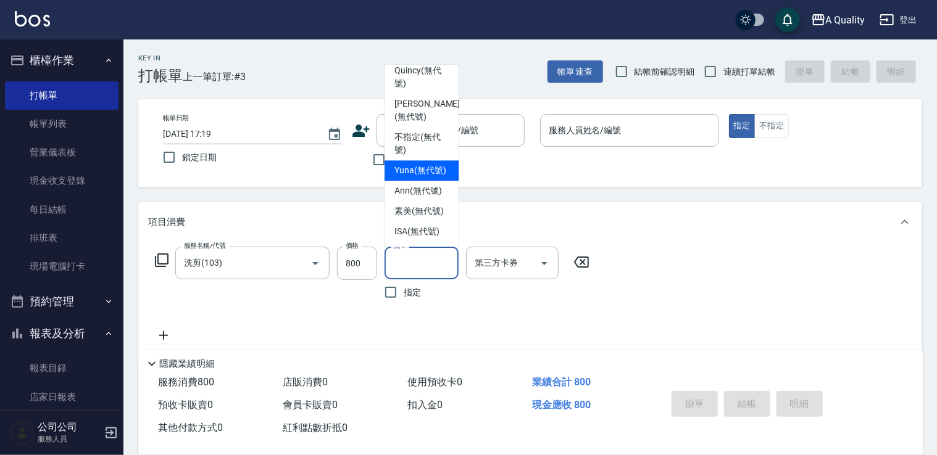
scroll to position [35, 0]
click at [422, 233] on span "ISA (無代號)" at bounding box center [416, 231] width 45 height 13
type input "ISA(無代號)"
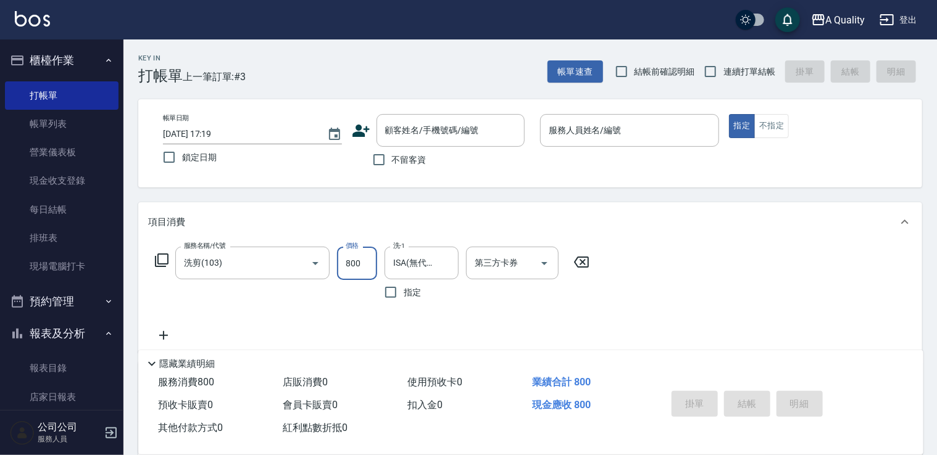
click at [355, 262] on input "800" at bounding box center [357, 263] width 40 height 33
type input "1000"
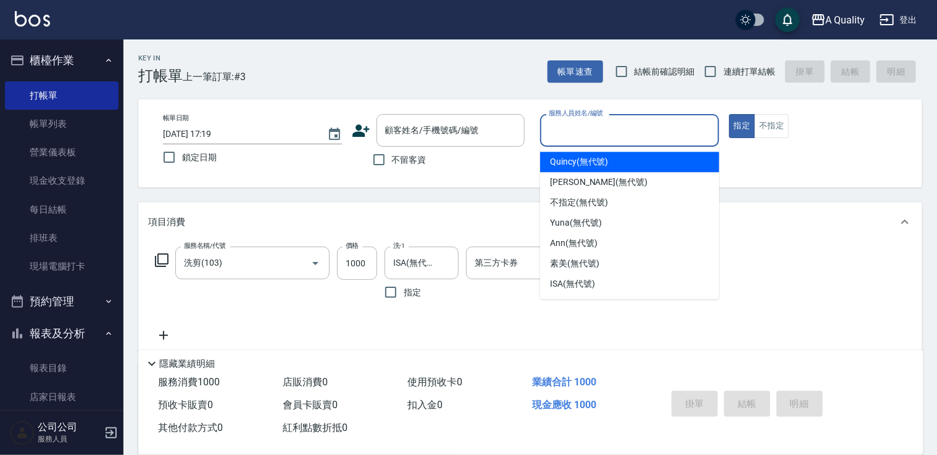
click at [597, 135] on input "服務人員姓名/編號" at bounding box center [630, 131] width 168 height 22
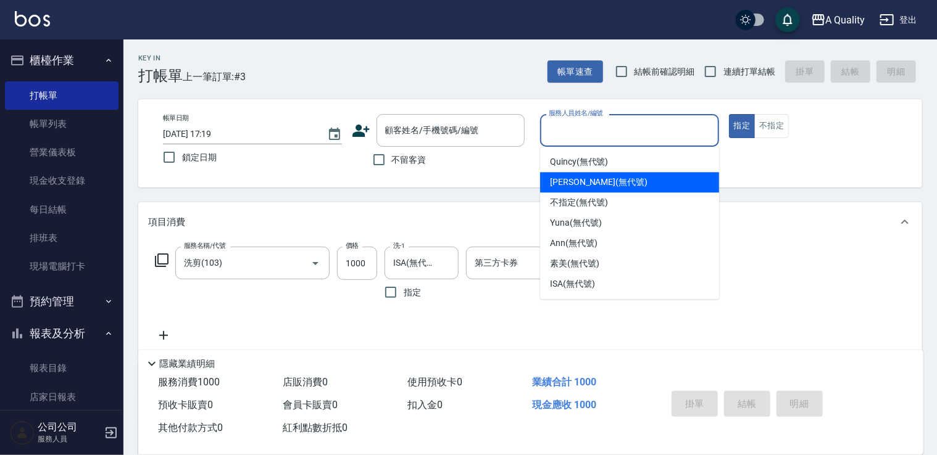
click at [612, 190] on div "[PERSON_NAME] (無代號)" at bounding box center [629, 182] width 179 height 20
type input "[PERSON_NAME](無代號)"
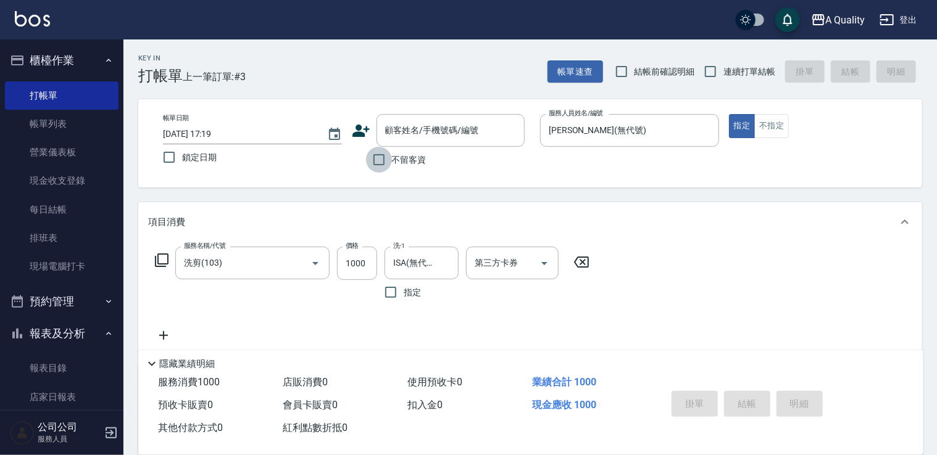
click at [380, 154] on input "不留客資" at bounding box center [379, 160] width 26 height 26
checkbox input "true"
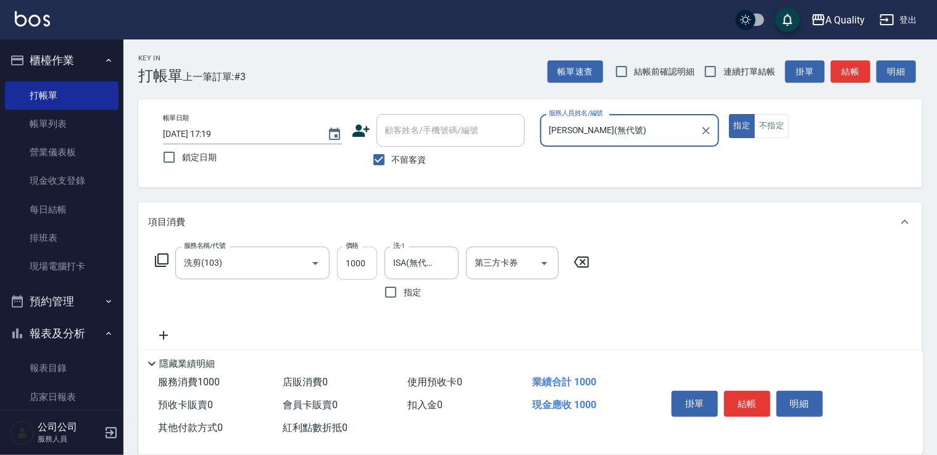
click at [370, 268] on input "1000" at bounding box center [357, 263] width 40 height 33
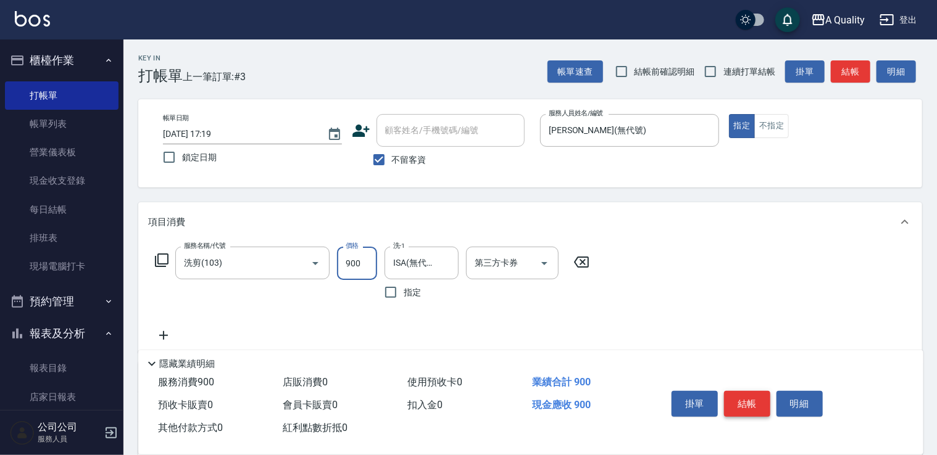
type input "900"
click at [756, 397] on button "結帳" at bounding box center [747, 404] width 46 height 26
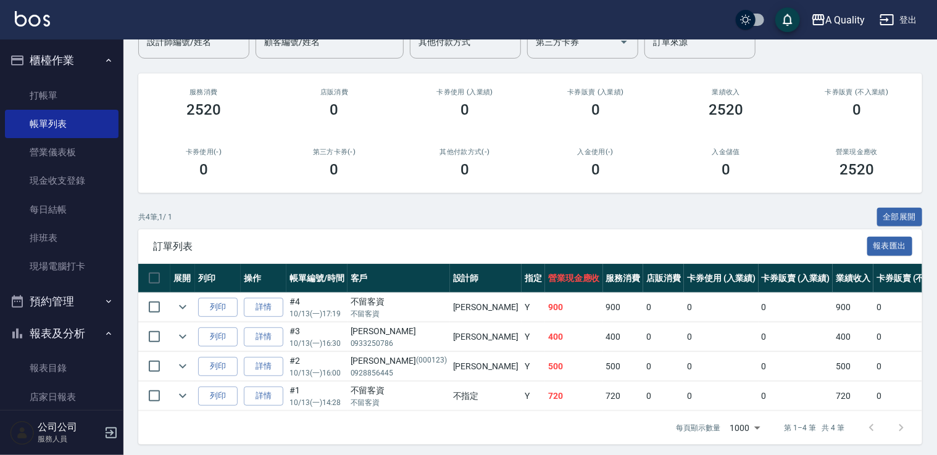
scroll to position [123, 0]
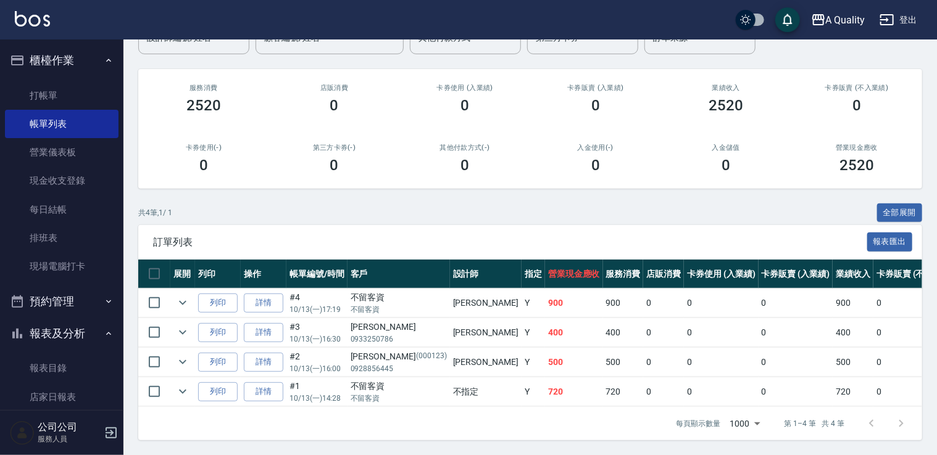
click at [91, 332] on button "報表及分析" at bounding box center [62, 334] width 114 height 32
click at [86, 310] on button "預約管理" at bounding box center [62, 302] width 114 height 32
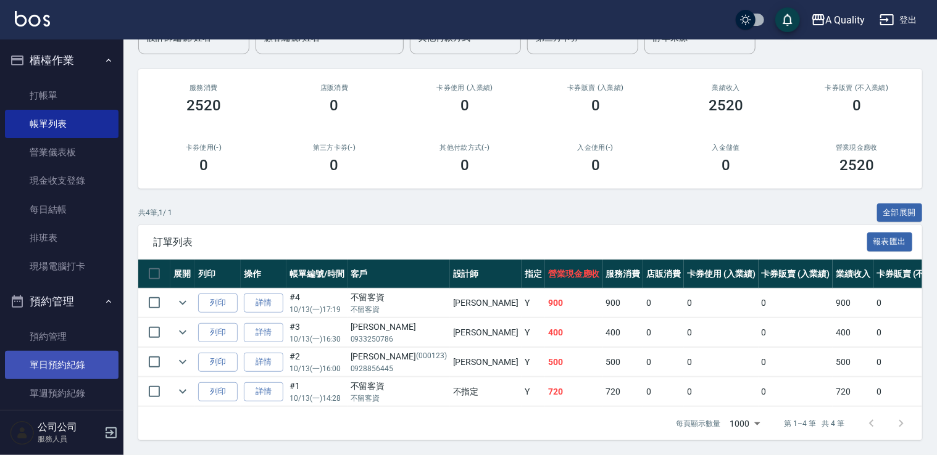
click at [94, 359] on link "單日預約紀錄" at bounding box center [62, 365] width 114 height 28
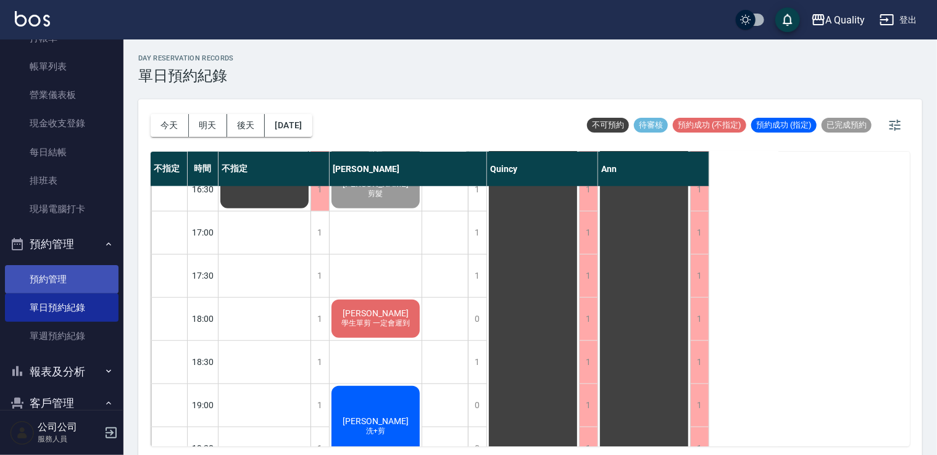
scroll to position [52, 0]
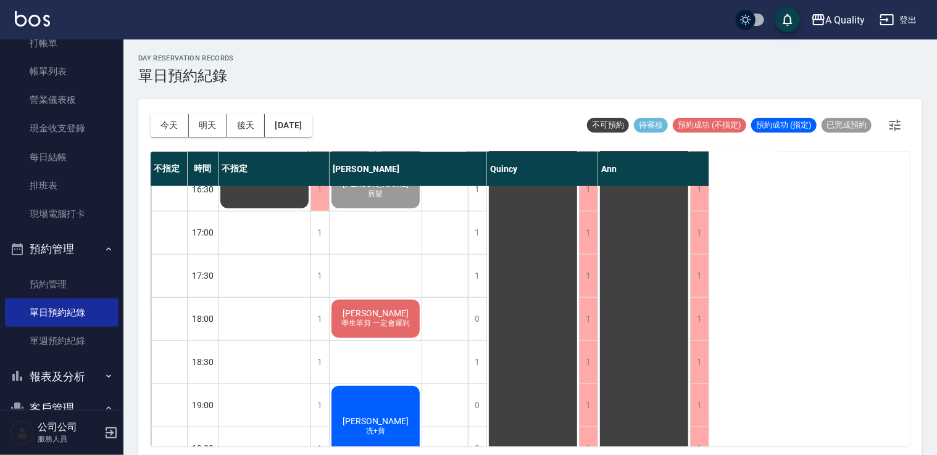
click at [89, 383] on button "報表及分析" at bounding box center [62, 377] width 114 height 32
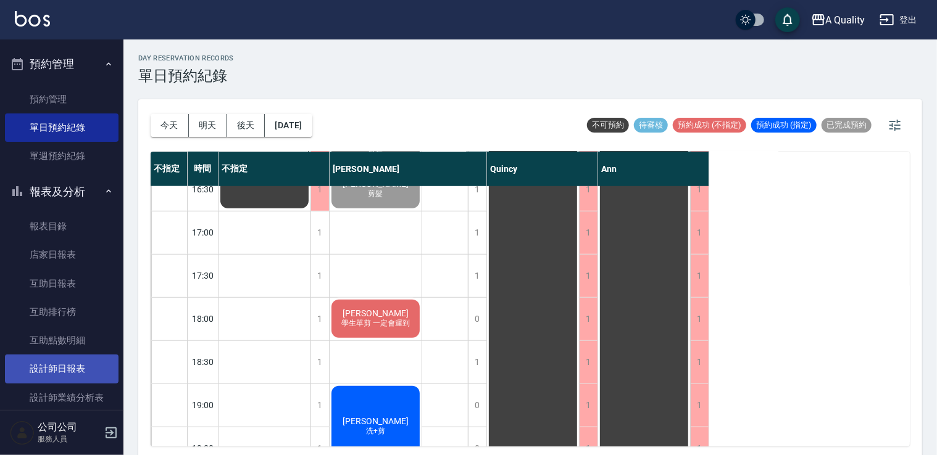
scroll to position [299, 0]
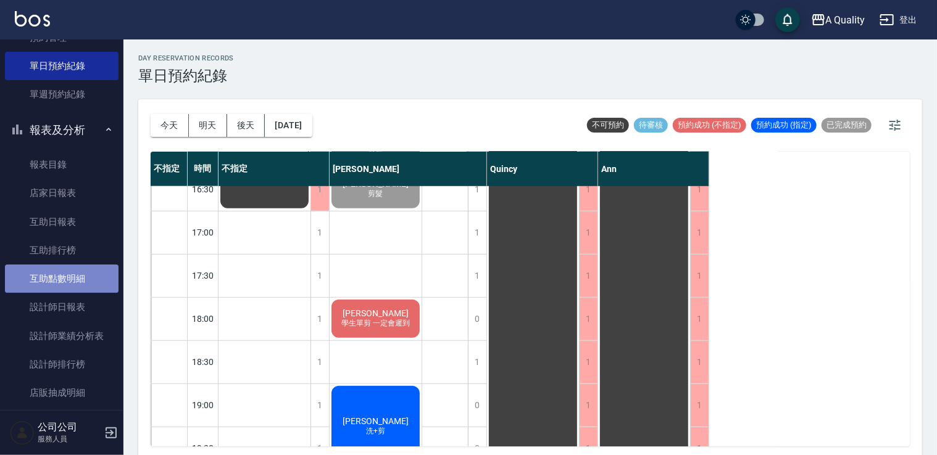
click at [64, 283] on link "互助點數明細" at bounding box center [62, 279] width 114 height 28
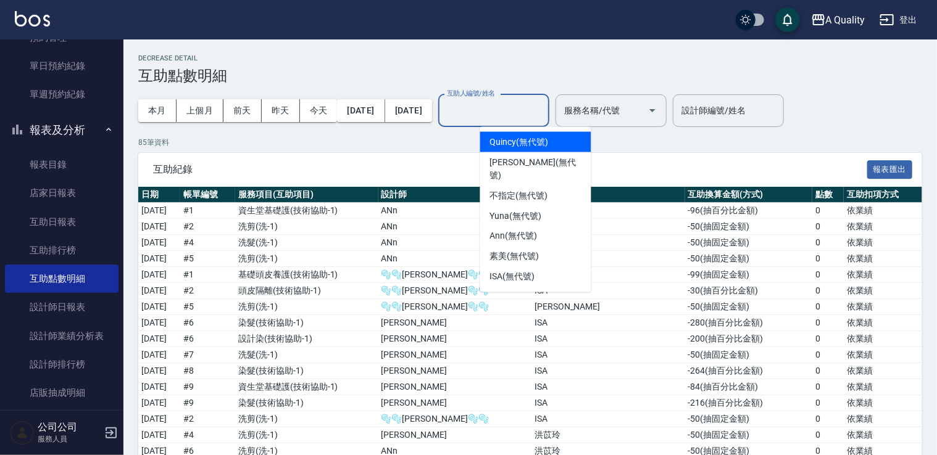
click at [544, 106] on input "互助人編號/姓名" at bounding box center [494, 111] width 100 height 22
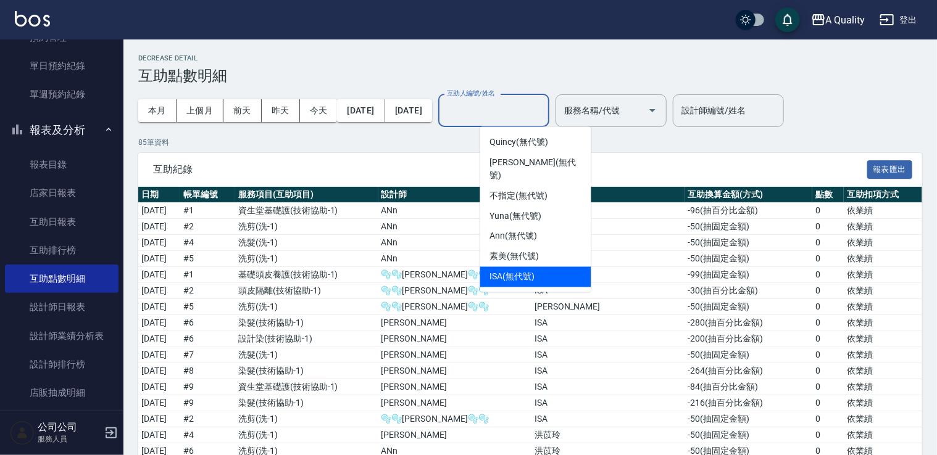
click at [539, 267] on div "ISA (無代號)" at bounding box center [535, 277] width 111 height 20
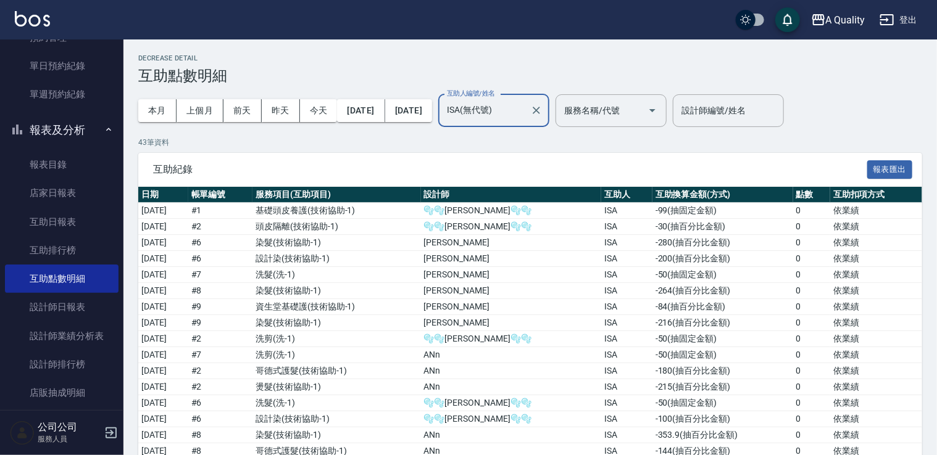
click at [523, 117] on input "ISA(無代號)" at bounding box center [484, 111] width 81 height 22
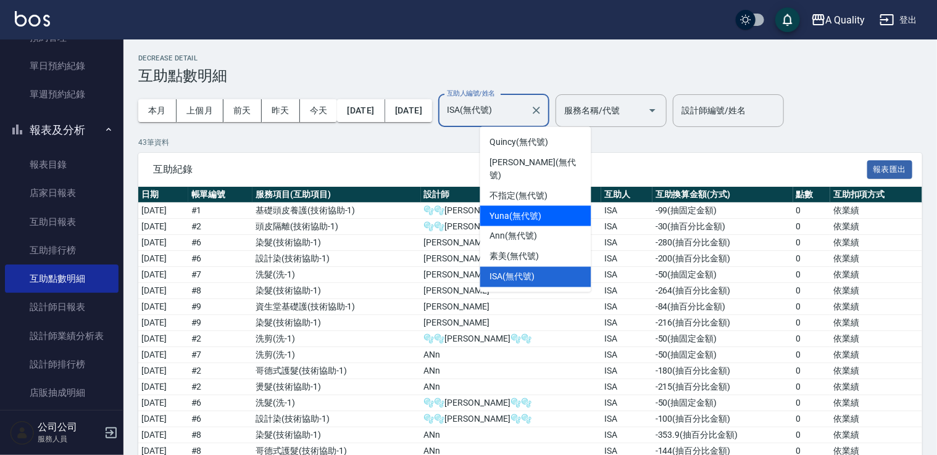
click at [556, 206] on div "Yuna (無代號)" at bounding box center [535, 216] width 111 height 20
type input "Yuna(無代號)"
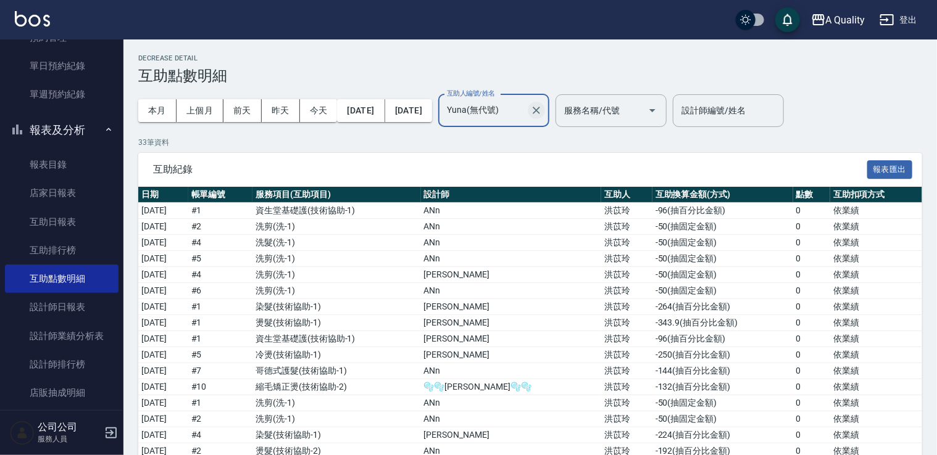
click at [542, 110] on icon "Clear" at bounding box center [536, 110] width 12 height 12
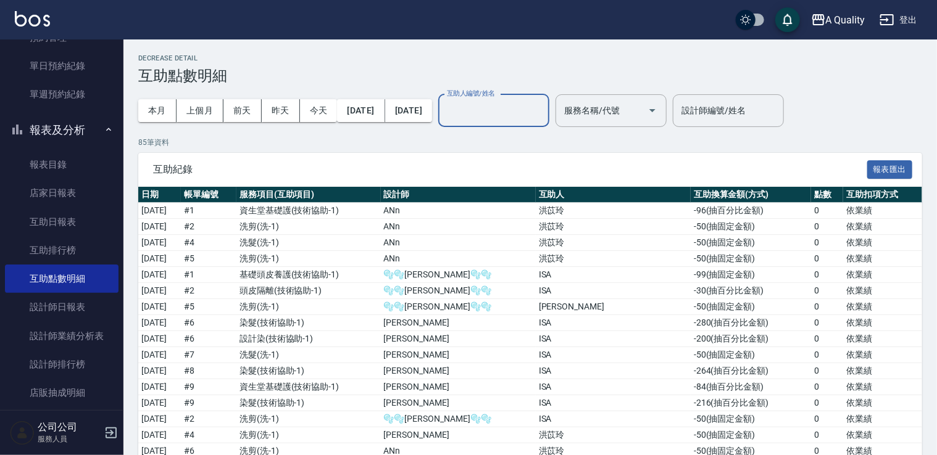
click at [523, 118] on input "互助人編號/姓名" at bounding box center [494, 111] width 100 height 22
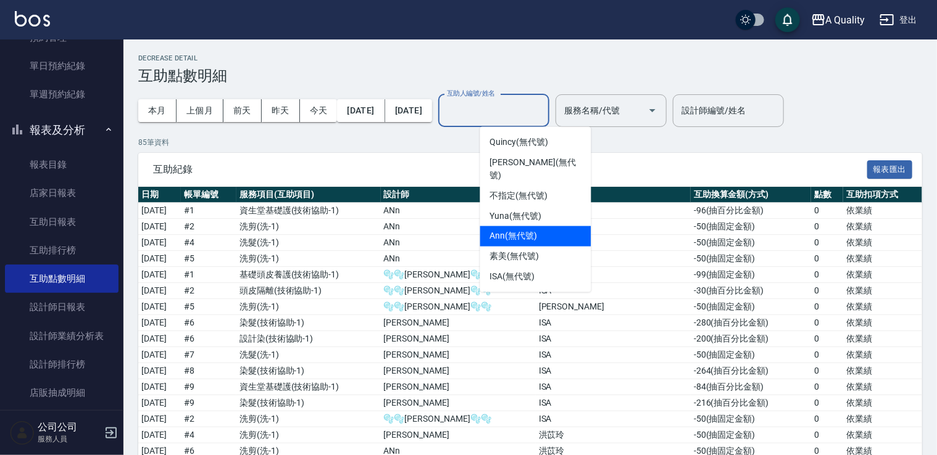
click at [522, 230] on span "Ann (無代號)" at bounding box center [514, 236] width 48 height 13
type input "Ann(無代號)"
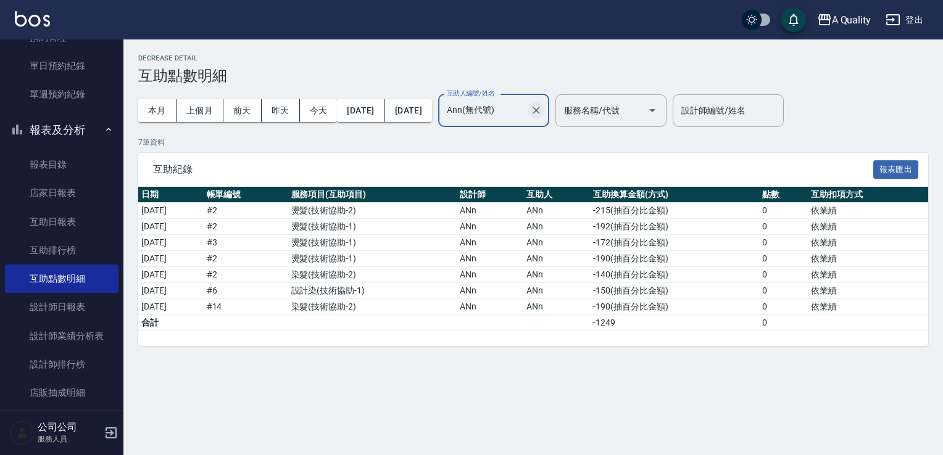
click at [540, 109] on icon "Clear" at bounding box center [536, 110] width 7 height 7
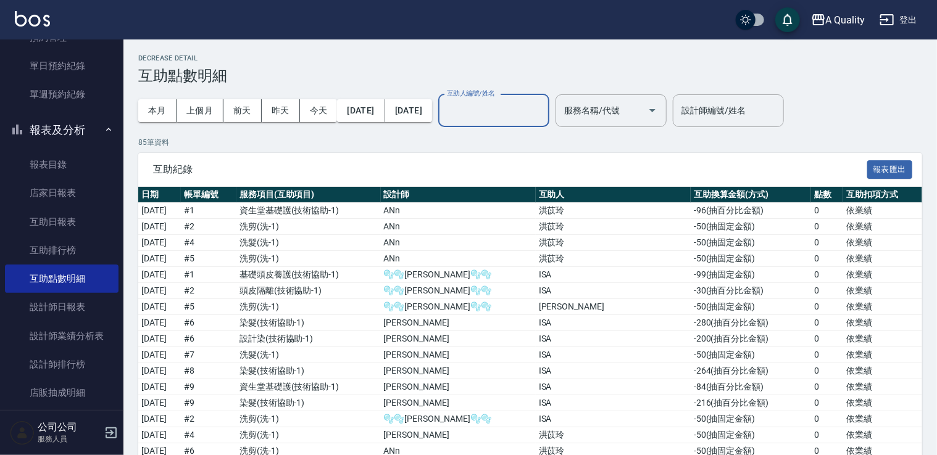
click at [104, 128] on icon "button" at bounding box center [109, 130] width 10 height 10
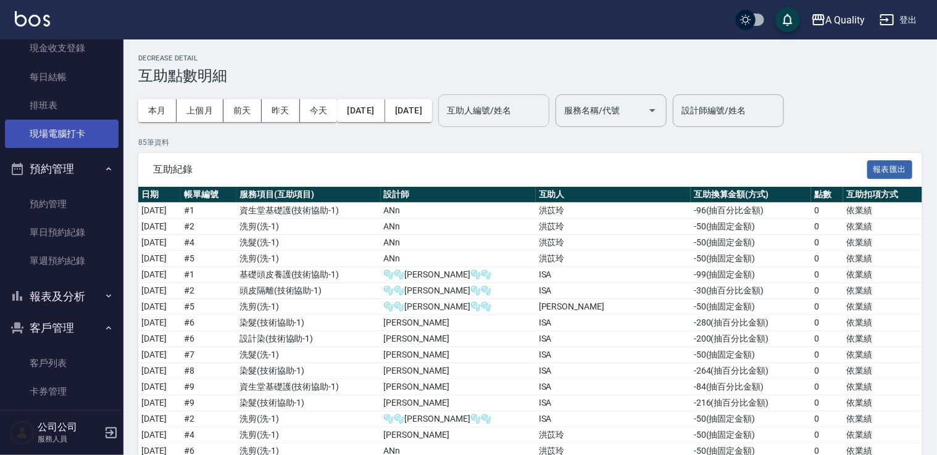
scroll to position [114, 0]
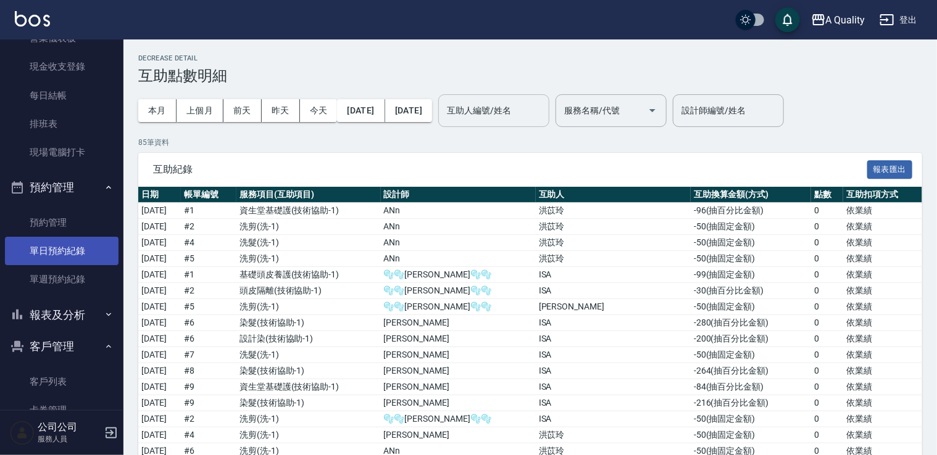
click at [81, 255] on link "單日預約紀錄" at bounding box center [62, 251] width 114 height 28
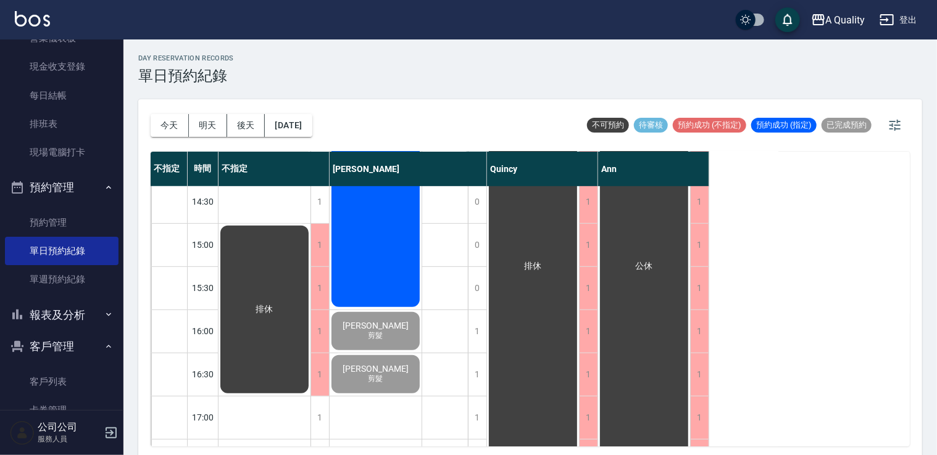
scroll to position [526, 0]
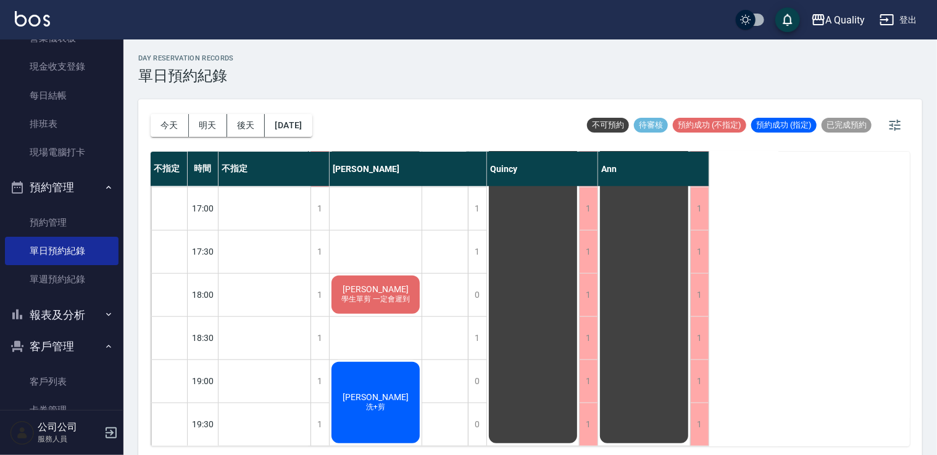
click at [405, 296] on span "學生單剪 一定會遲到" at bounding box center [375, 299] width 73 height 10
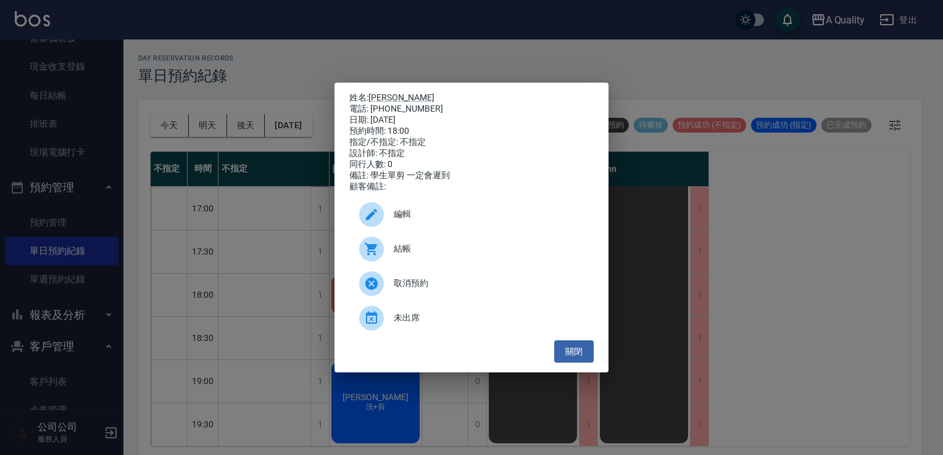
click at [421, 255] on span "結帳" at bounding box center [489, 249] width 190 height 13
click at [581, 363] on button "關閉" at bounding box center [573, 352] width 39 height 23
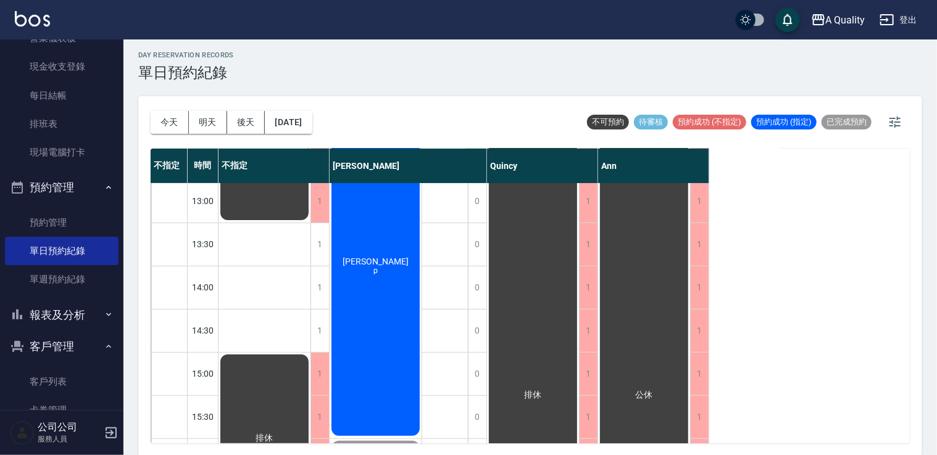
scroll to position [185, 0]
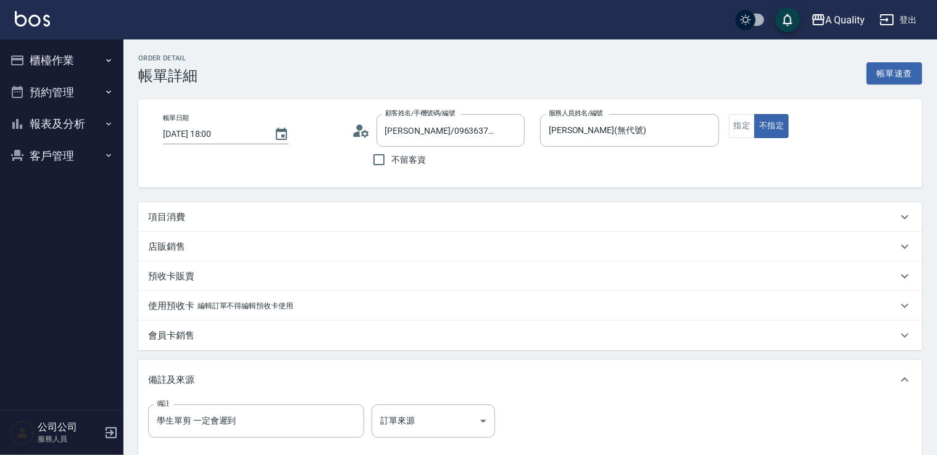
click at [183, 209] on div "項目消費" at bounding box center [530, 217] width 784 height 30
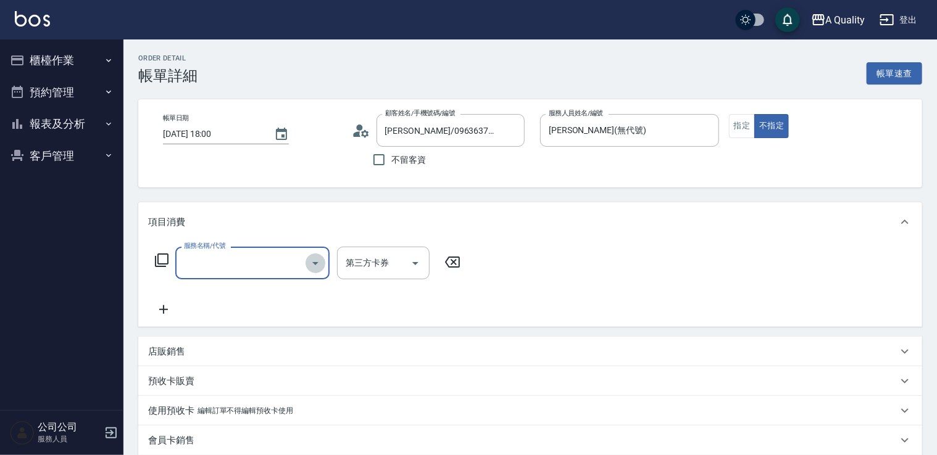
click at [315, 258] on icon "Open" at bounding box center [315, 263] width 15 height 15
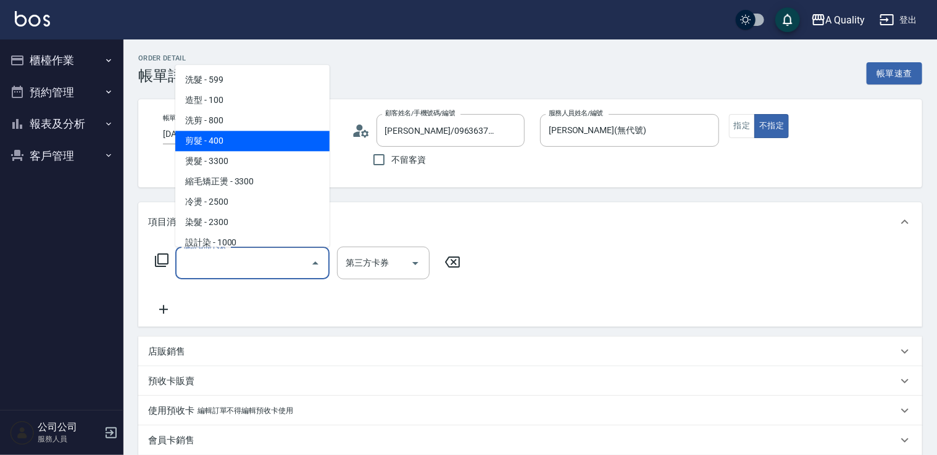
click at [286, 144] on span "剪髮 - 400" at bounding box center [252, 141] width 154 height 20
type input "剪髮(201)"
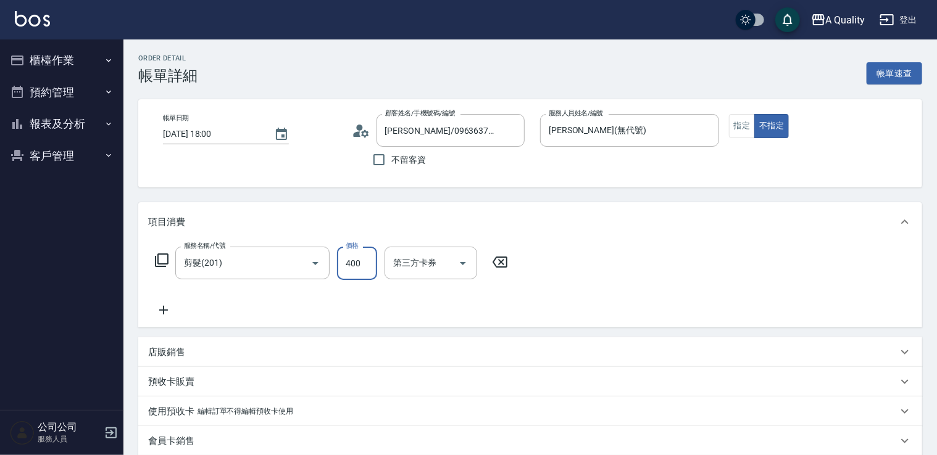
click at [367, 268] on input "400" at bounding box center [357, 263] width 40 height 33
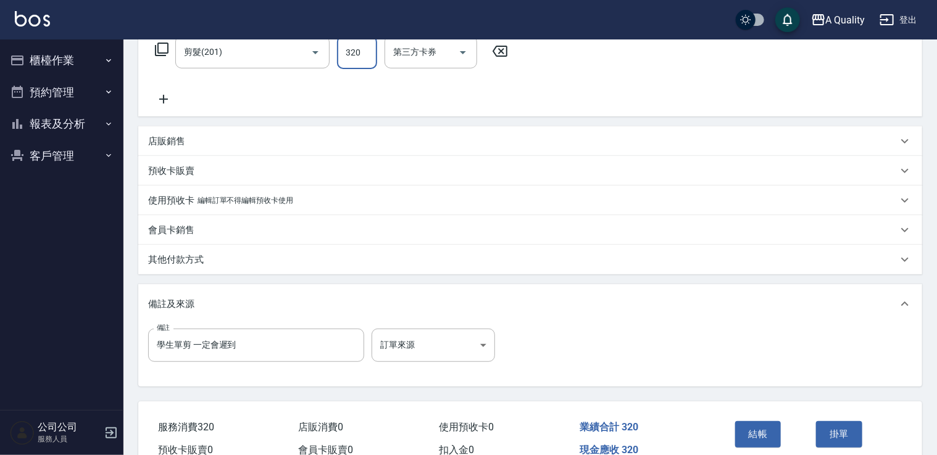
scroll to position [212, 0]
type input "320"
click at [755, 434] on button "結帳" at bounding box center [758, 433] width 46 height 26
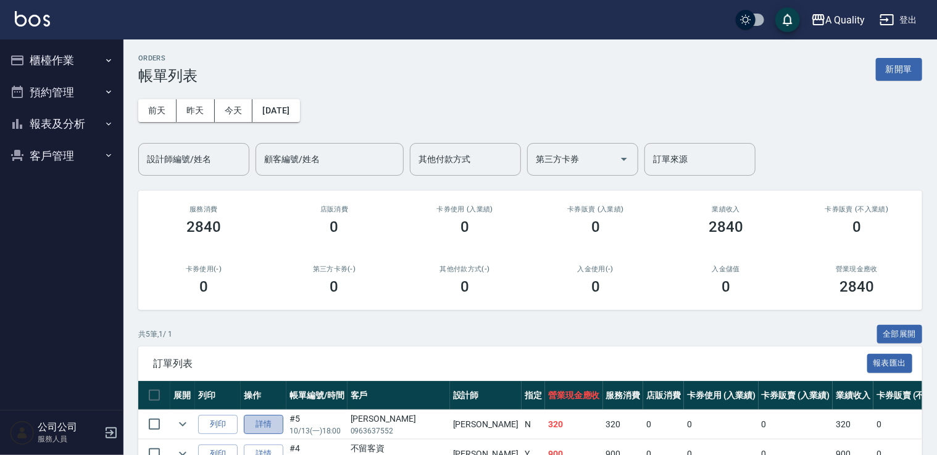
click at [267, 428] on link "詳情" at bounding box center [263, 424] width 39 height 19
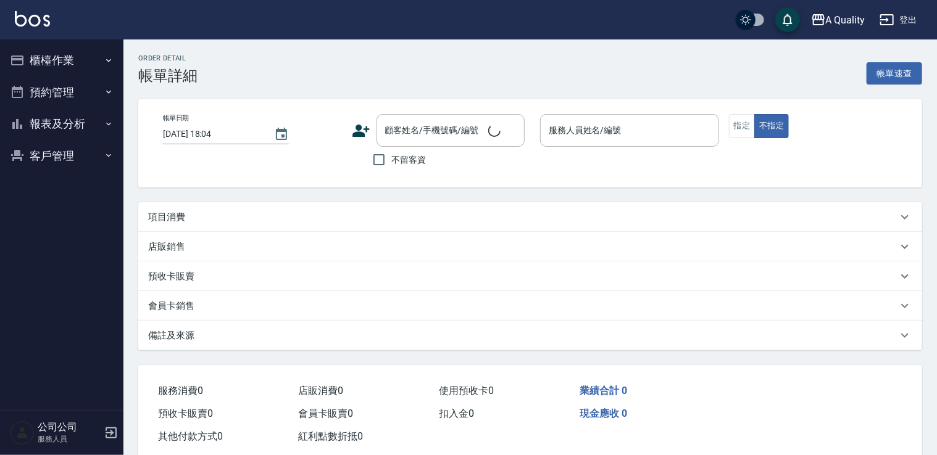
type input "[DATE] 18:00"
type input "[PERSON_NAME](無代號)"
type input "學生單剪 一定會遲到"
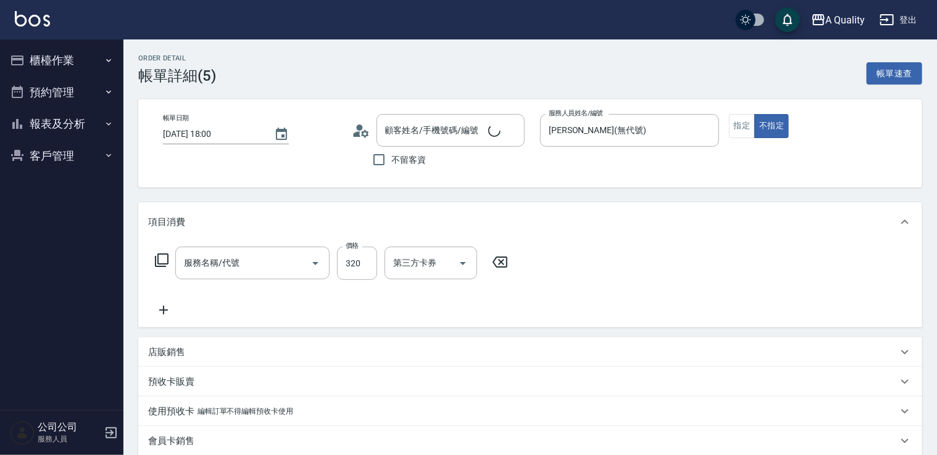
type input "[PERSON_NAME]/0963637552/null"
type input "剪髮(201)"
click at [368, 264] on input "320" at bounding box center [357, 263] width 40 height 33
type input "100"
drag, startPoint x: 681, startPoint y: 297, endPoint x: 696, endPoint y: 325, distance: 31.2
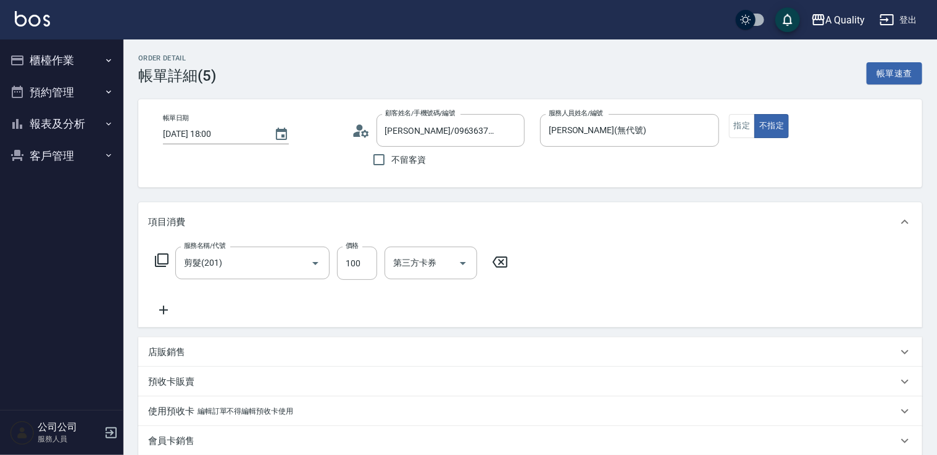
click at [683, 302] on div "服務名稱/代號 剪髮(201) 服務名稱/代號 價格 100 價格 第三方卡券 第三方卡券" at bounding box center [530, 285] width 784 height 86
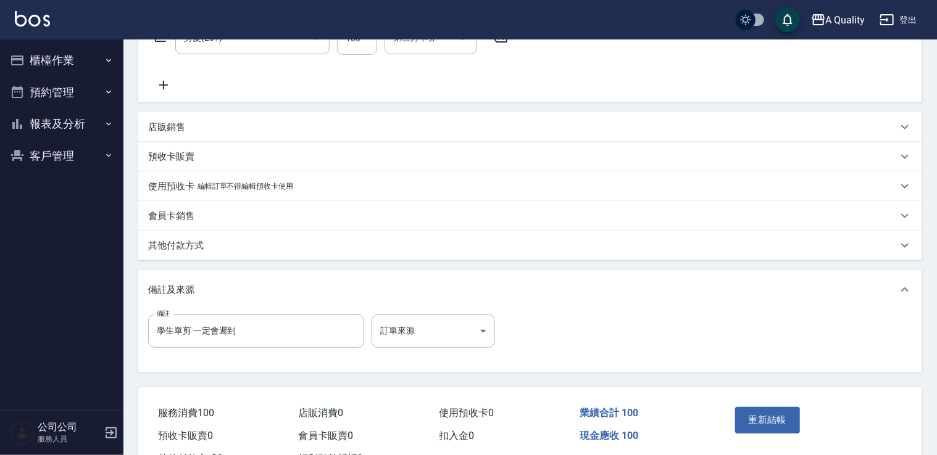
scroll to position [247, 0]
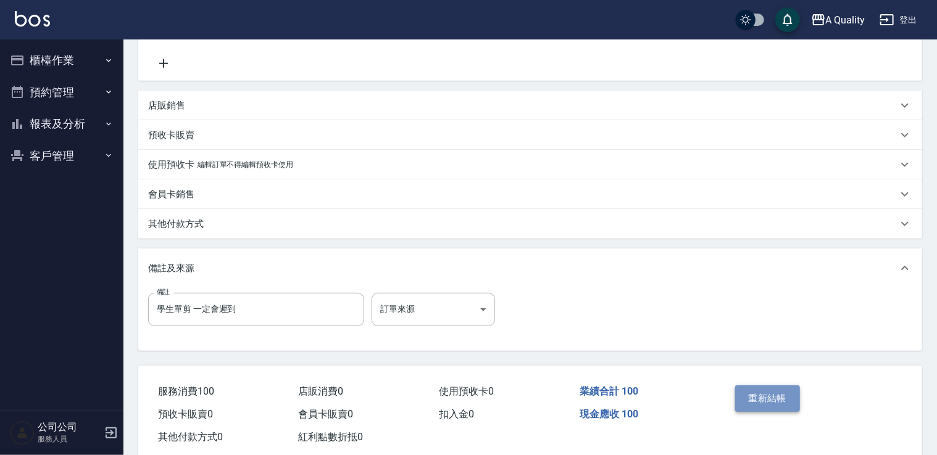
click at [755, 394] on button "重新結帳" at bounding box center [767, 399] width 65 height 26
